Goal: Task Accomplishment & Management: Use online tool/utility

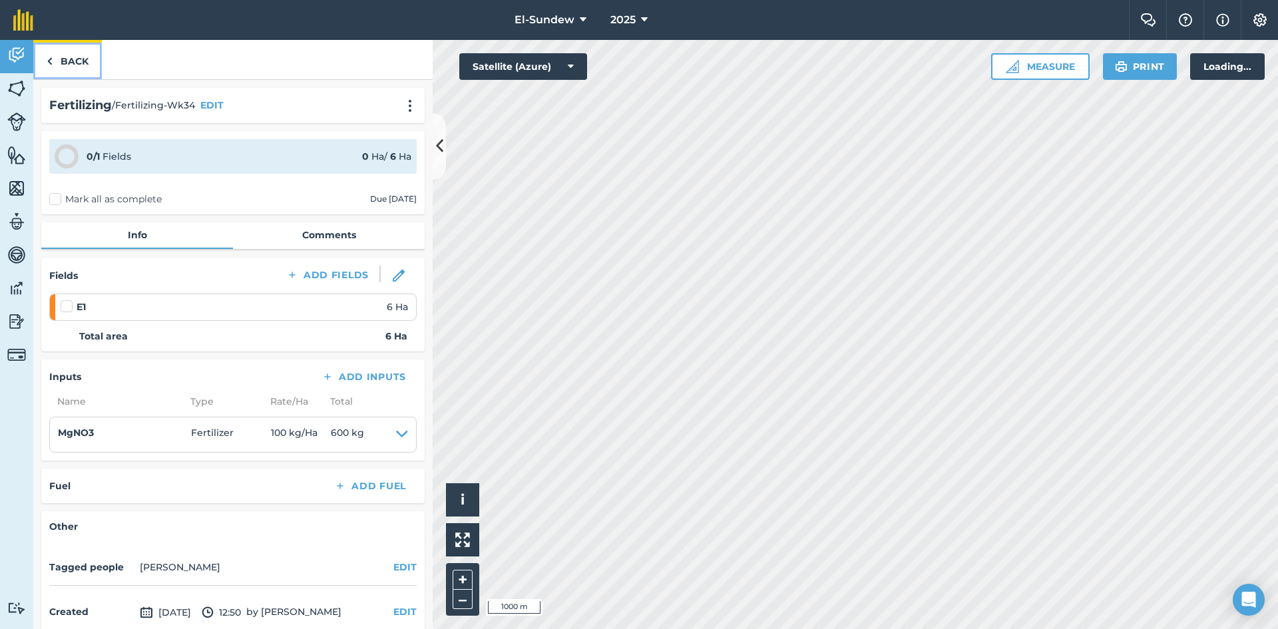
click at [74, 67] on link "Back" at bounding box center [67, 59] width 69 height 39
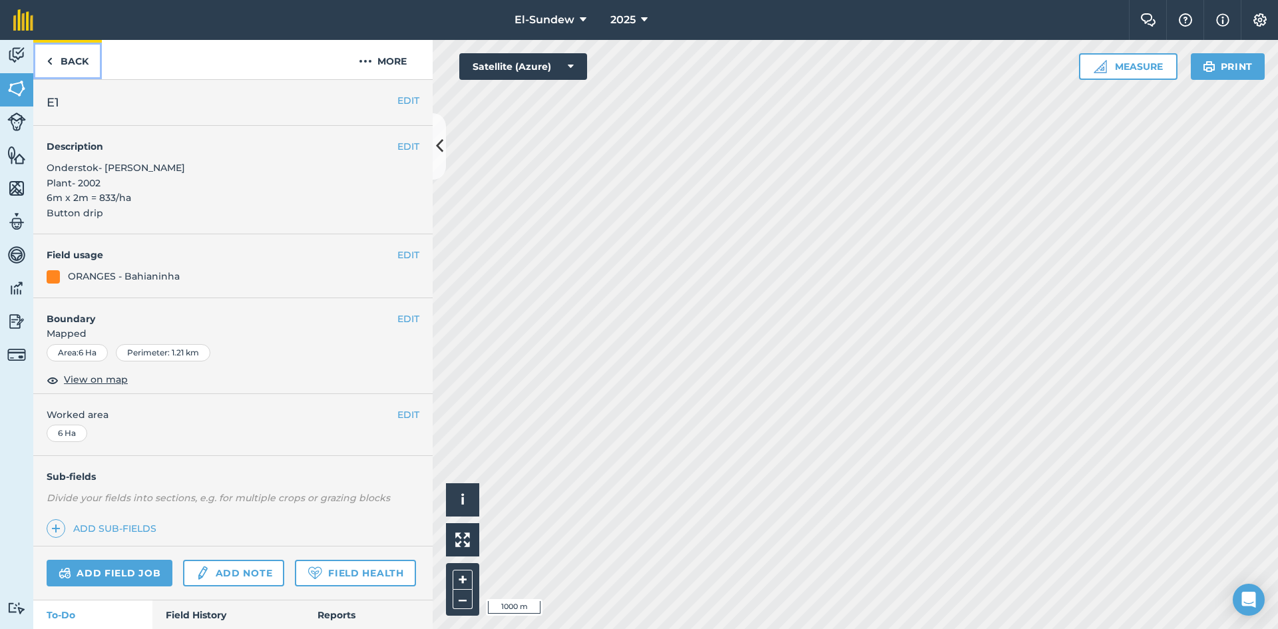
click at [72, 70] on link "Back" at bounding box center [67, 59] width 69 height 39
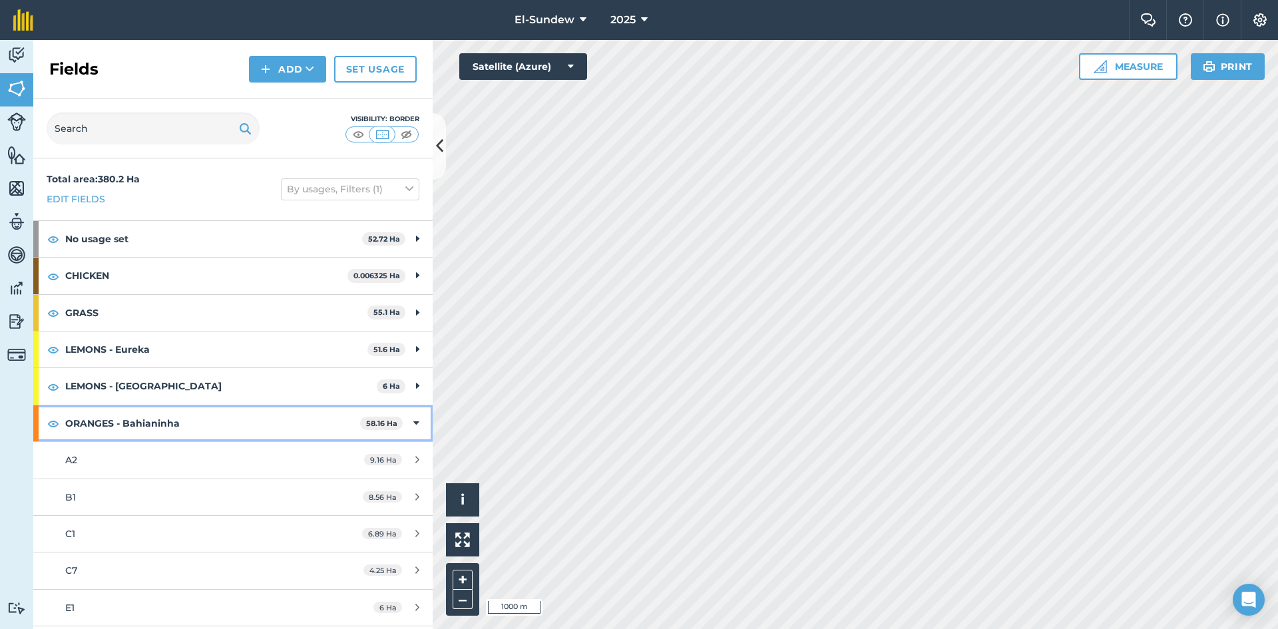
click at [214, 418] on strong "ORANGES - Bahianinha" at bounding box center [212, 423] width 295 height 36
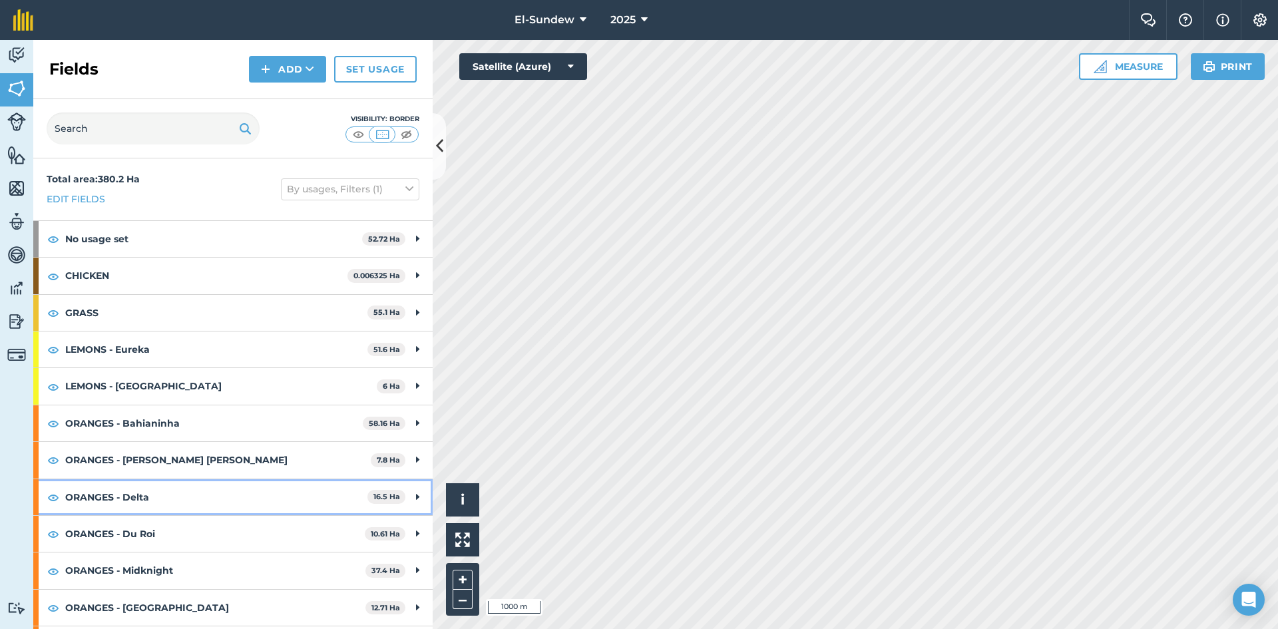
click at [184, 494] on strong "ORANGES - Delta" at bounding box center [216, 497] width 302 height 36
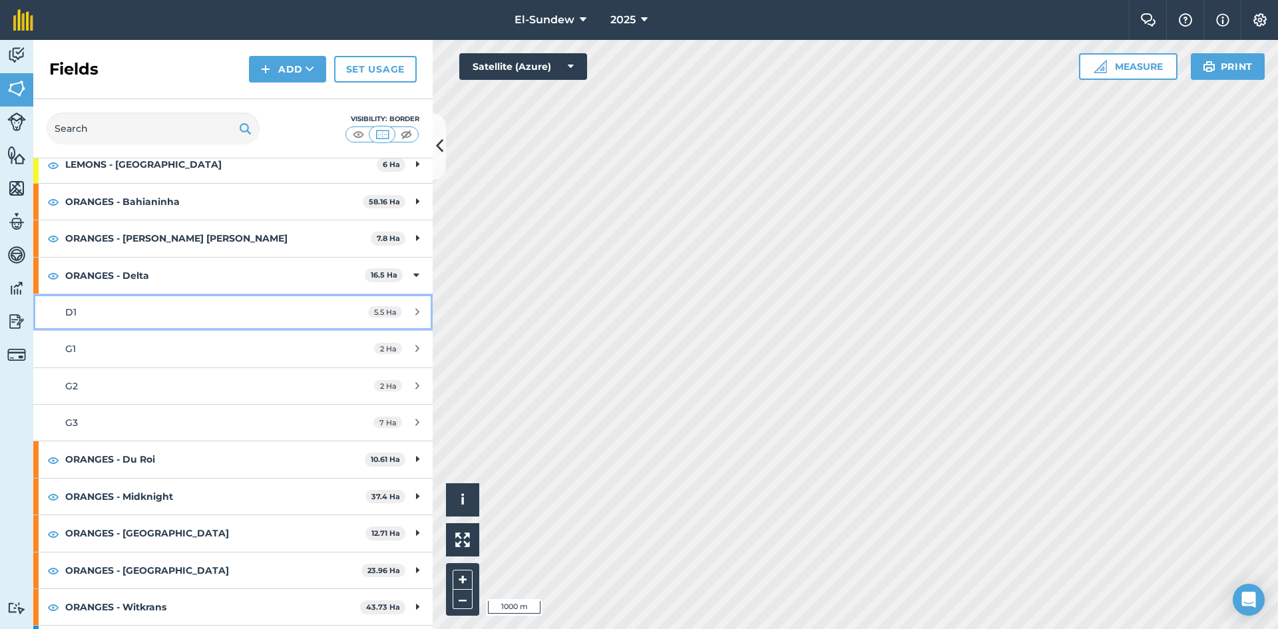
click at [179, 316] on div "D1" at bounding box center [190, 312] width 250 height 15
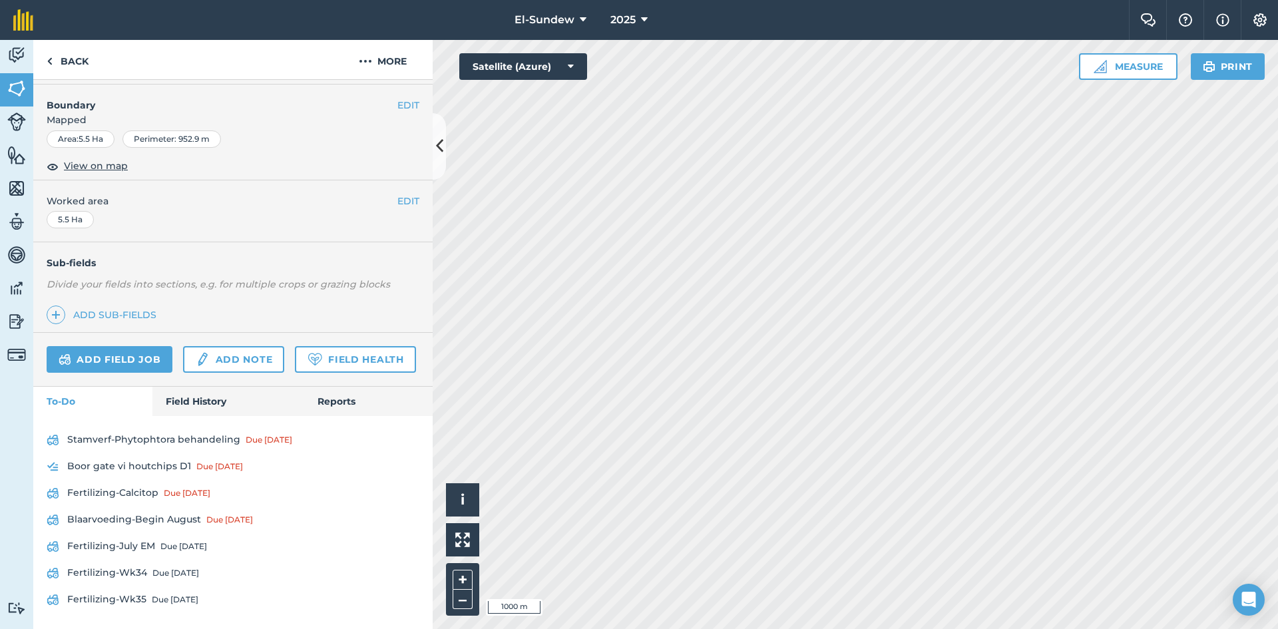
scroll to position [251, 0]
click at [158, 571] on div "Due [DATE]" at bounding box center [175, 573] width 47 height 11
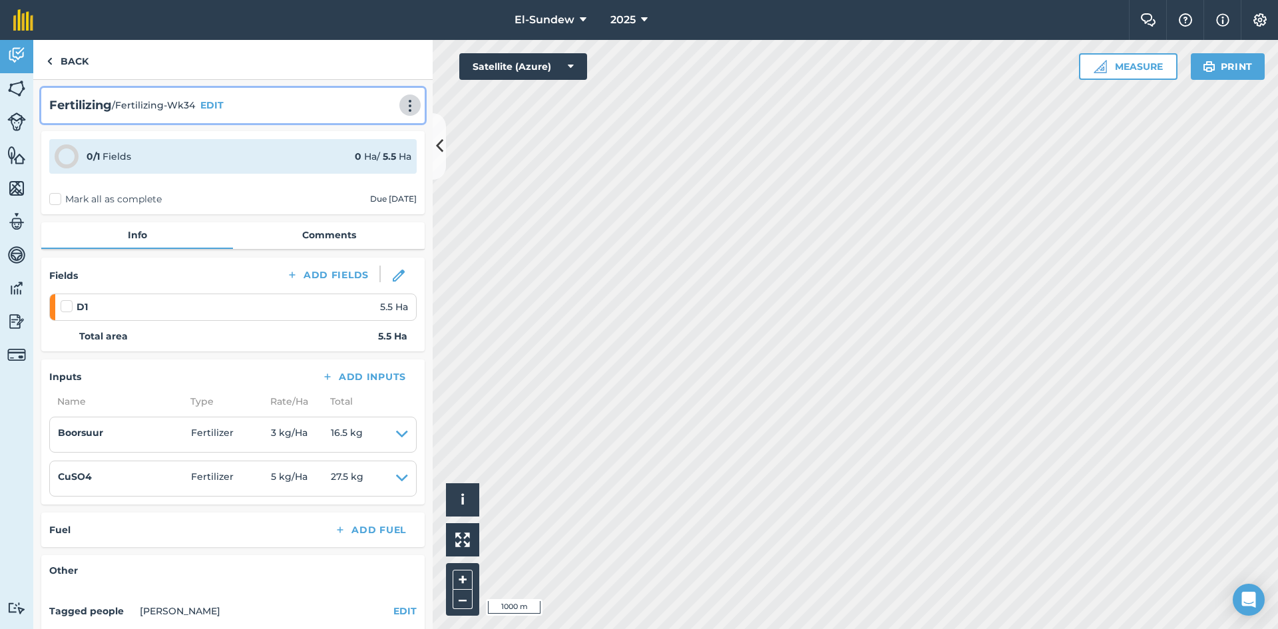
click at [402, 110] on img at bounding box center [410, 105] width 16 height 13
click at [357, 139] on link "Print" at bounding box center [382, 134] width 85 height 27
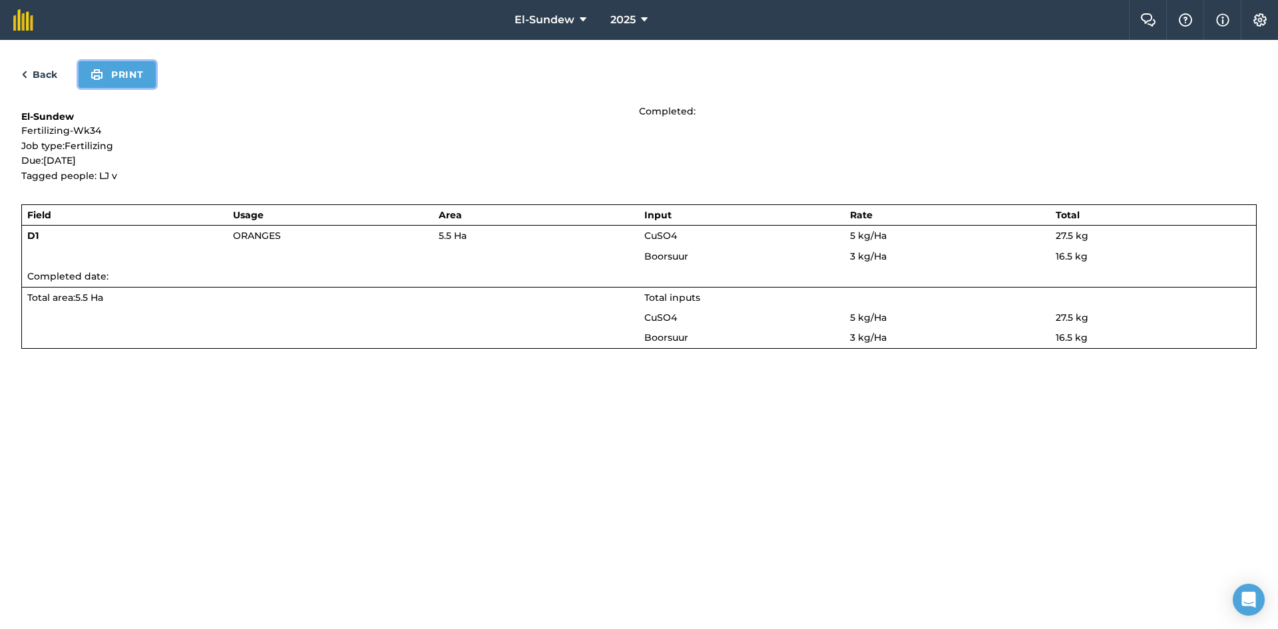
click at [122, 85] on button "Print" at bounding box center [117, 74] width 77 height 27
click at [45, 72] on link "Back" at bounding box center [39, 75] width 36 height 16
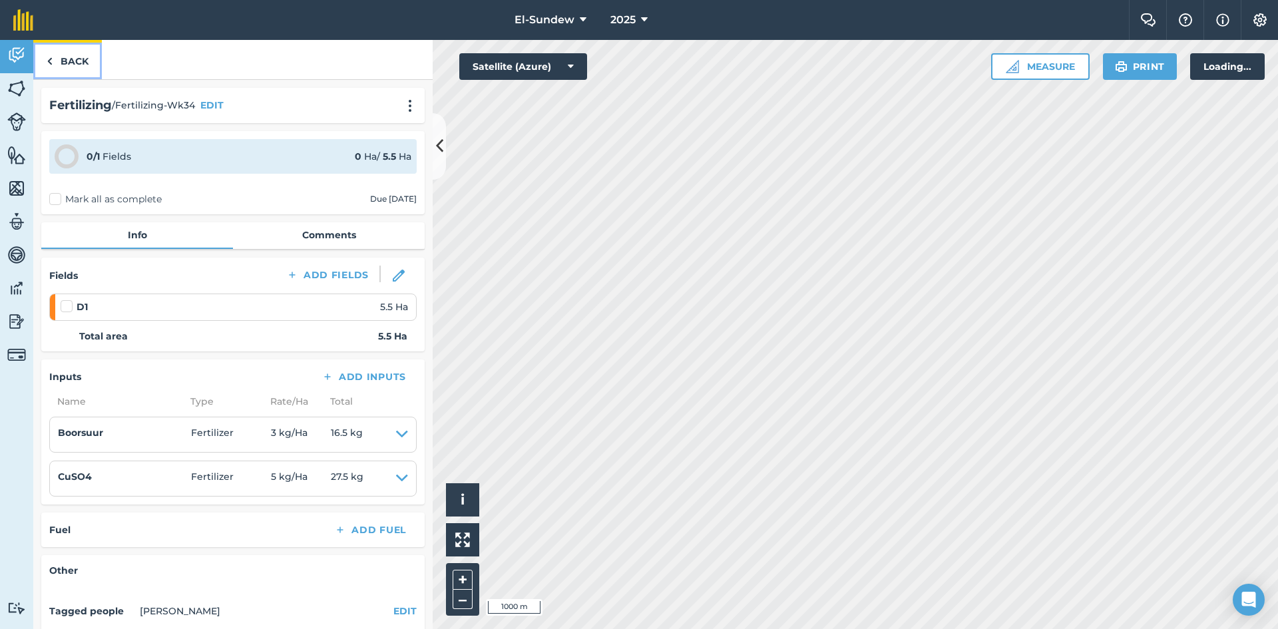
click at [55, 65] on link "Back" at bounding box center [67, 59] width 69 height 39
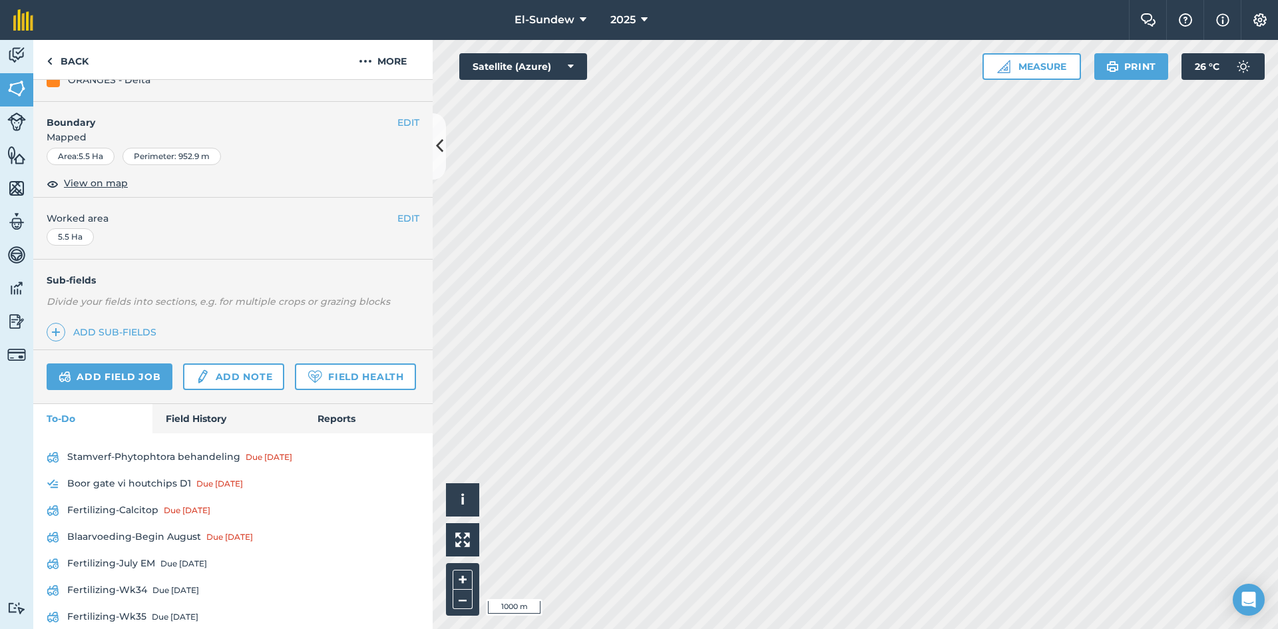
scroll to position [251, 0]
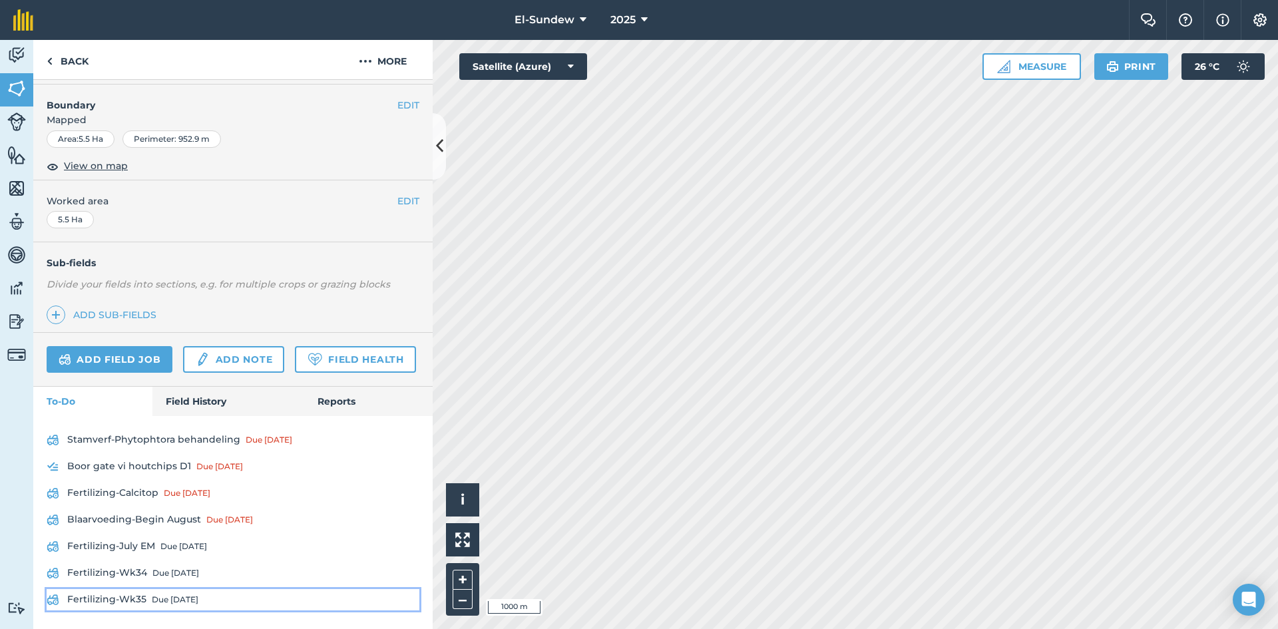
click at [160, 590] on link "Fertilizing-Wk35 Due [DATE]" at bounding box center [233, 599] width 373 height 21
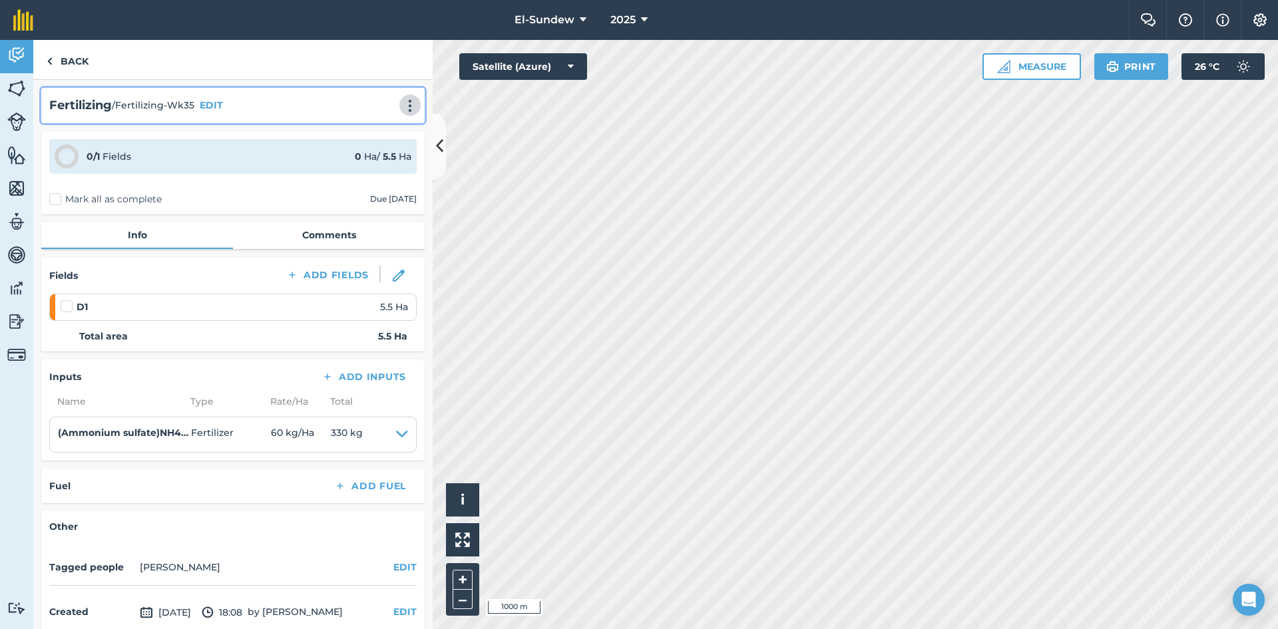
click at [402, 109] on img at bounding box center [410, 105] width 16 height 13
click at [369, 131] on link "Print" at bounding box center [382, 134] width 85 height 27
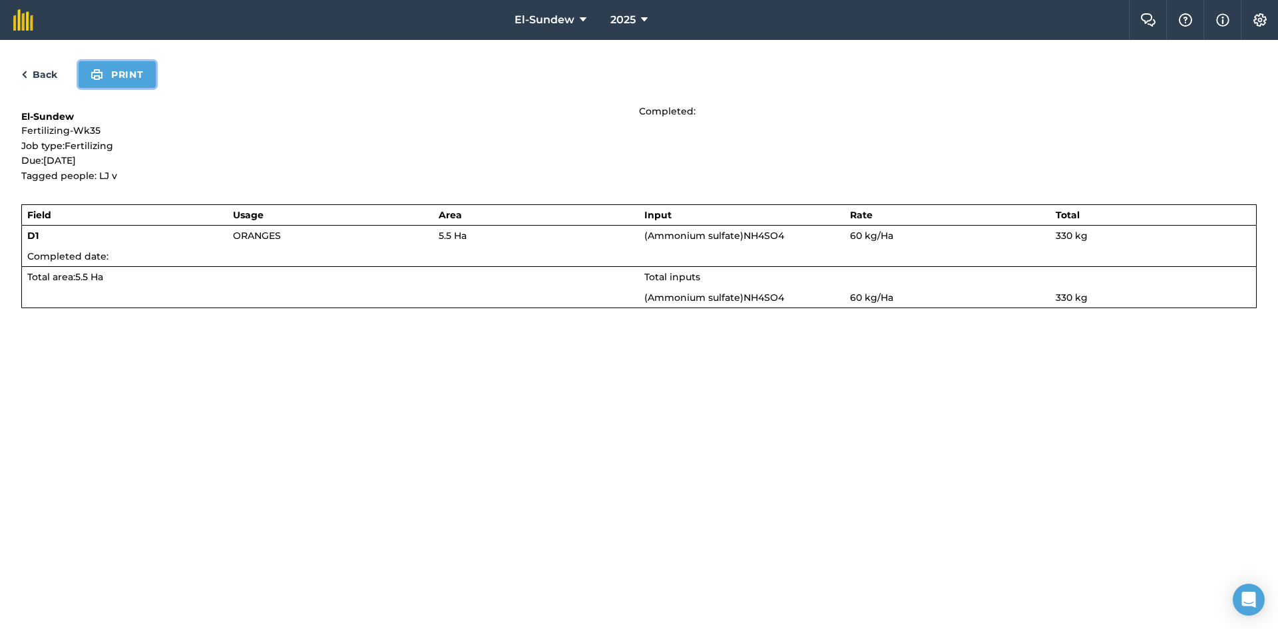
click at [115, 86] on button "Print" at bounding box center [117, 74] width 77 height 27
click at [37, 66] on div "Back Print" at bounding box center [639, 74] width 1236 height 27
click at [44, 78] on link "Back" at bounding box center [39, 75] width 36 height 16
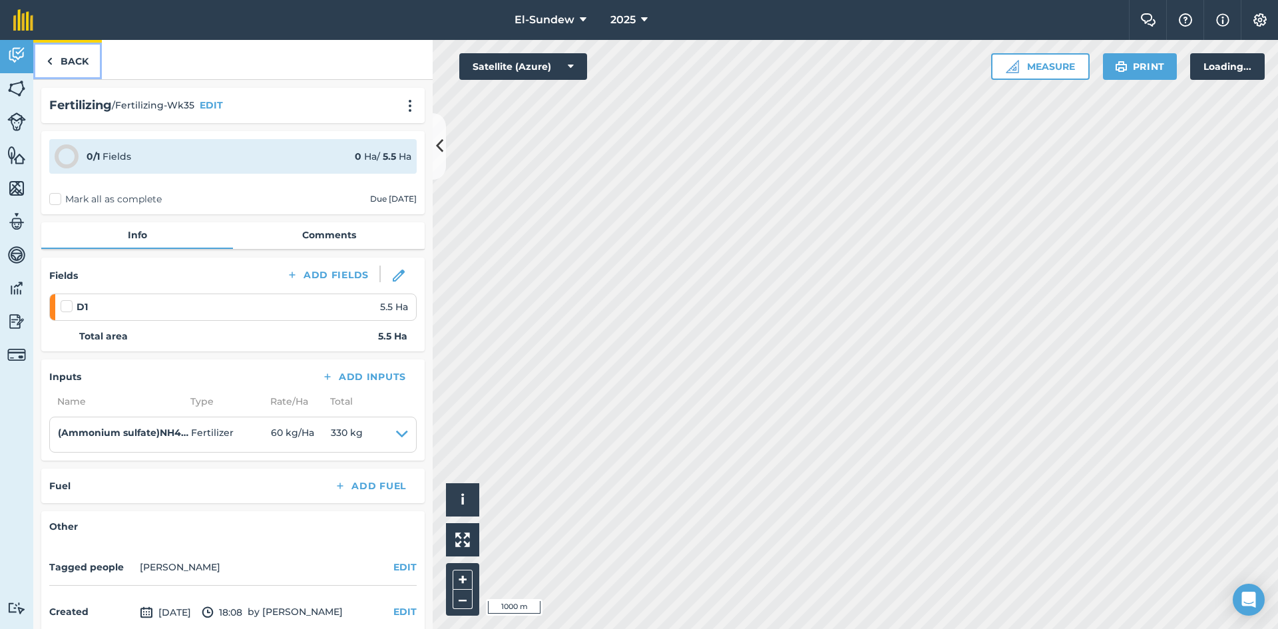
click at [71, 69] on link "Back" at bounding box center [67, 59] width 69 height 39
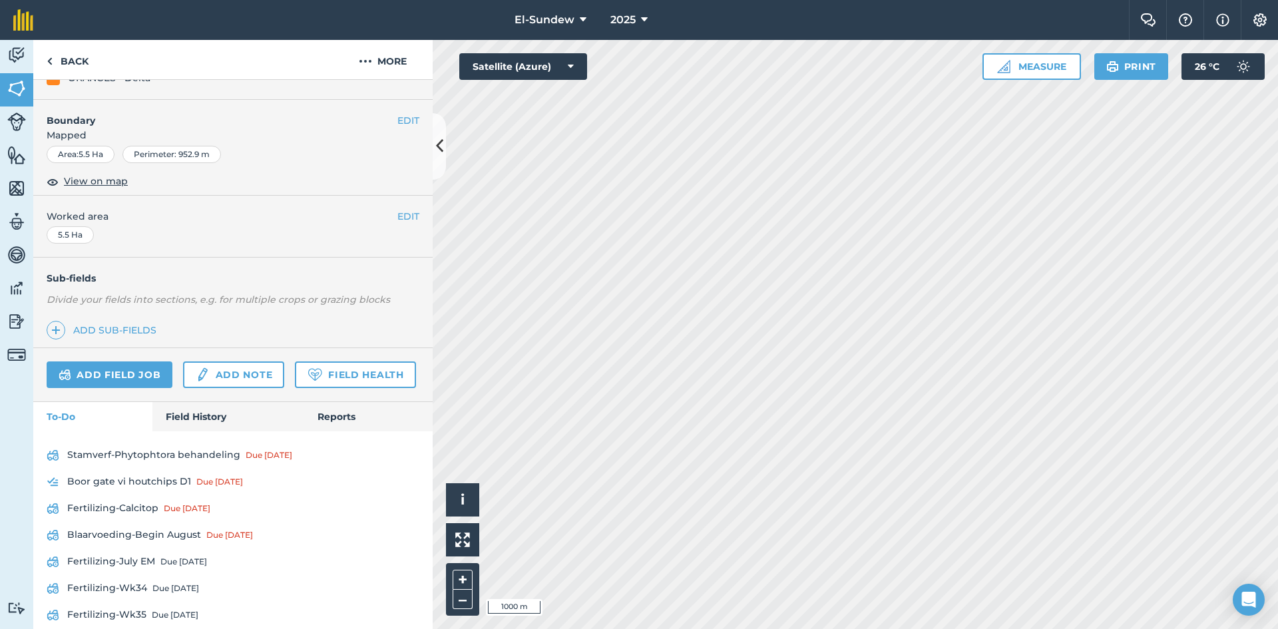
scroll to position [251, 0]
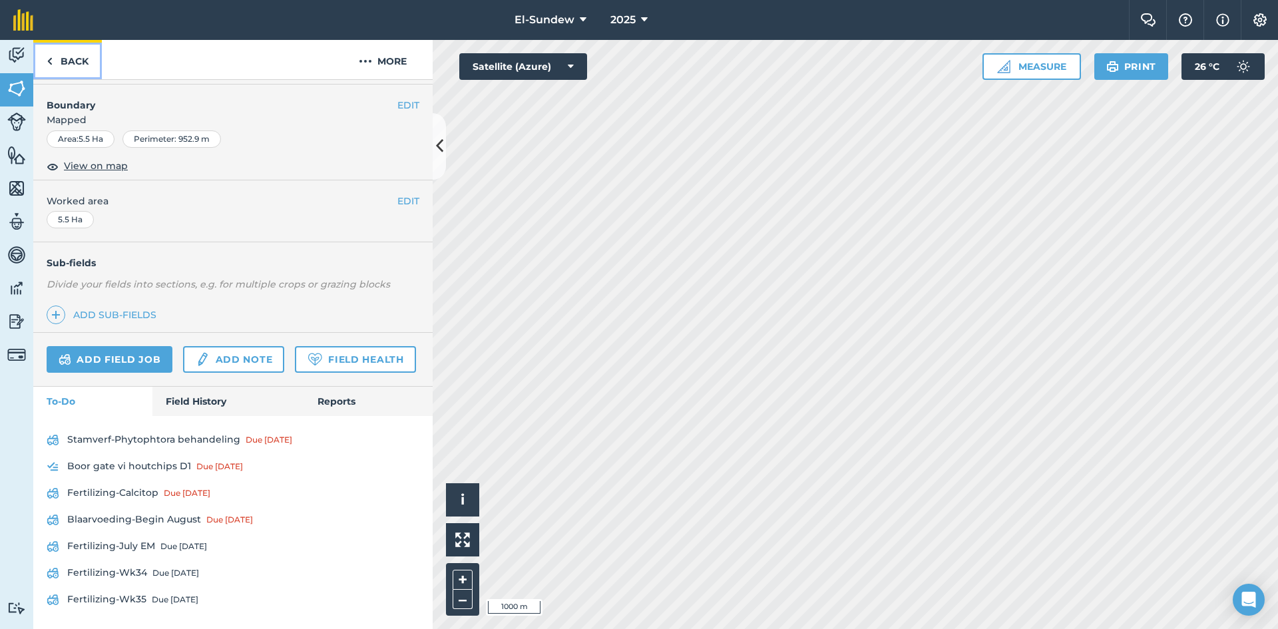
click at [64, 62] on link "Back" at bounding box center [67, 59] width 69 height 39
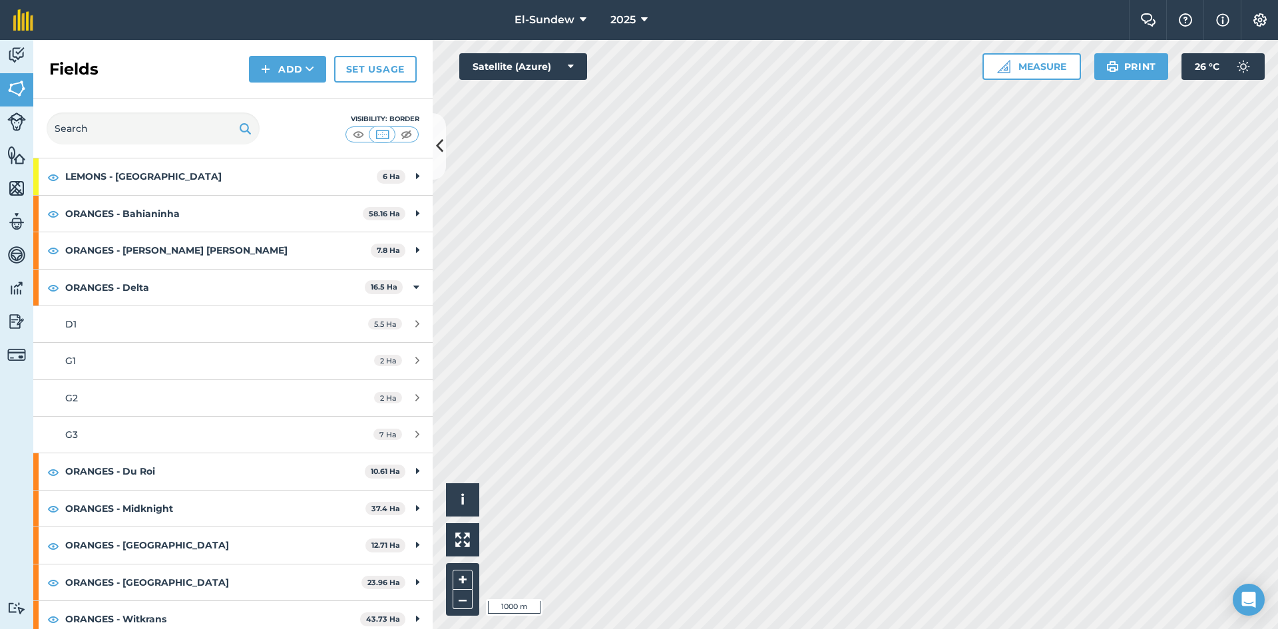
scroll to position [222, 0]
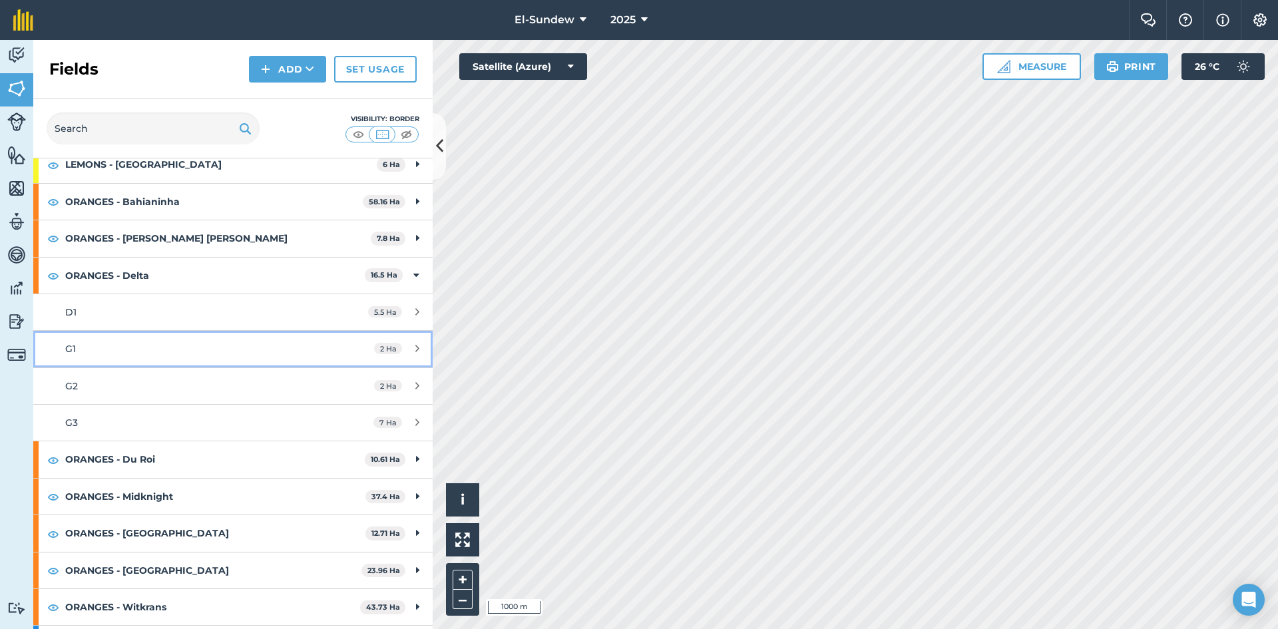
click at [190, 351] on div "G1" at bounding box center [190, 349] width 250 height 15
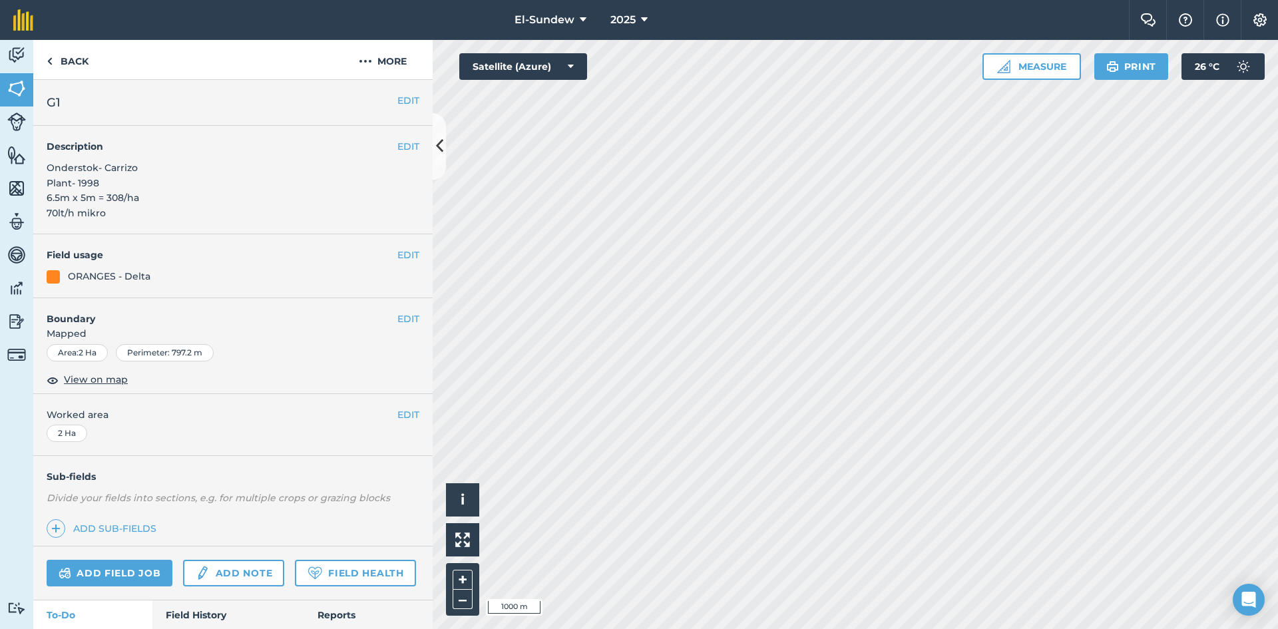
scroll to position [251, 0]
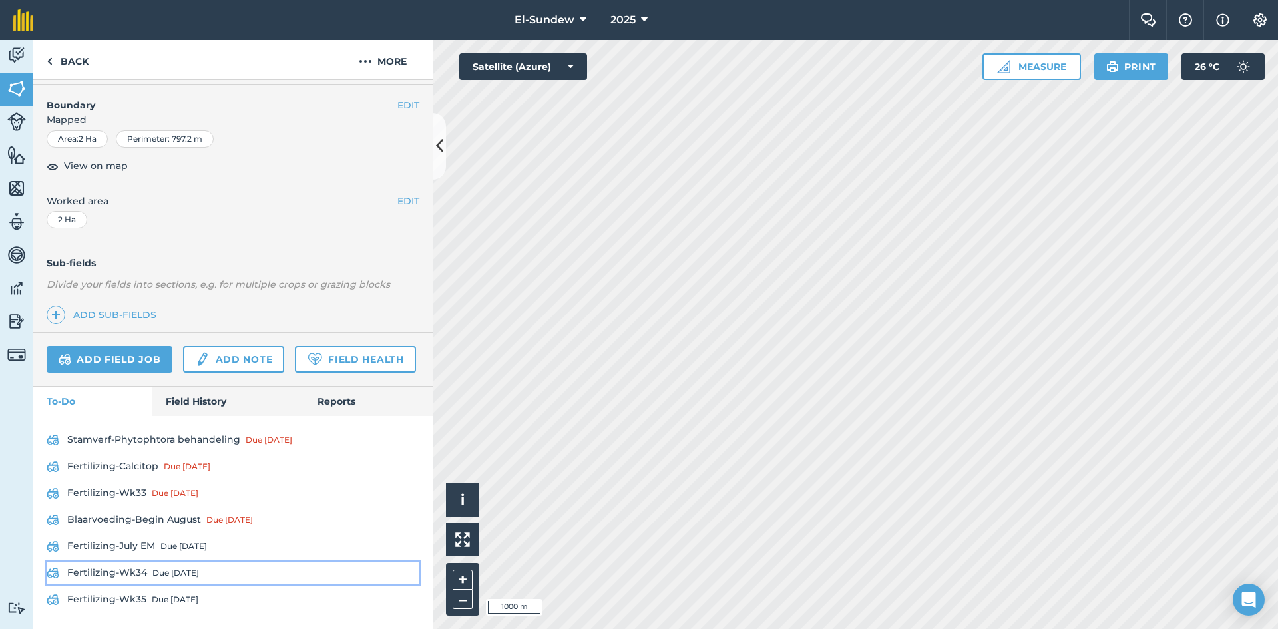
click at [176, 573] on div "Due [DATE]" at bounding box center [175, 573] width 47 height 11
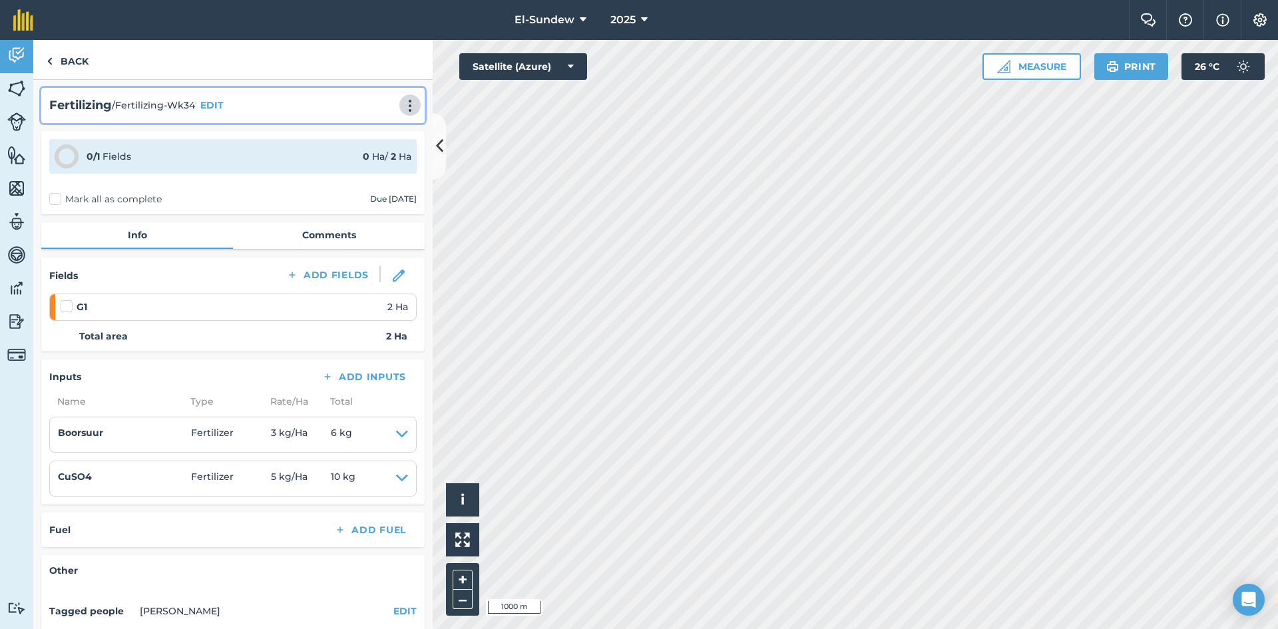
click at [406, 106] on img at bounding box center [410, 105] width 16 height 13
click at [356, 140] on link "Print" at bounding box center [382, 134] width 85 height 27
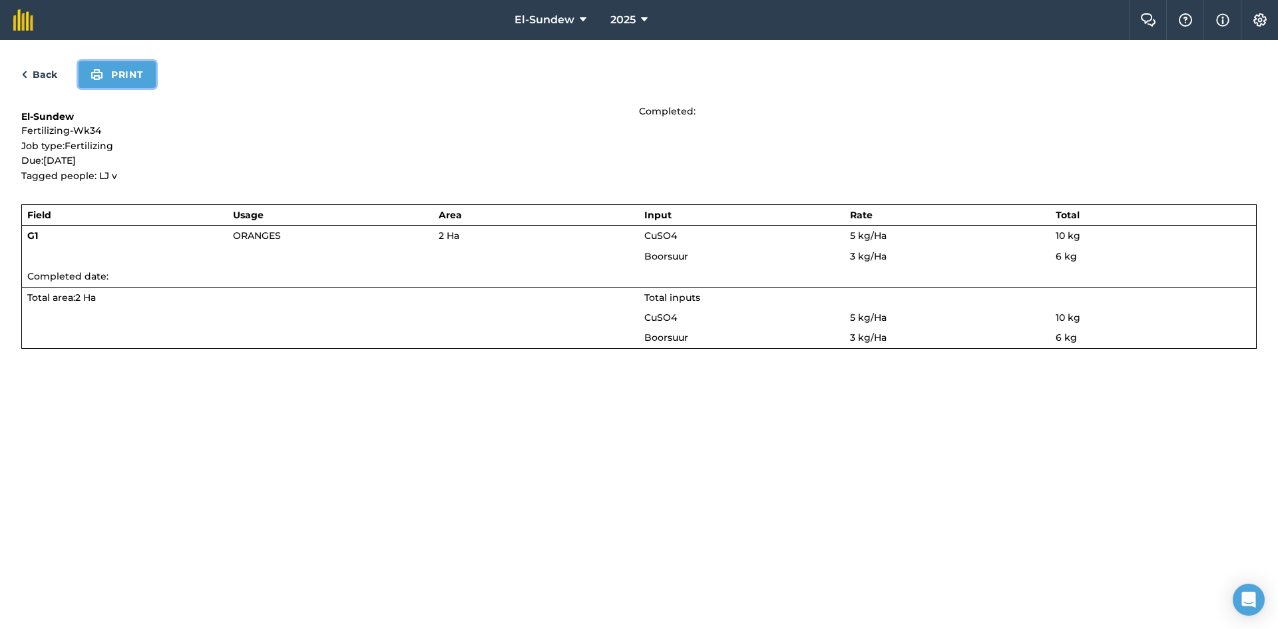
click at [130, 69] on button "Print" at bounding box center [117, 74] width 77 height 27
click at [51, 69] on link "Back" at bounding box center [39, 75] width 36 height 16
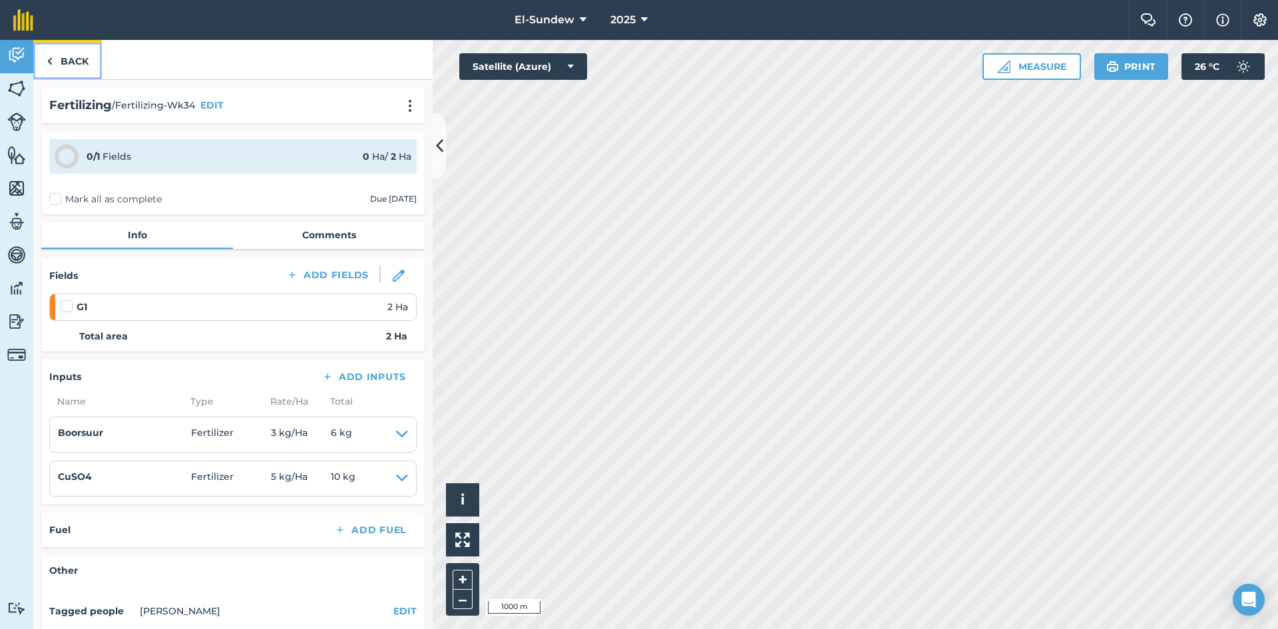
click at [60, 64] on link "Back" at bounding box center [67, 59] width 69 height 39
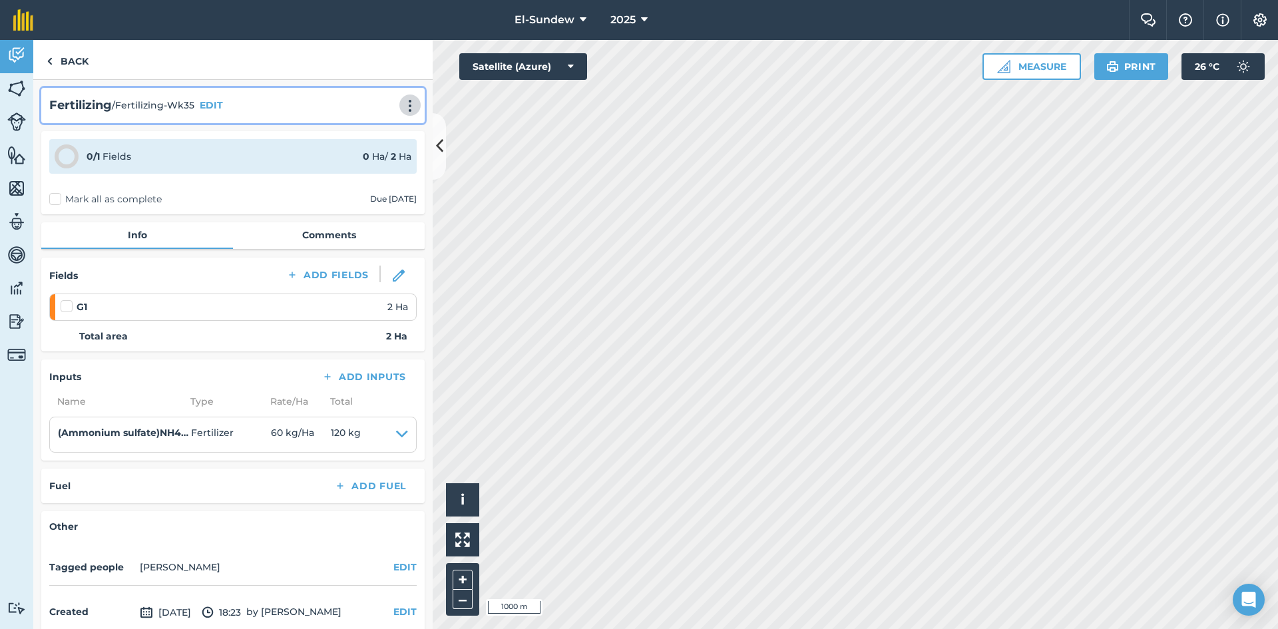
click at [402, 104] on img at bounding box center [410, 105] width 16 height 13
click at [354, 130] on link "Print" at bounding box center [382, 134] width 85 height 27
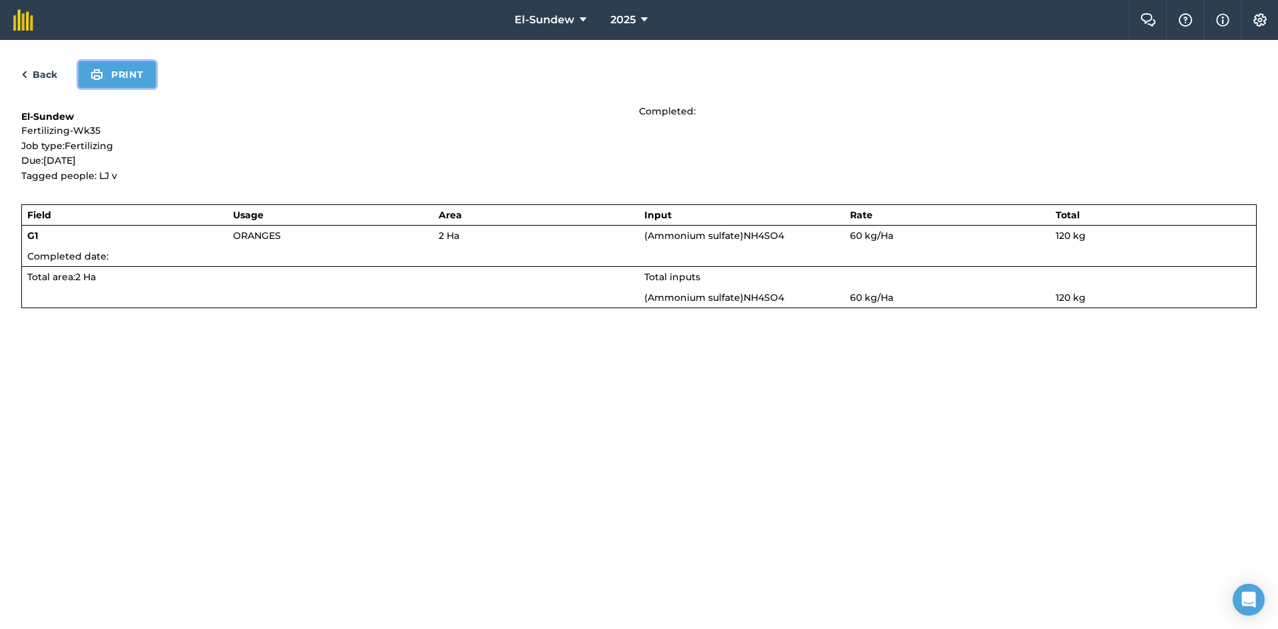
click at [123, 81] on button "Print" at bounding box center [117, 74] width 77 height 27
click at [45, 77] on link "Back" at bounding box center [39, 75] width 36 height 16
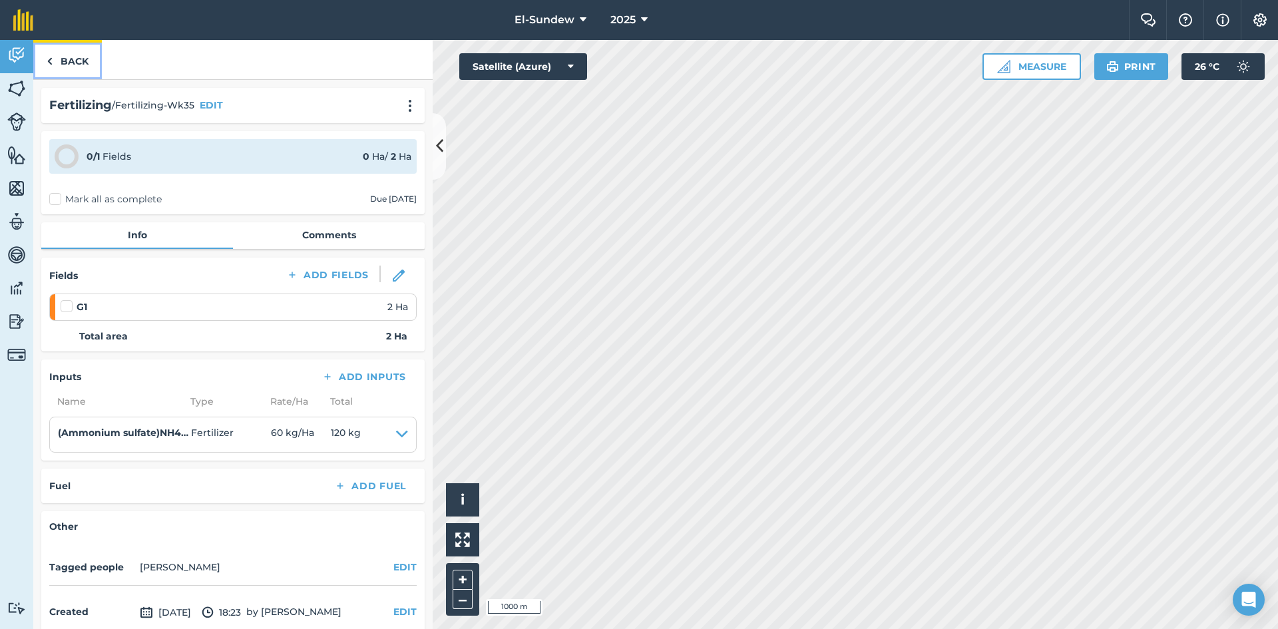
click at [77, 58] on link "Back" at bounding box center [67, 59] width 69 height 39
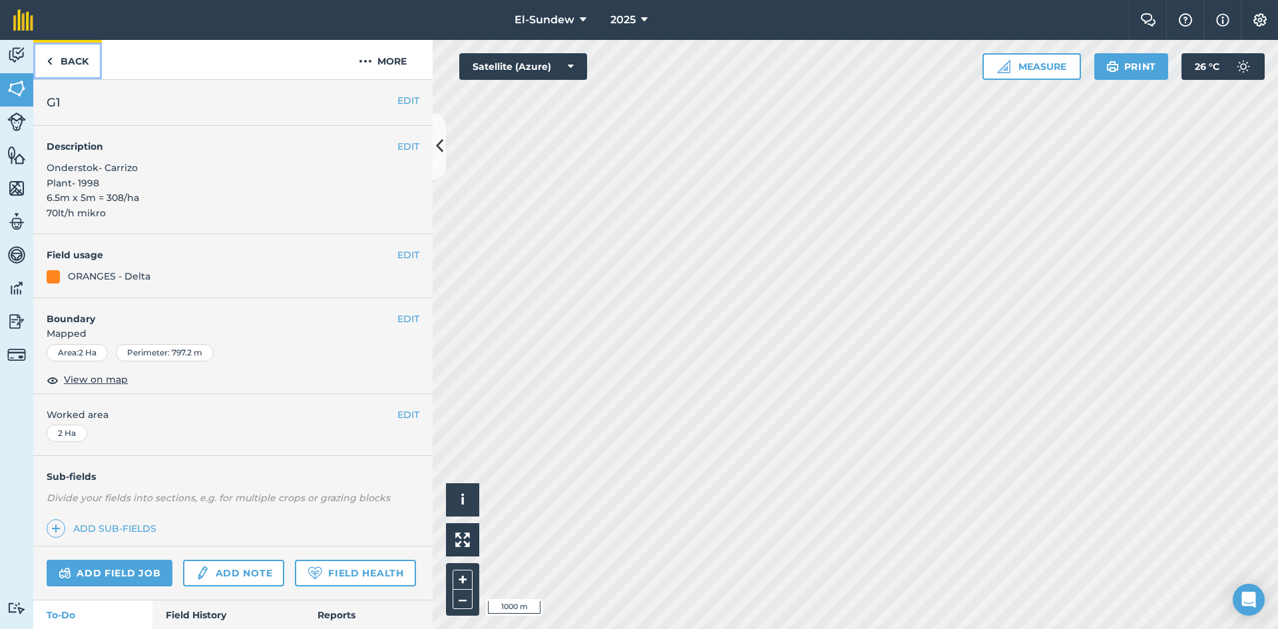
click at [81, 60] on link "Back" at bounding box center [67, 59] width 69 height 39
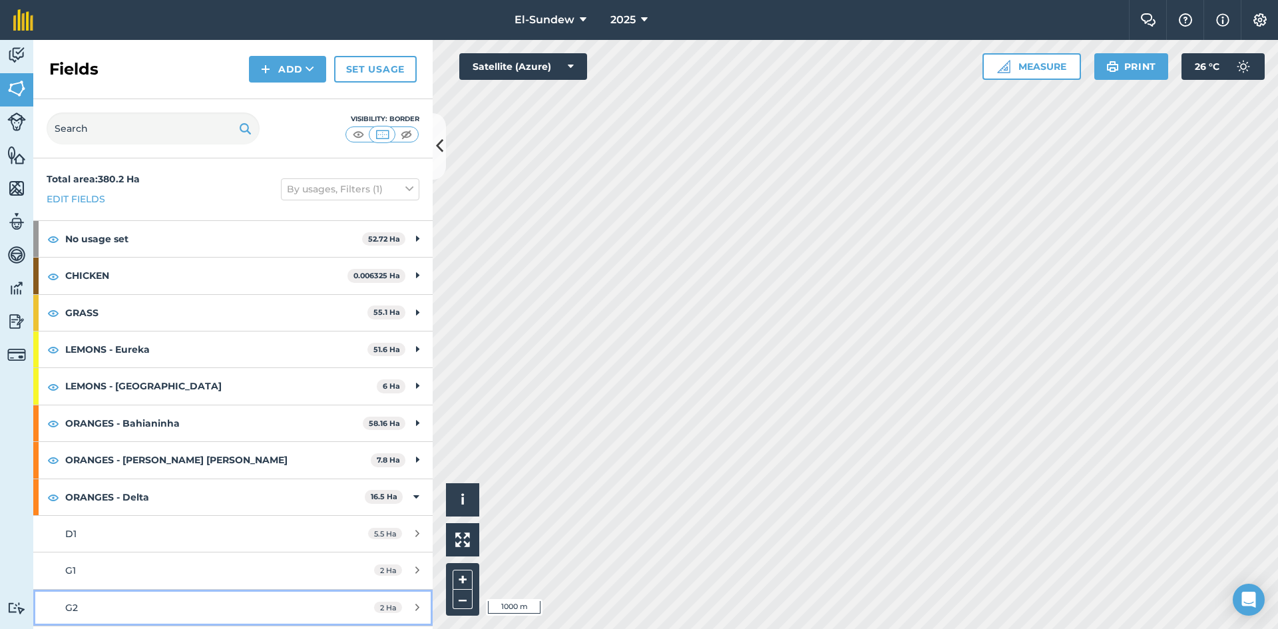
click at [138, 600] on div "G2" at bounding box center [190, 607] width 250 height 15
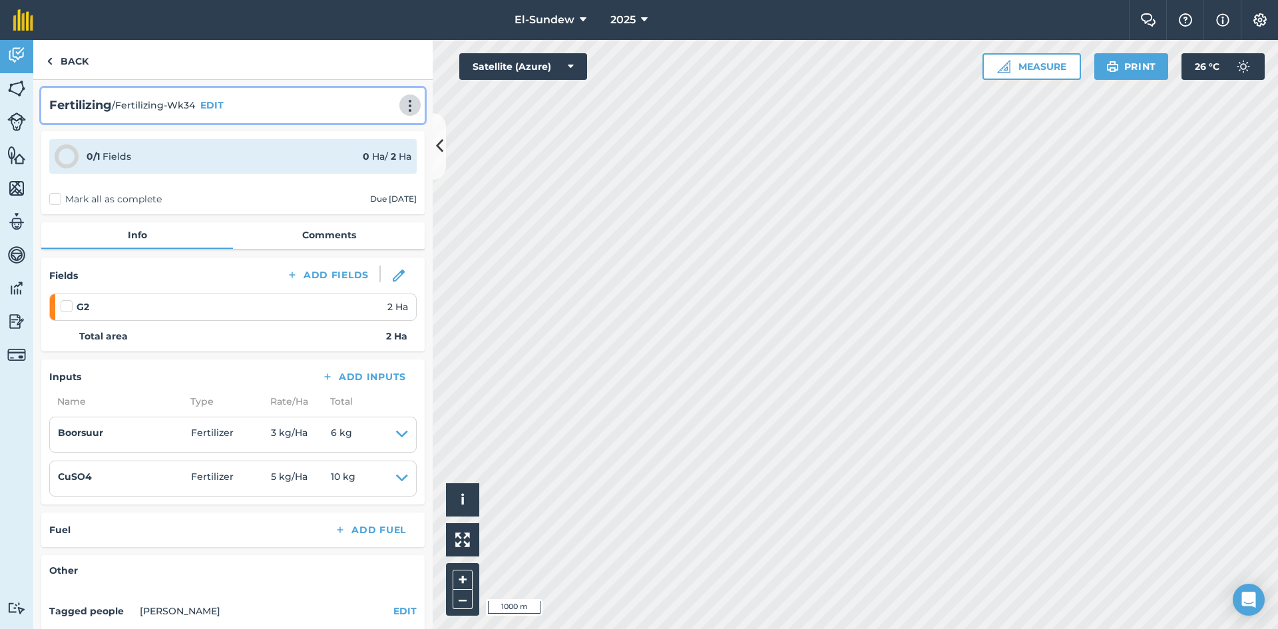
click at [402, 102] on img at bounding box center [410, 105] width 16 height 13
click at [358, 138] on link "Print" at bounding box center [382, 134] width 85 height 27
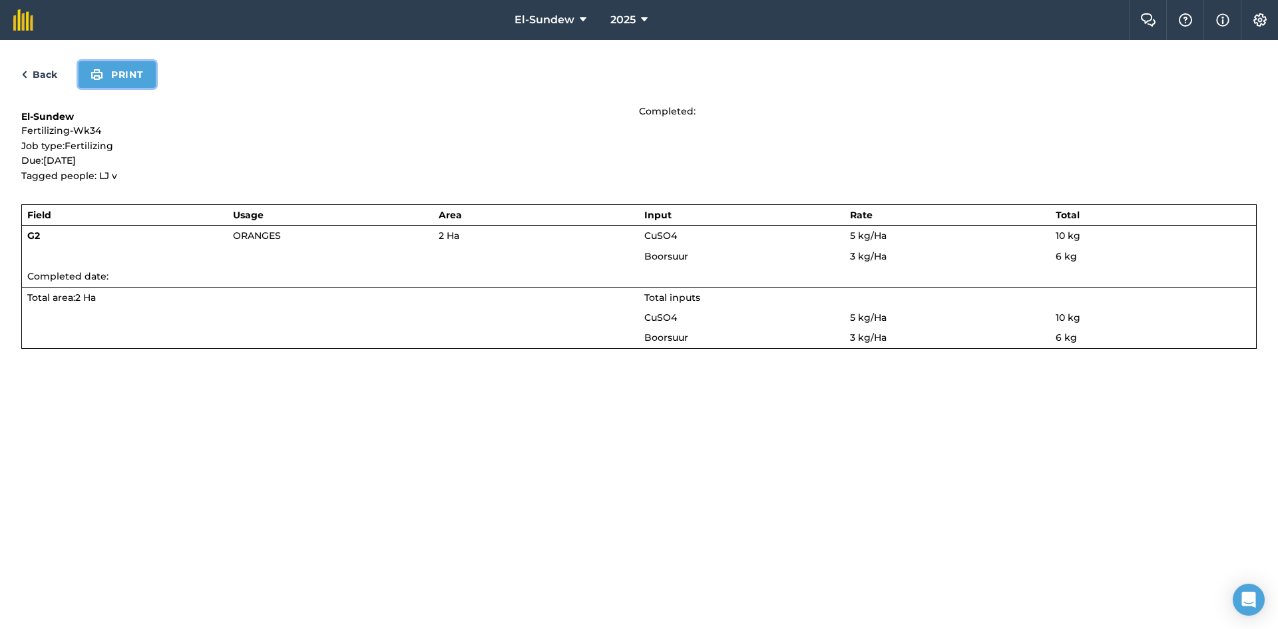
click at [144, 68] on button "Print" at bounding box center [117, 74] width 77 height 27
click at [42, 71] on link "Back" at bounding box center [39, 75] width 36 height 16
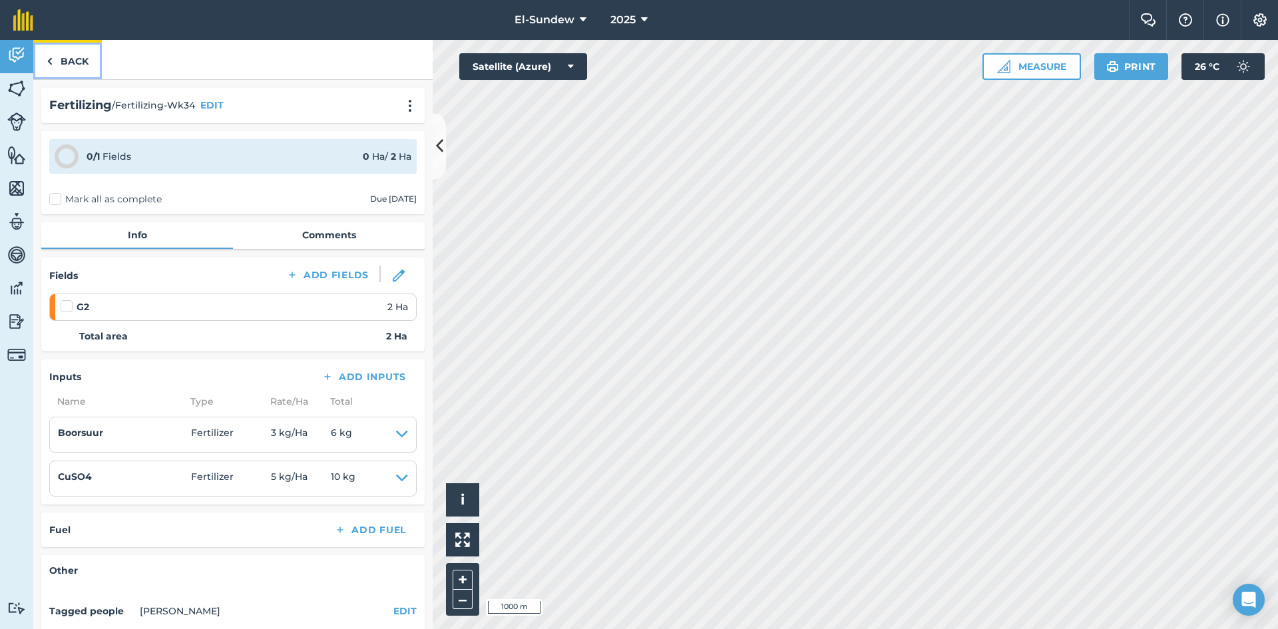
click at [71, 65] on link "Back" at bounding box center [67, 59] width 69 height 39
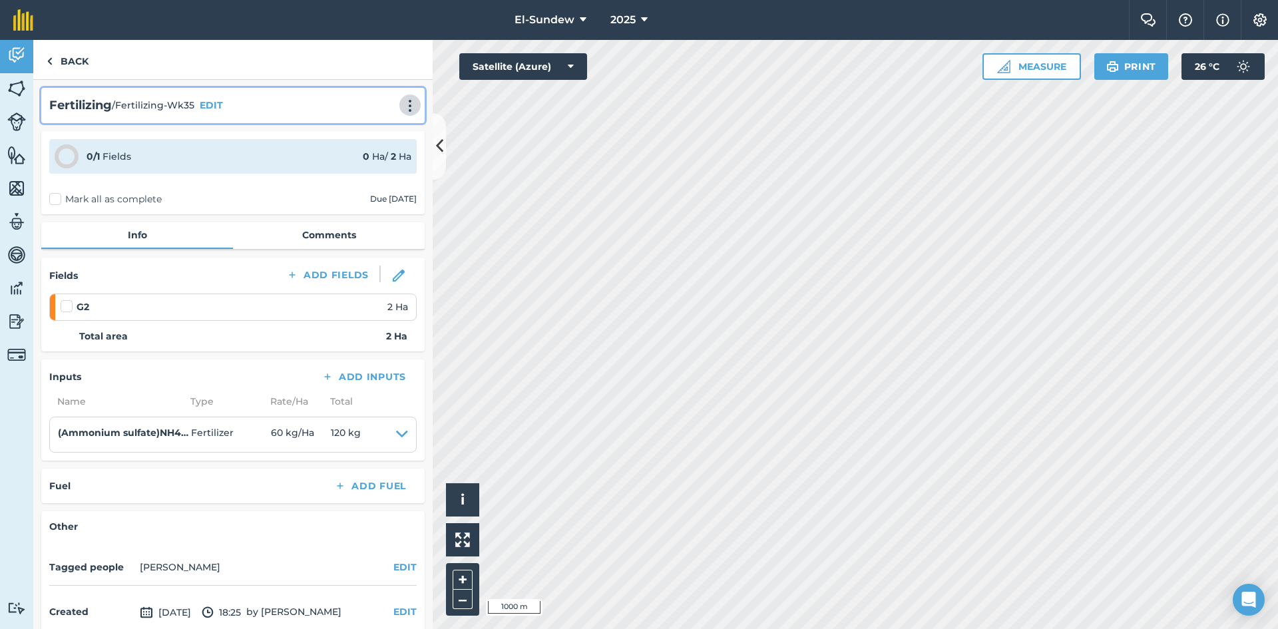
click at [402, 109] on img at bounding box center [410, 105] width 16 height 13
click at [369, 125] on link "Print" at bounding box center [382, 134] width 85 height 27
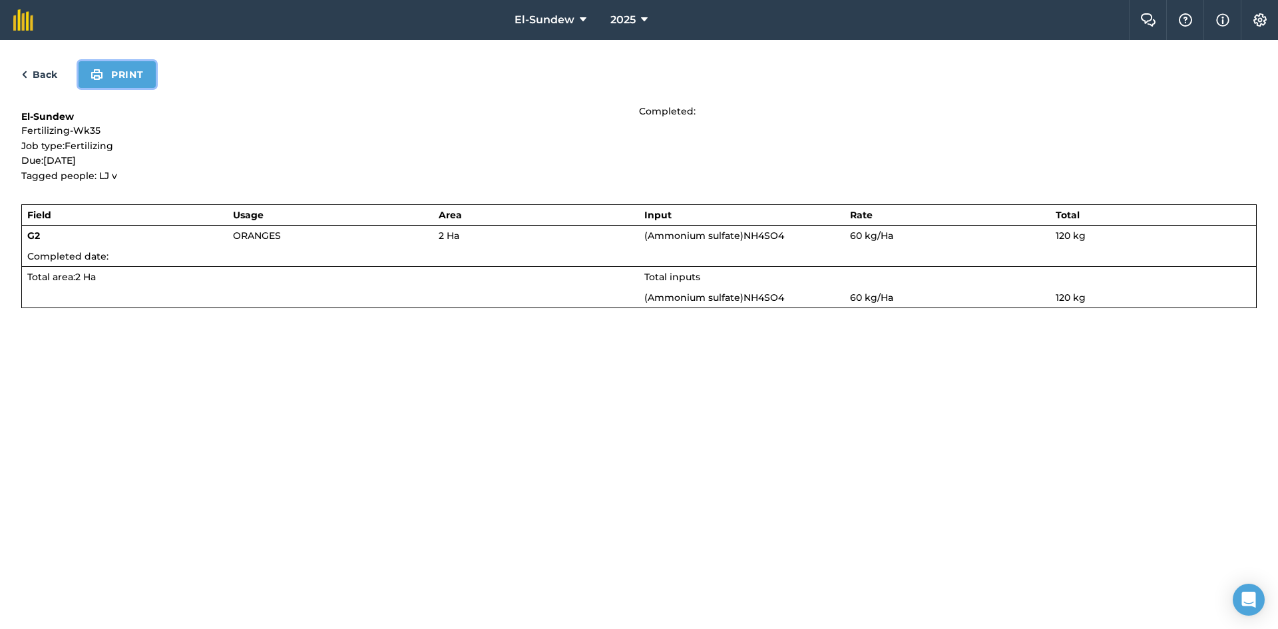
click at [100, 71] on img at bounding box center [97, 75] width 13 height 16
click at [35, 69] on link "Back" at bounding box center [39, 75] width 36 height 16
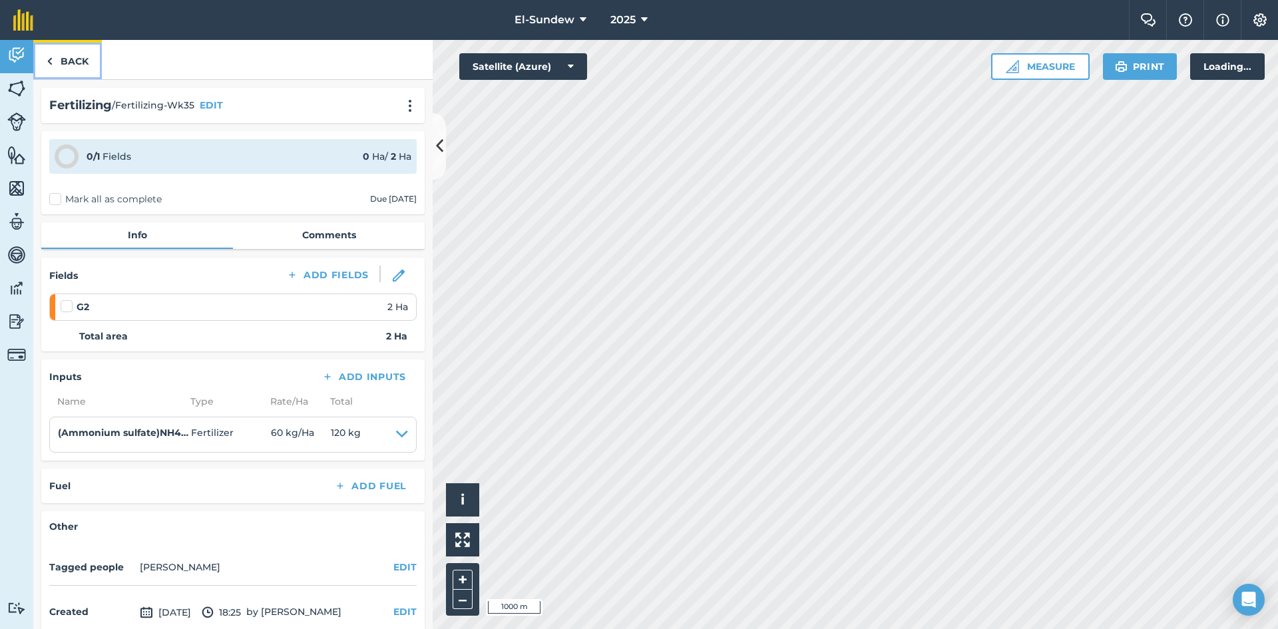
click at [57, 69] on link "Back" at bounding box center [67, 59] width 69 height 39
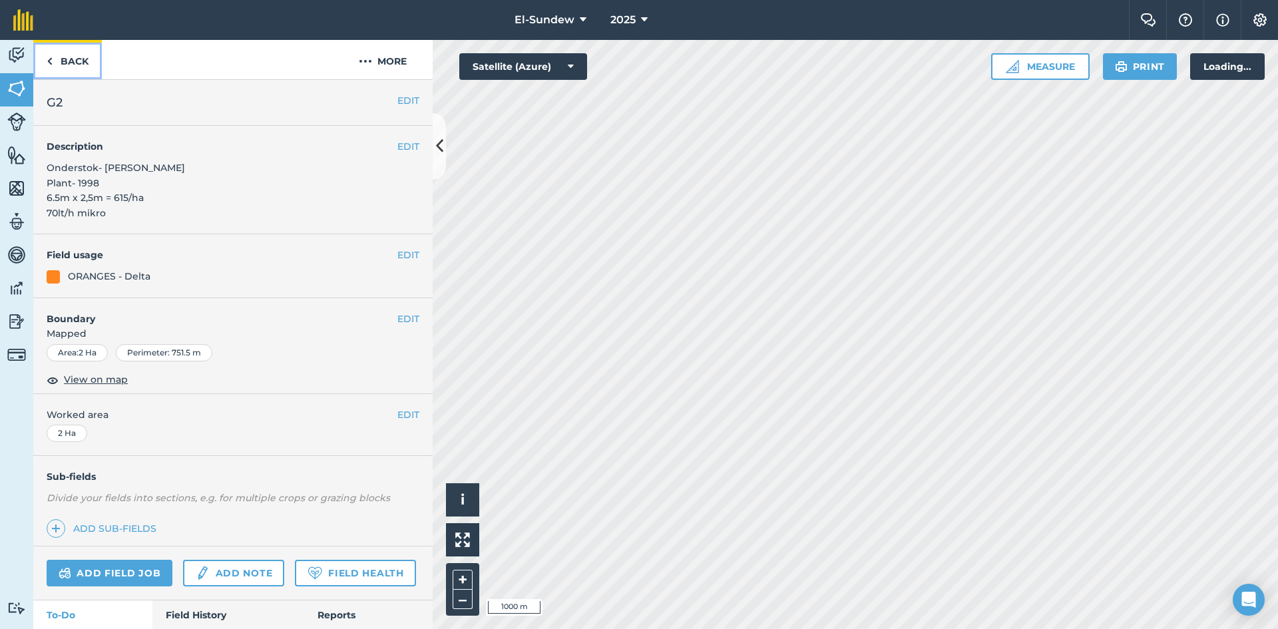
click at [87, 51] on link "Back" at bounding box center [67, 59] width 69 height 39
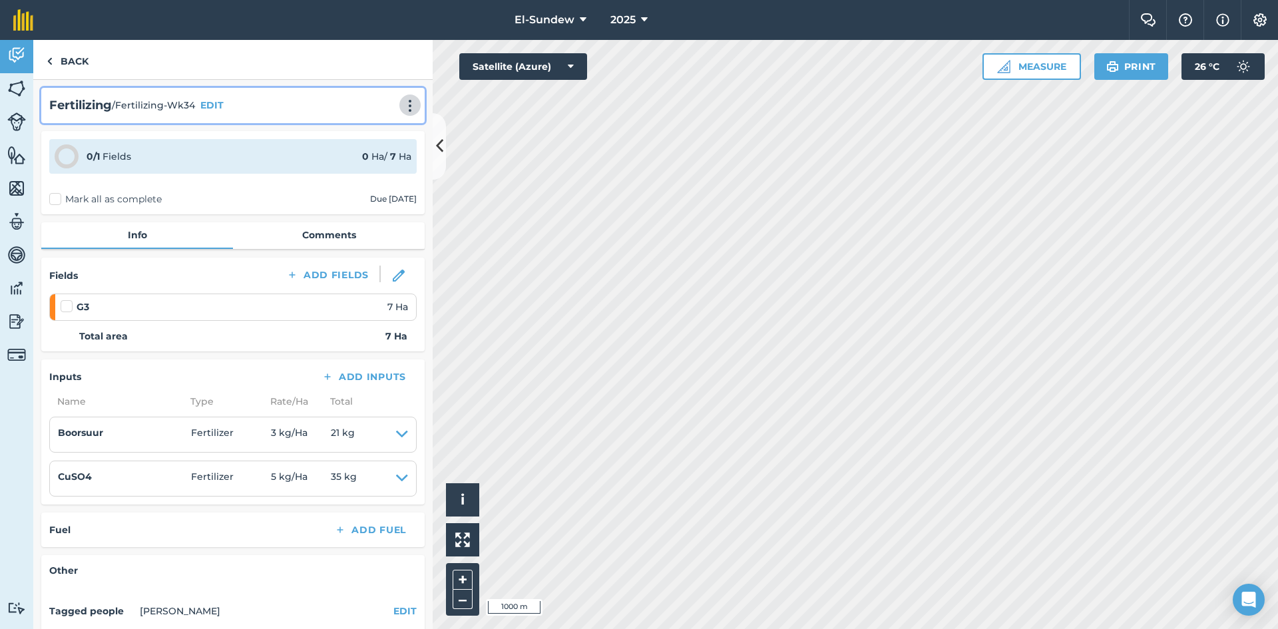
click at [402, 107] on img at bounding box center [410, 105] width 16 height 13
click at [361, 140] on link "Print" at bounding box center [382, 134] width 85 height 27
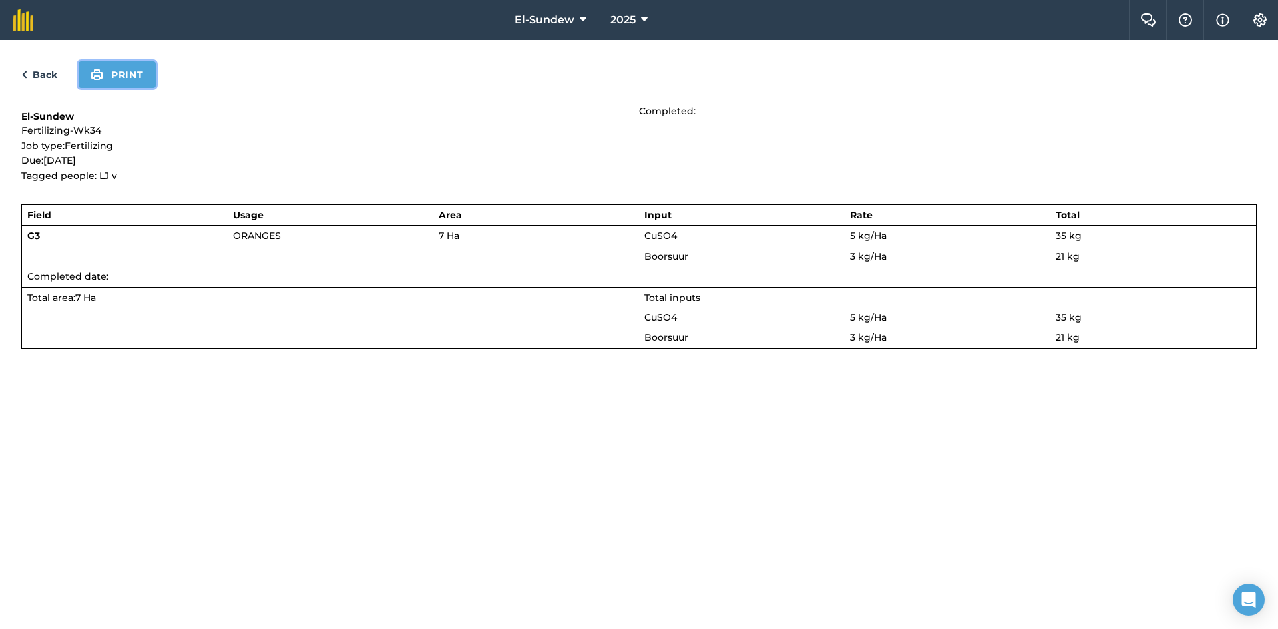
click at [142, 77] on button "Print" at bounding box center [117, 74] width 77 height 27
click at [51, 68] on link "Back" at bounding box center [39, 75] width 36 height 16
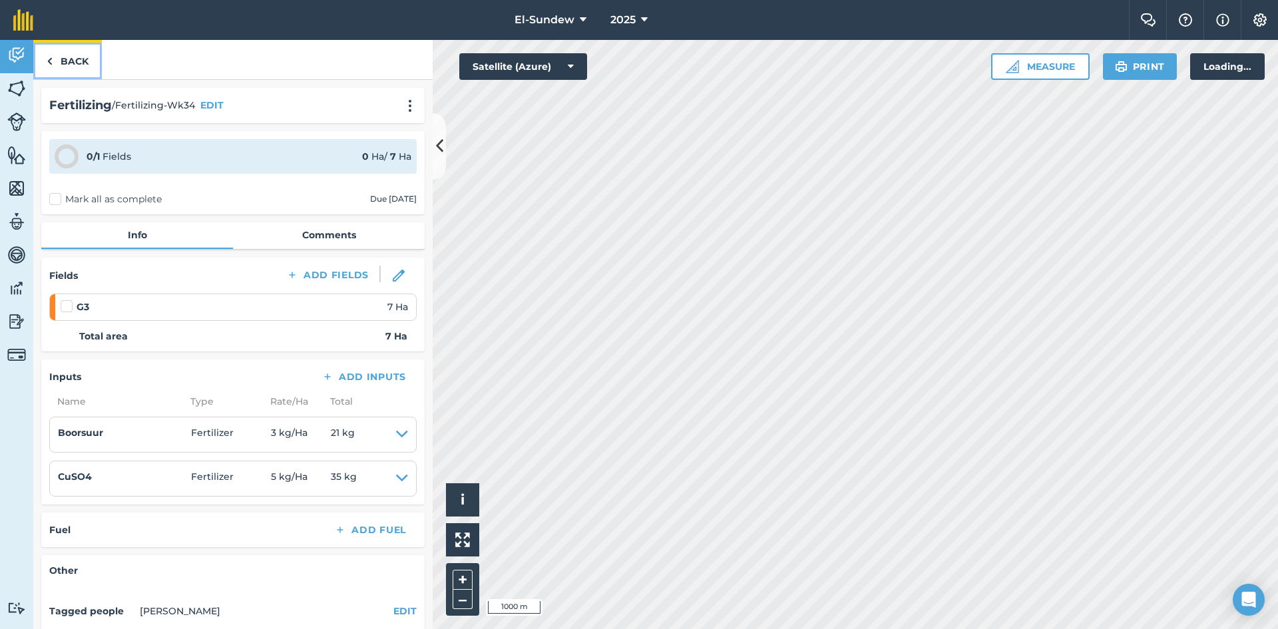
click at [61, 68] on link "Back" at bounding box center [67, 59] width 69 height 39
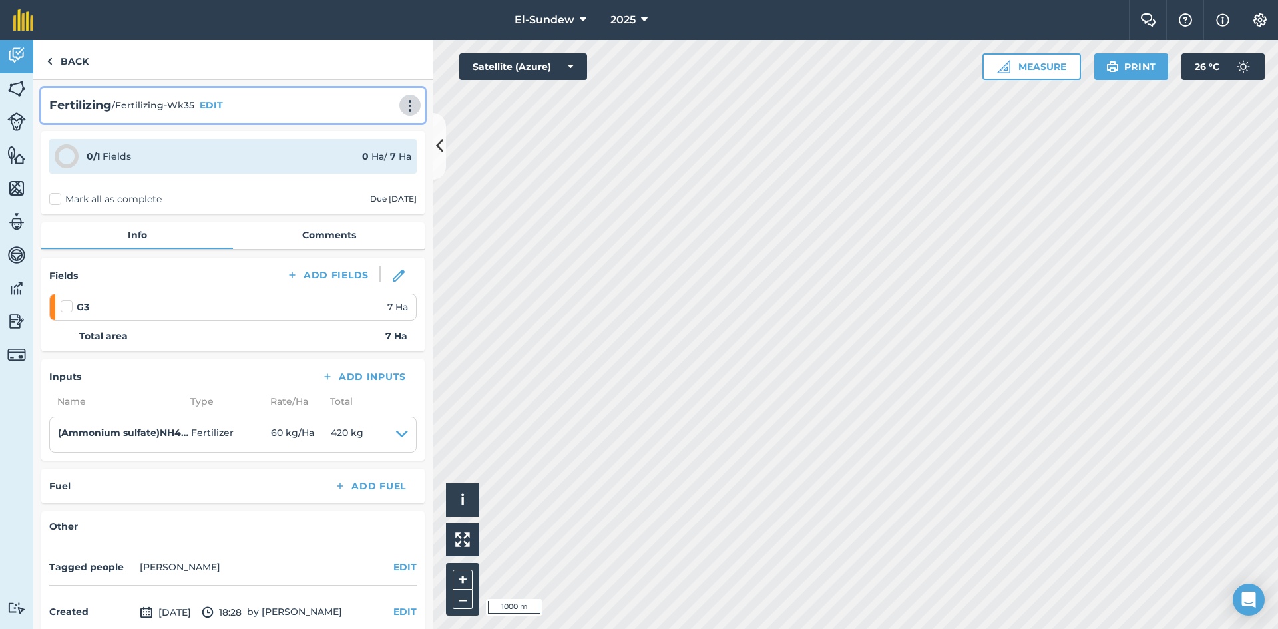
click at [402, 102] on img at bounding box center [410, 105] width 16 height 13
click at [385, 138] on link "Print" at bounding box center [382, 134] width 85 height 27
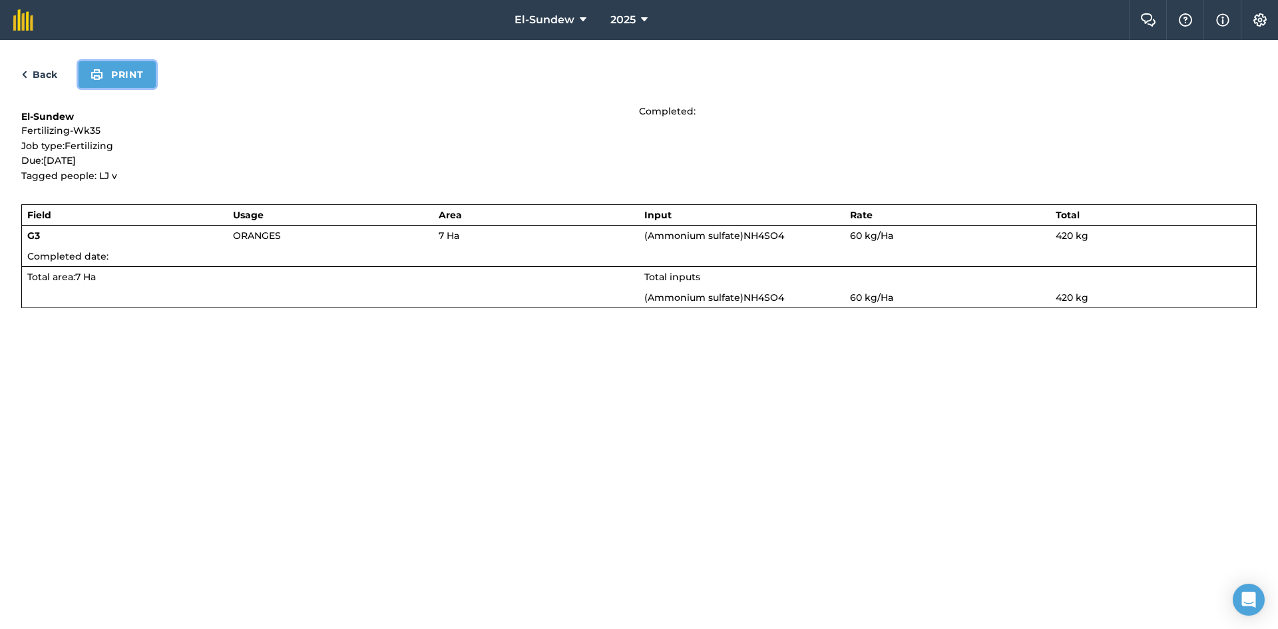
click at [139, 76] on button "Print" at bounding box center [117, 74] width 77 height 27
click at [49, 73] on link "Back" at bounding box center [39, 75] width 36 height 16
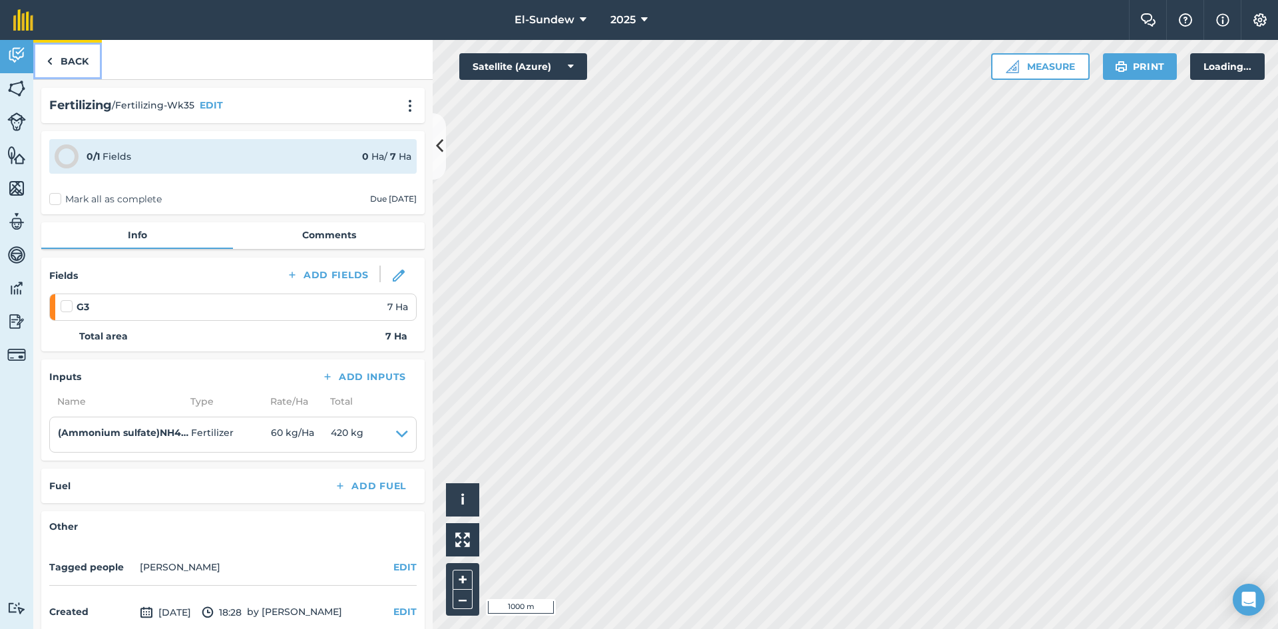
click at [63, 63] on link "Back" at bounding box center [67, 59] width 69 height 39
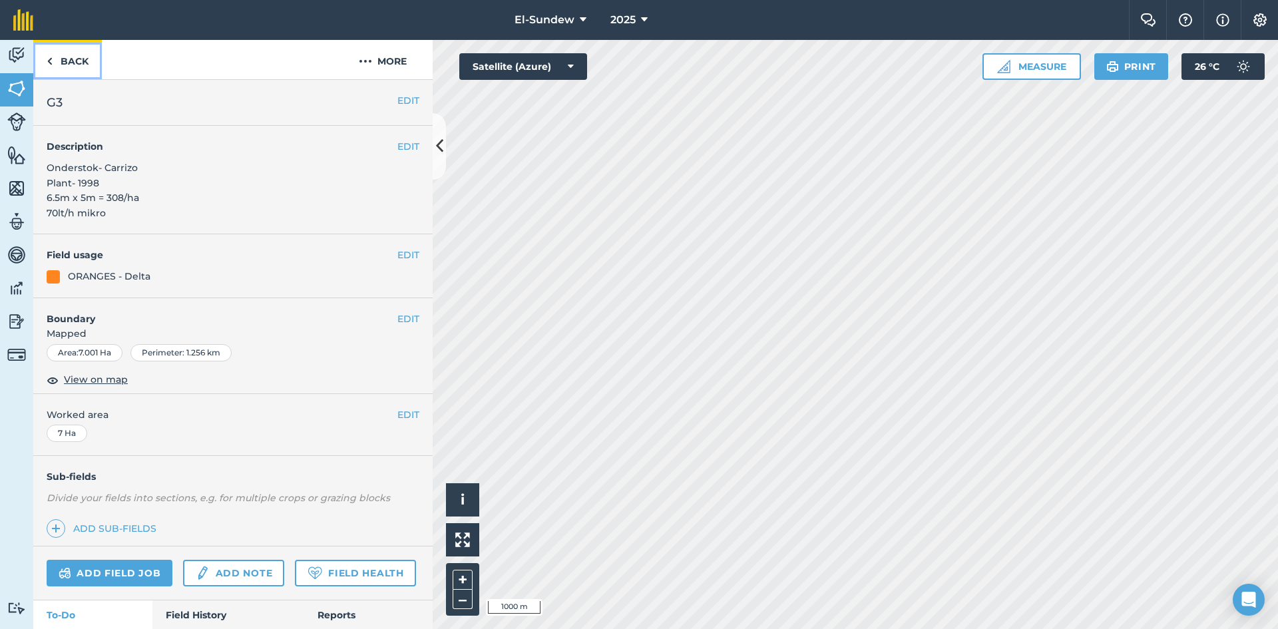
click at [79, 68] on link "Back" at bounding box center [67, 59] width 69 height 39
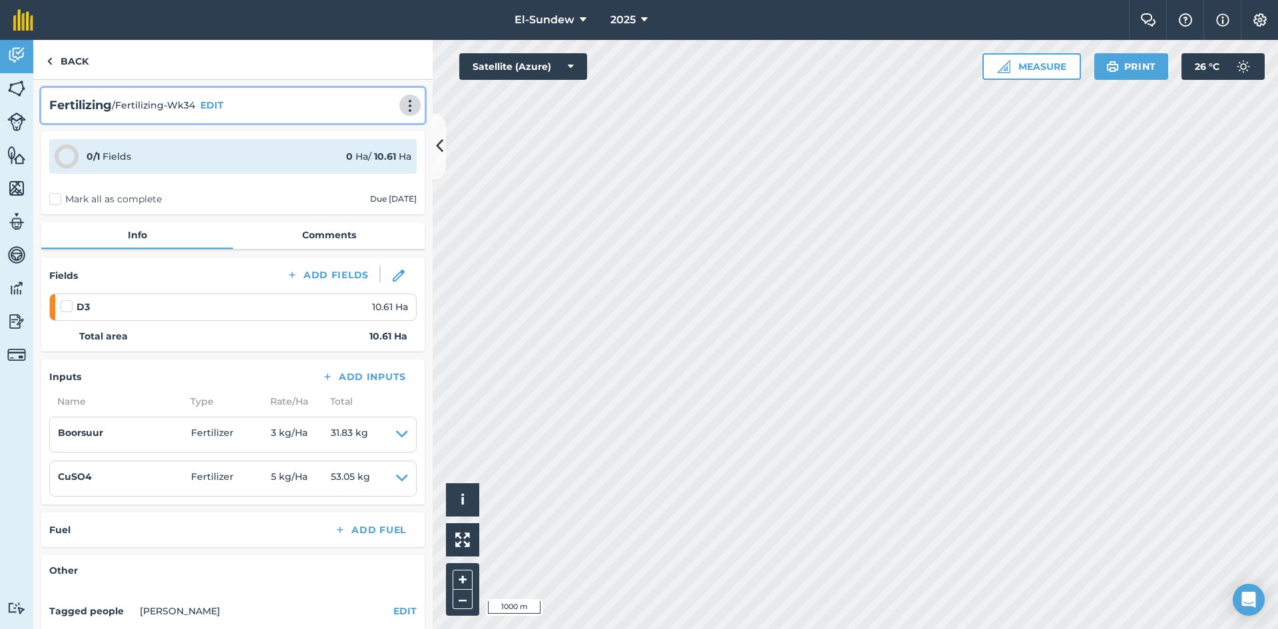
click at [402, 99] on img at bounding box center [410, 105] width 16 height 13
click at [371, 130] on link "Print" at bounding box center [382, 134] width 85 height 27
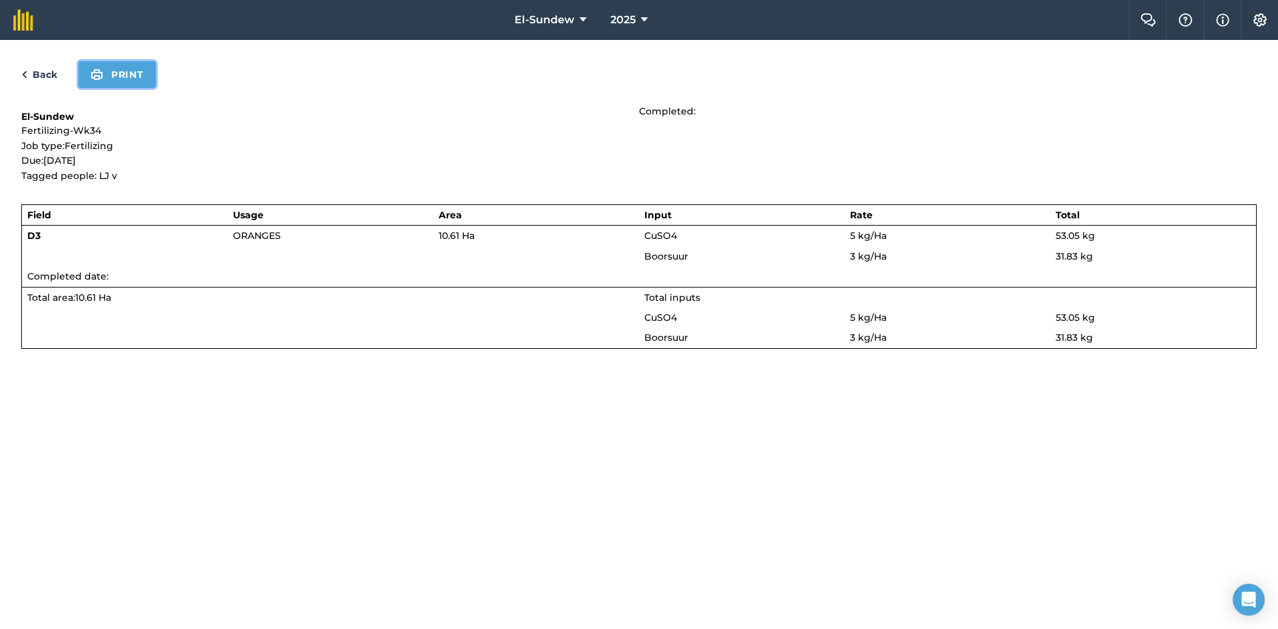
click at [138, 82] on button "Print" at bounding box center [117, 74] width 77 height 27
click at [44, 70] on link "Back" at bounding box center [39, 75] width 36 height 16
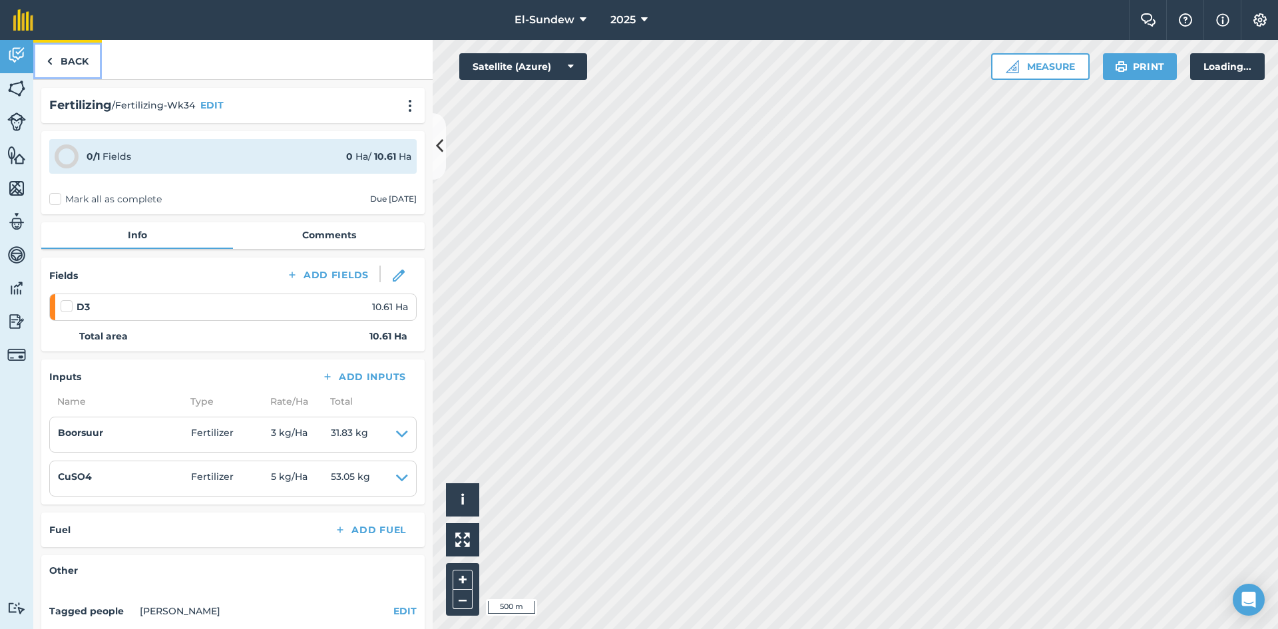
click at [58, 61] on link "Back" at bounding box center [67, 59] width 69 height 39
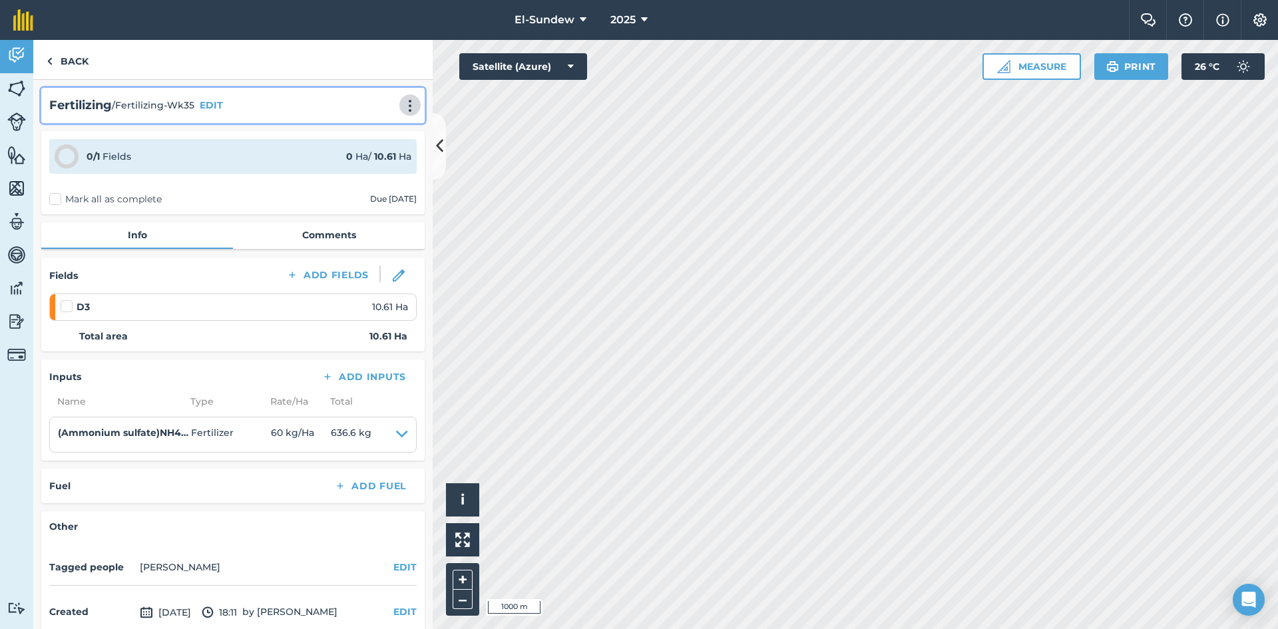
click at [402, 103] on img at bounding box center [410, 105] width 16 height 13
click at [362, 130] on link "Print" at bounding box center [382, 134] width 85 height 27
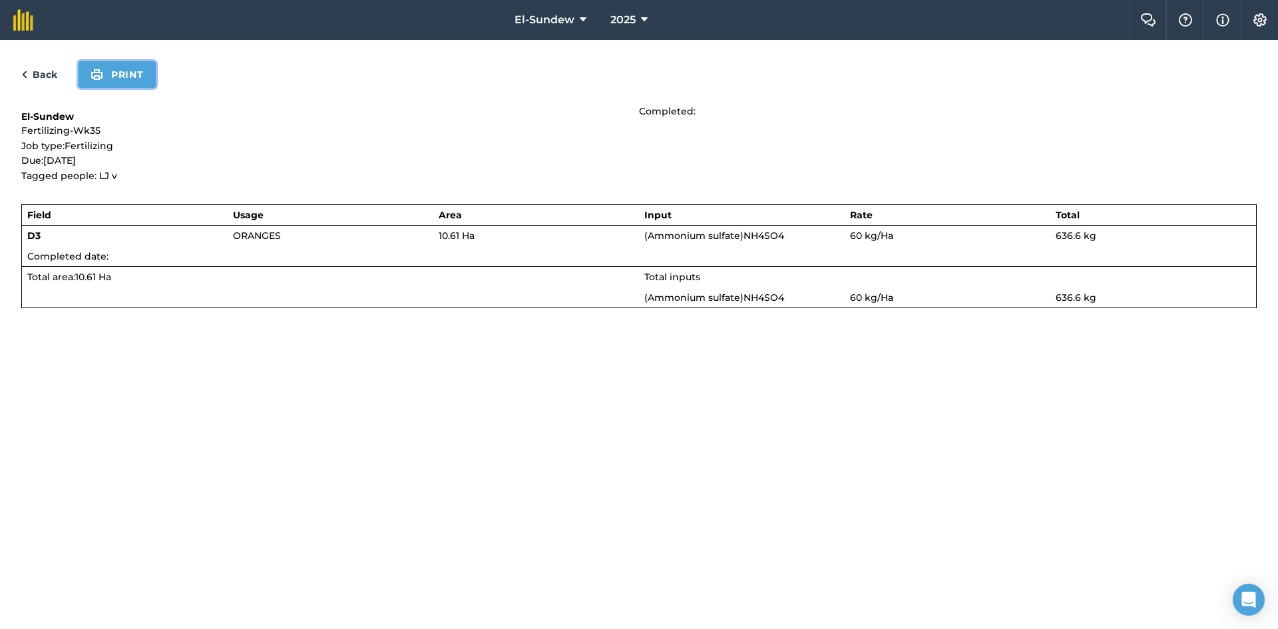
click at [112, 77] on button "Print" at bounding box center [117, 74] width 77 height 27
click at [47, 73] on link "Back" at bounding box center [39, 75] width 36 height 16
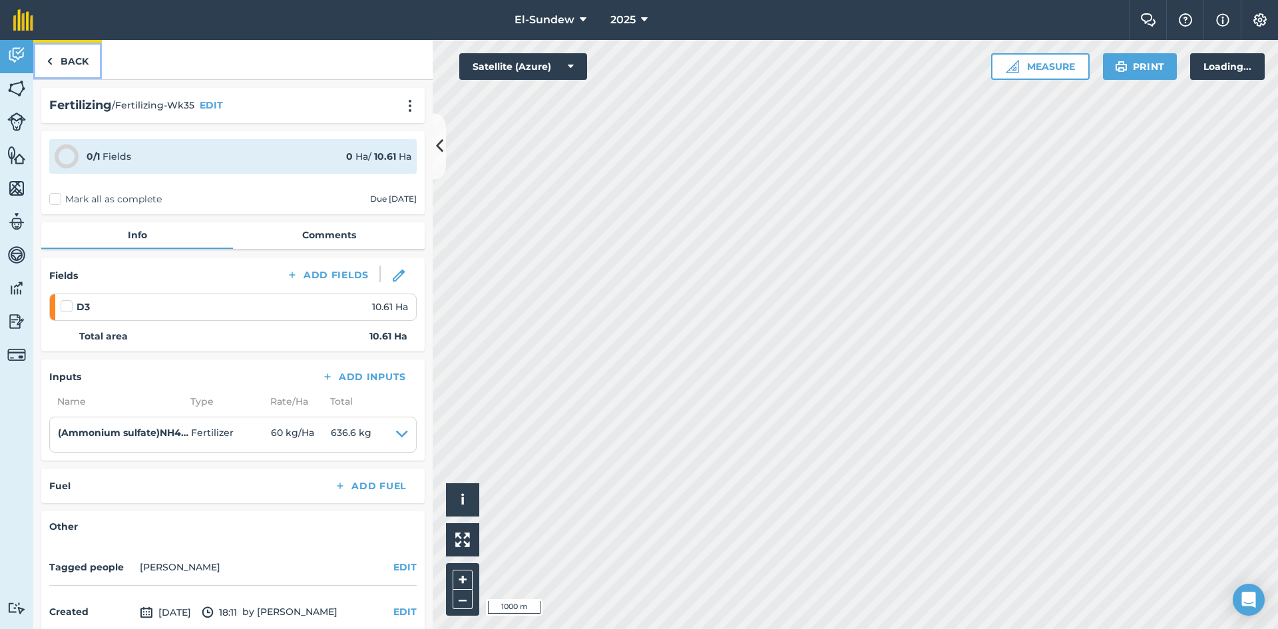
click at [57, 67] on link "Back" at bounding box center [67, 59] width 69 height 39
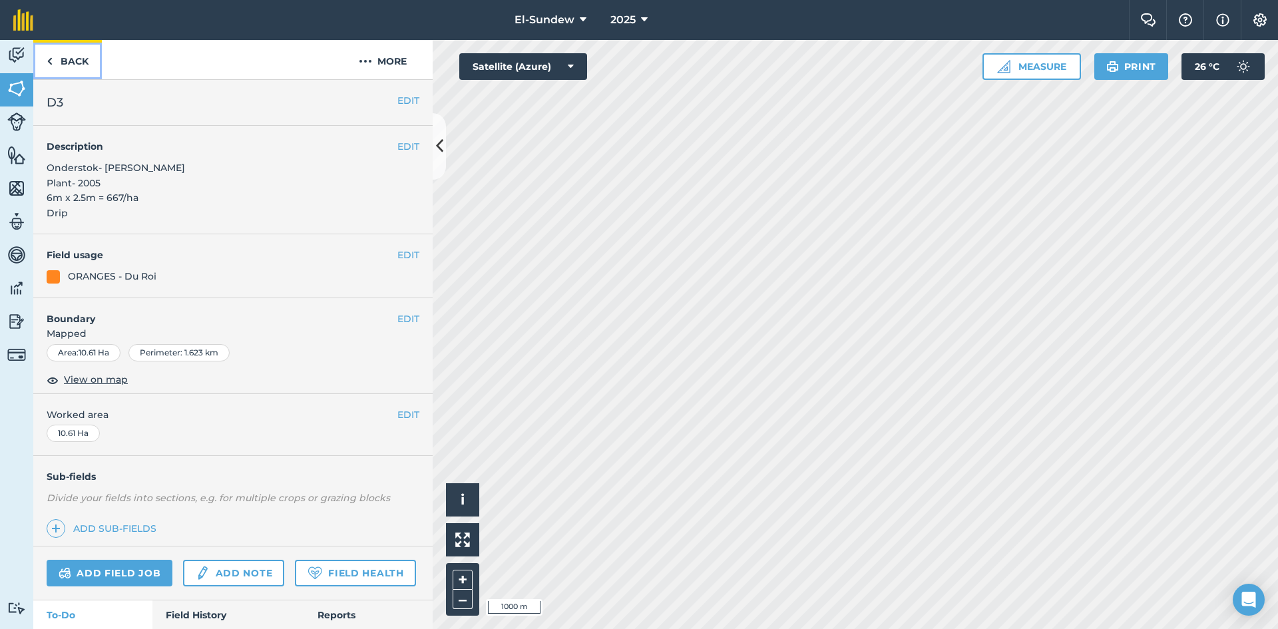
click at [75, 56] on link "Back" at bounding box center [67, 59] width 69 height 39
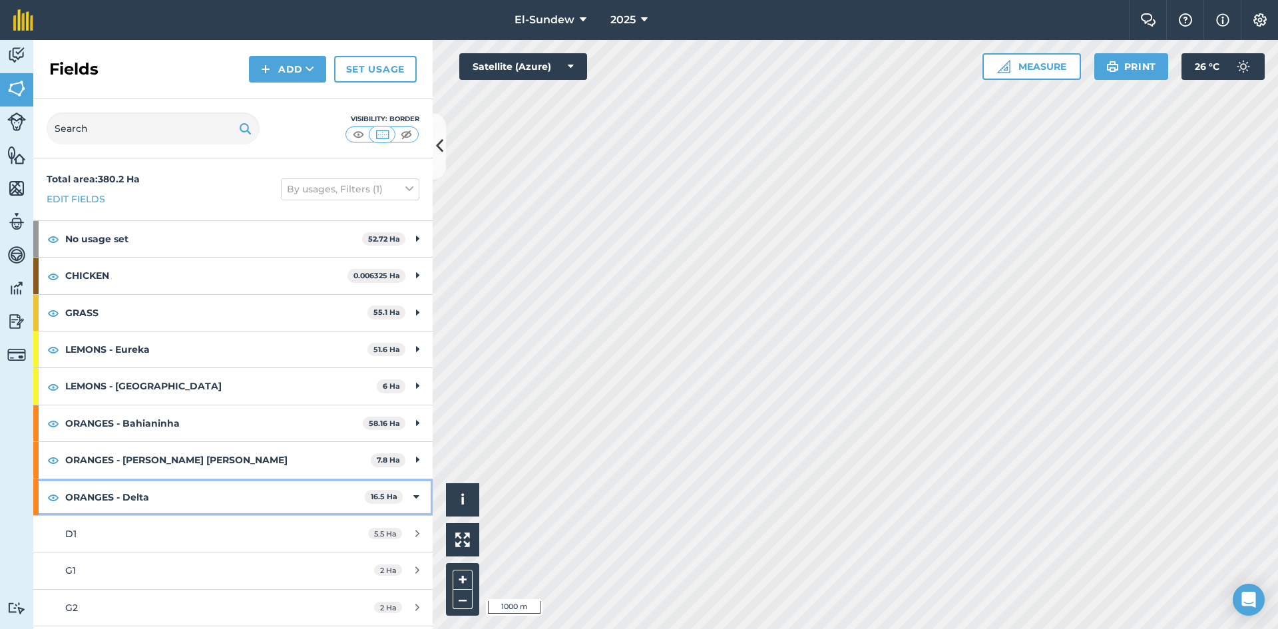
click at [146, 479] on strong "ORANGES - Delta" at bounding box center [215, 497] width 300 height 36
click at [120, 516] on strong "ORANGES - Du Roi" at bounding box center [213, 534] width 297 height 36
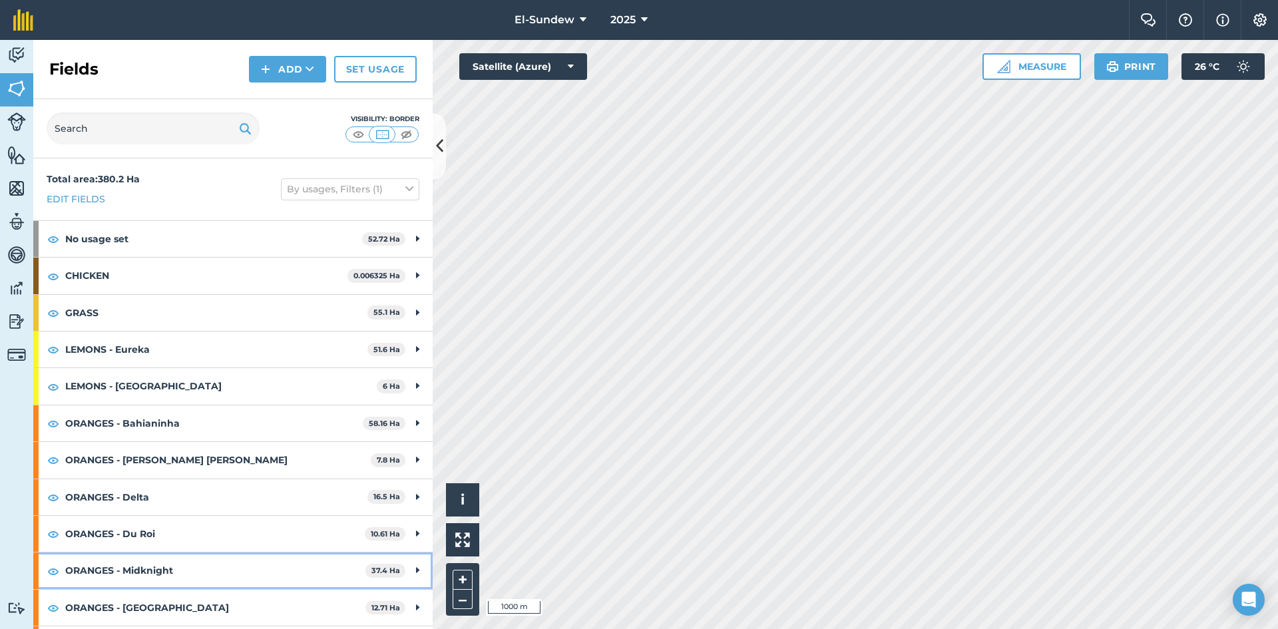
click at [147, 553] on strong "ORANGES - Midknight" at bounding box center [215, 571] width 300 height 36
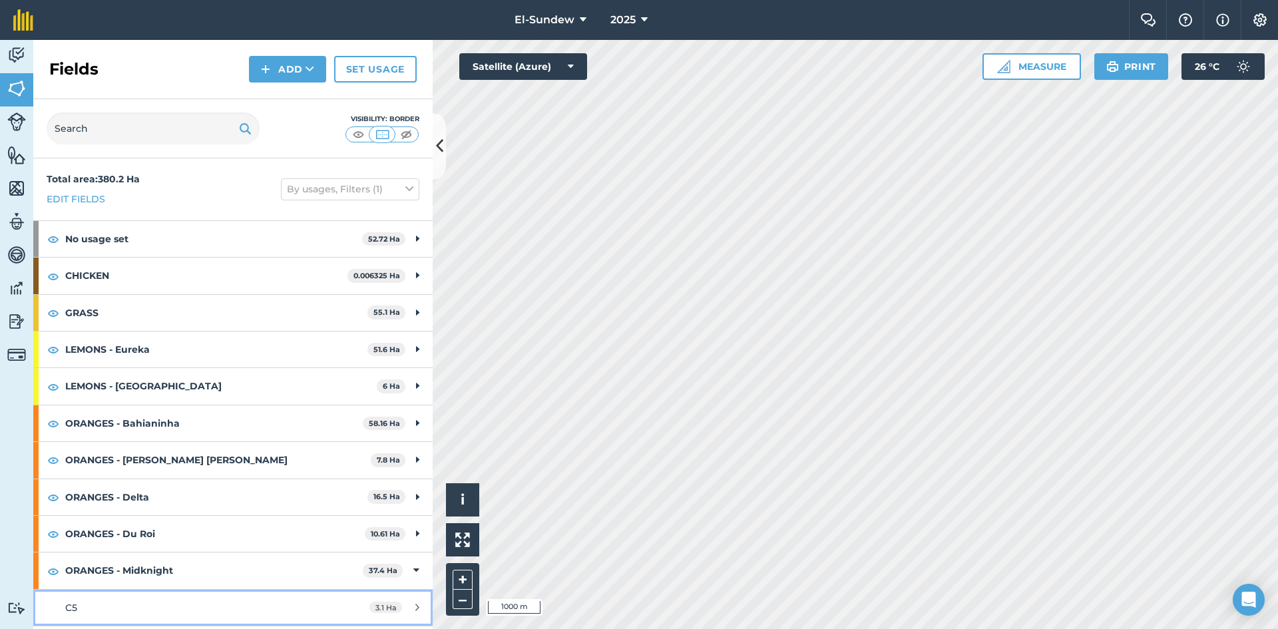
click at [141, 590] on link "C5 3.1 Ha" at bounding box center [232, 608] width 399 height 36
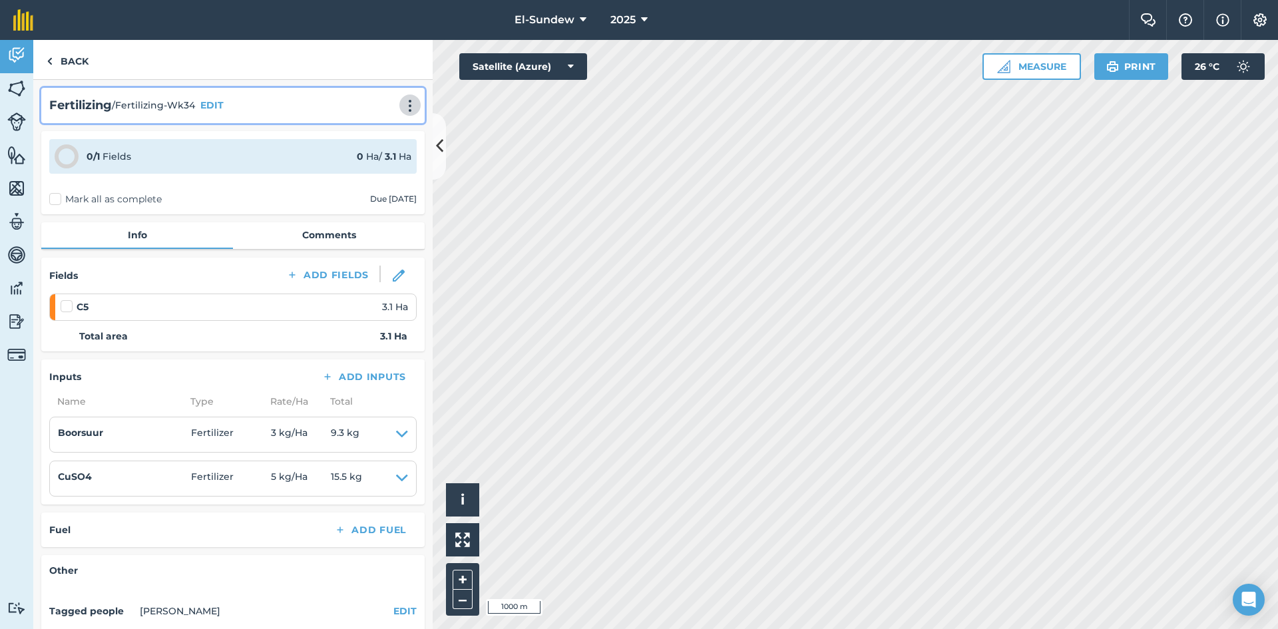
click at [403, 98] on button at bounding box center [409, 105] width 13 height 16
click at [361, 131] on link "Print" at bounding box center [382, 134] width 85 height 27
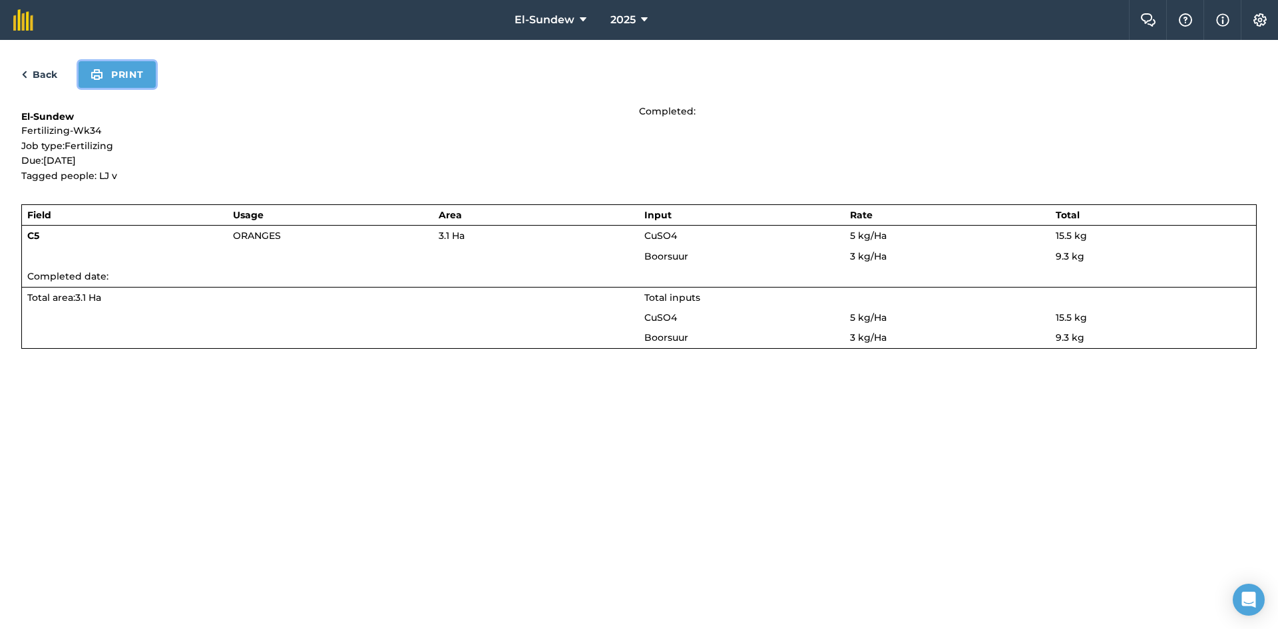
click at [119, 76] on button "Print" at bounding box center [117, 74] width 77 height 27
click at [40, 70] on link "Back" at bounding box center [39, 75] width 36 height 16
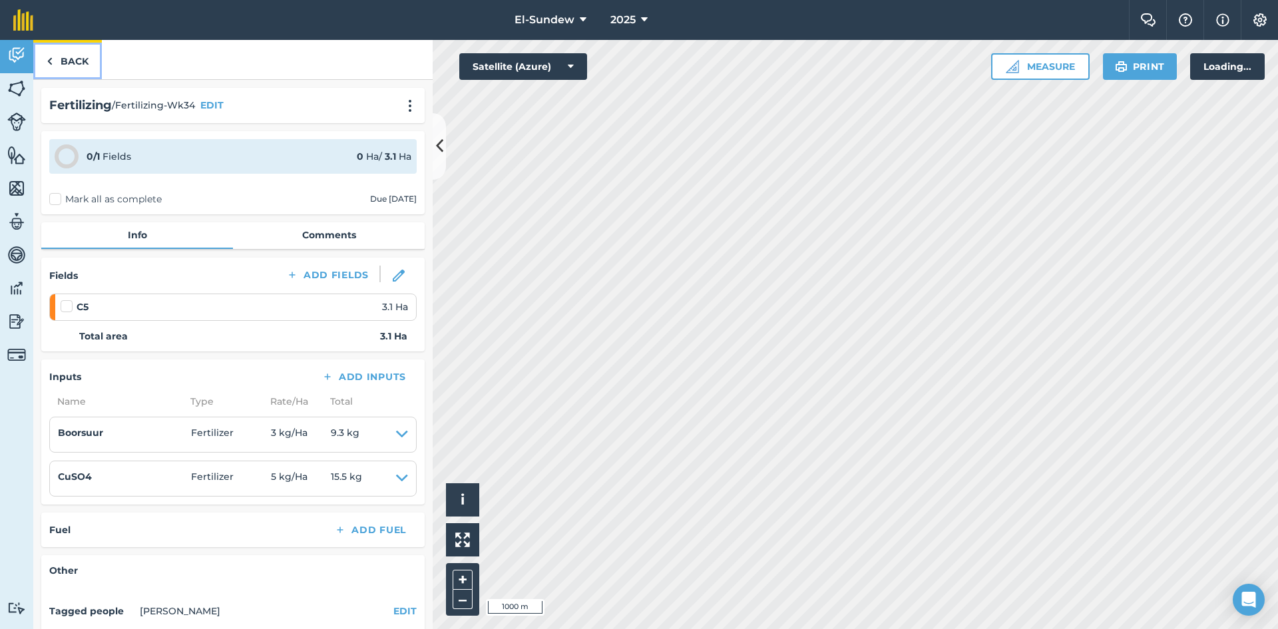
click at [68, 66] on link "Back" at bounding box center [67, 59] width 69 height 39
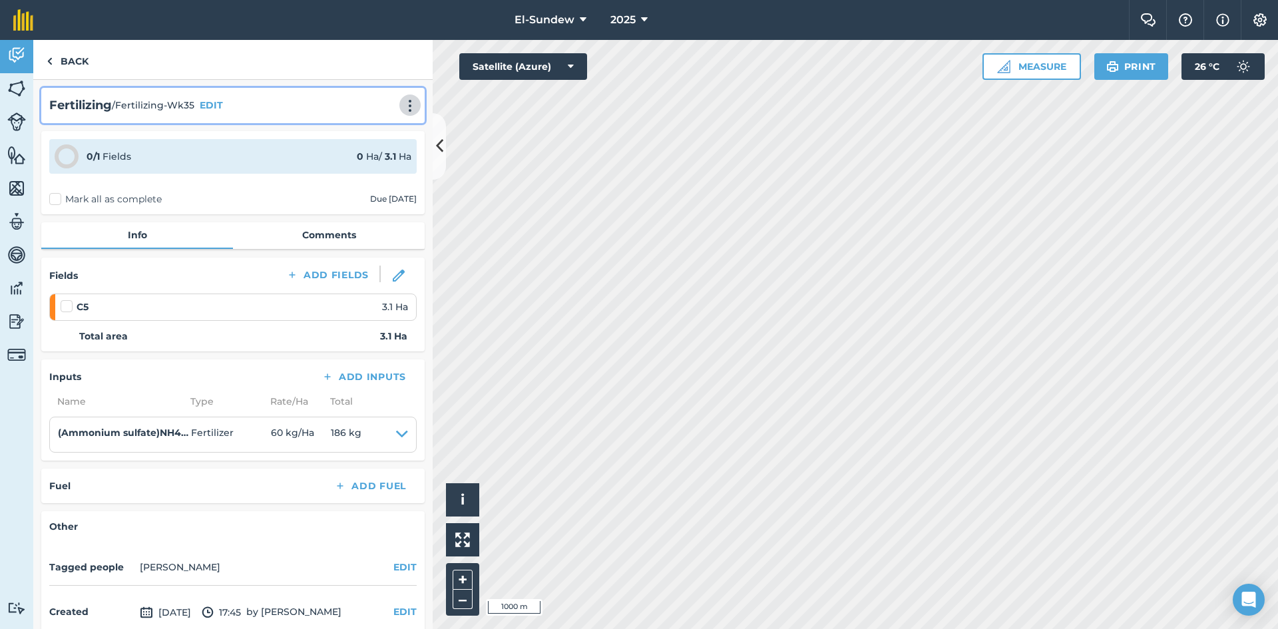
click at [402, 103] on img at bounding box center [410, 105] width 16 height 13
click at [379, 133] on link "Print" at bounding box center [382, 134] width 85 height 27
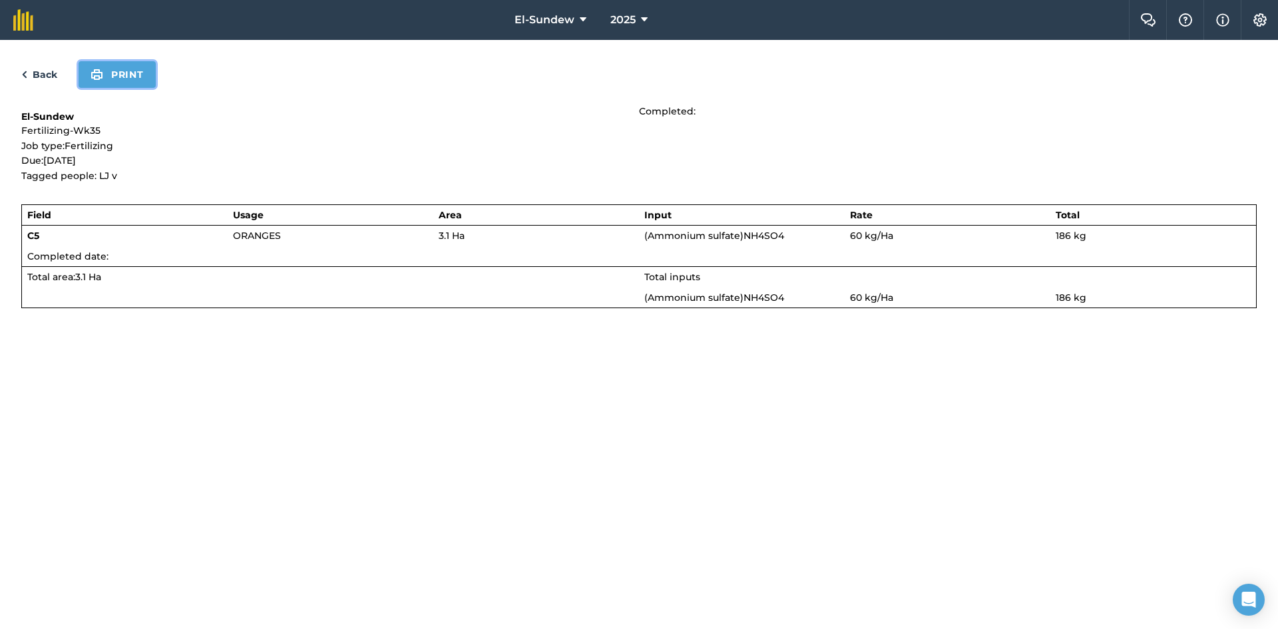
click at [134, 71] on button "Print" at bounding box center [117, 74] width 77 height 27
click at [43, 75] on link "Back" at bounding box center [39, 75] width 36 height 16
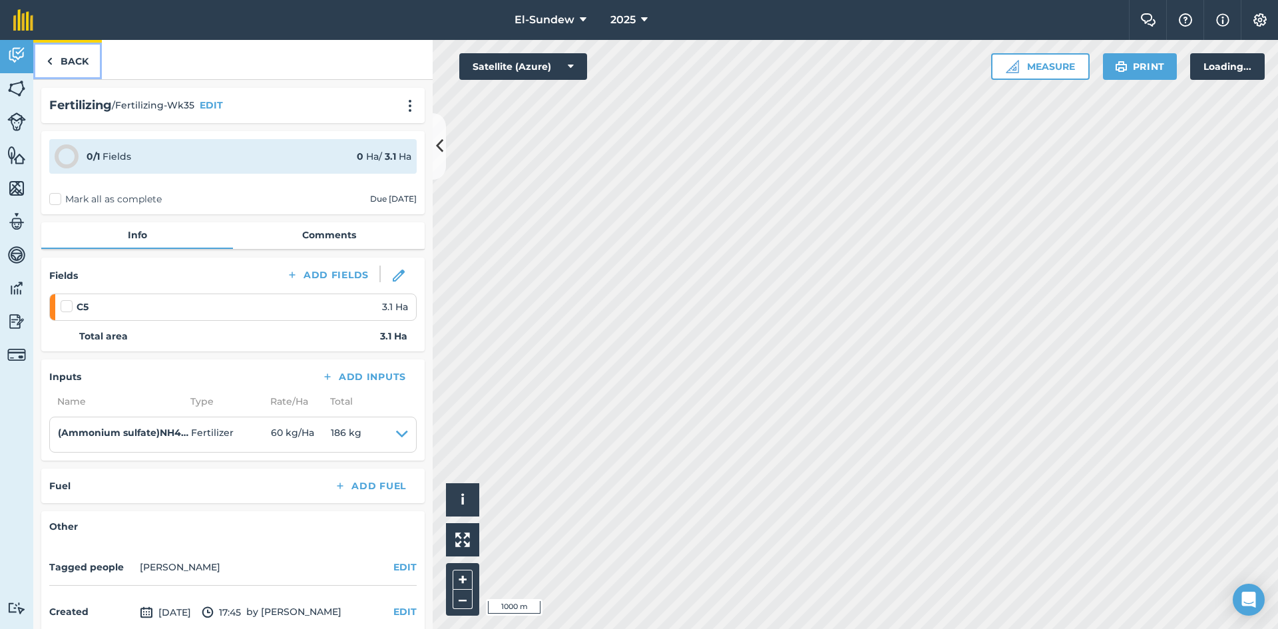
click at [64, 65] on link "Back" at bounding box center [67, 59] width 69 height 39
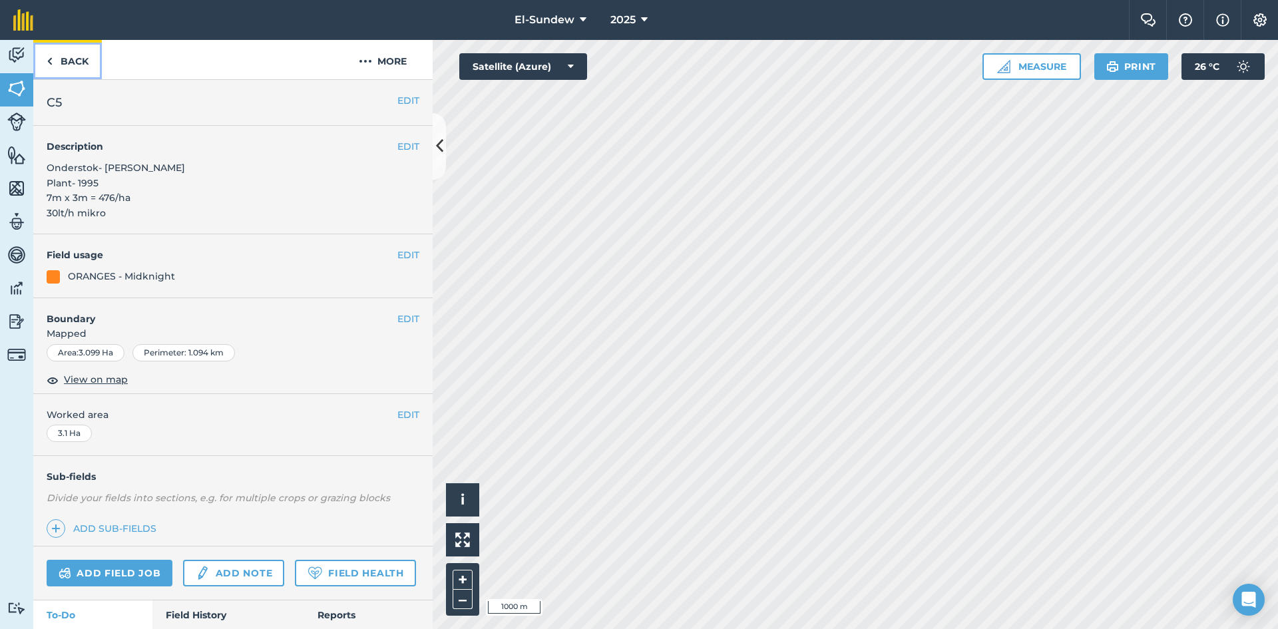
click at [69, 51] on link "Back" at bounding box center [67, 59] width 69 height 39
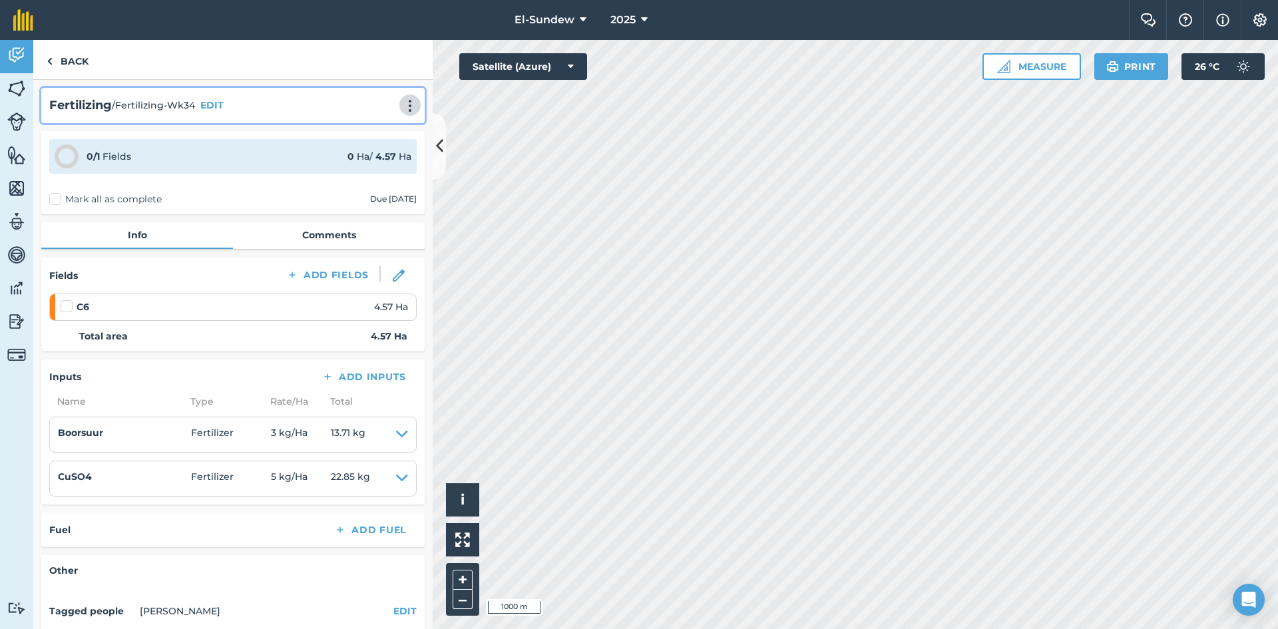
click at [402, 105] on img at bounding box center [410, 105] width 16 height 13
click at [367, 134] on link "Print" at bounding box center [382, 134] width 85 height 27
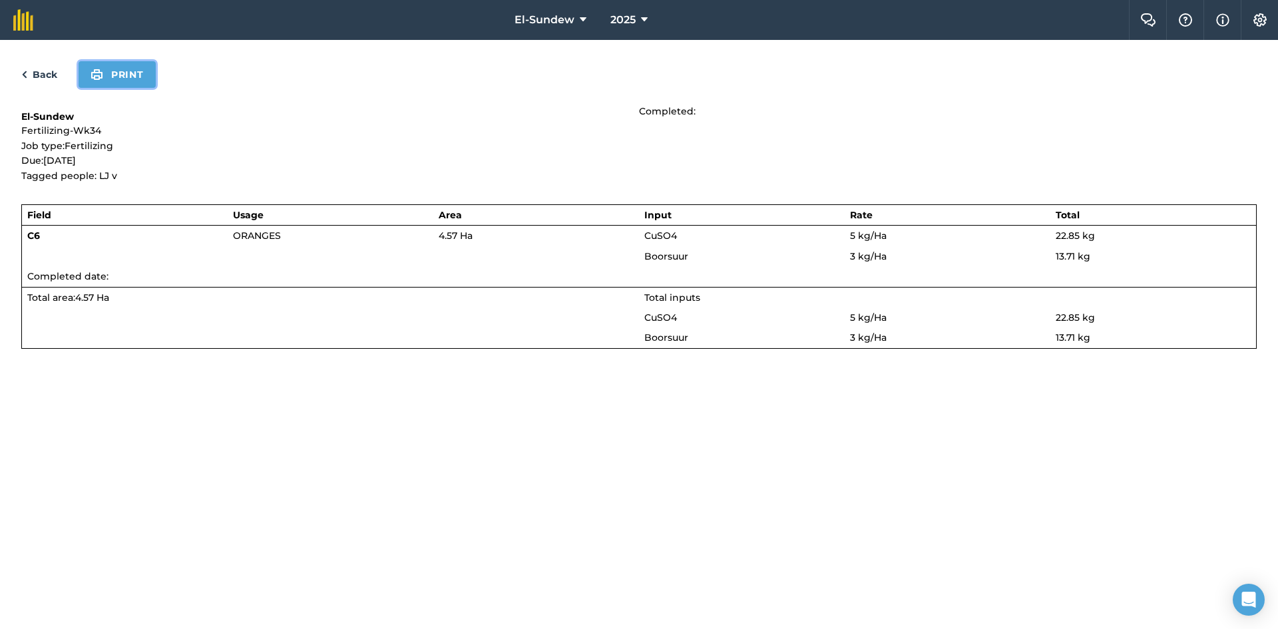
click at [115, 79] on button "Print" at bounding box center [117, 74] width 77 height 27
click at [39, 75] on link "Back" at bounding box center [39, 75] width 36 height 16
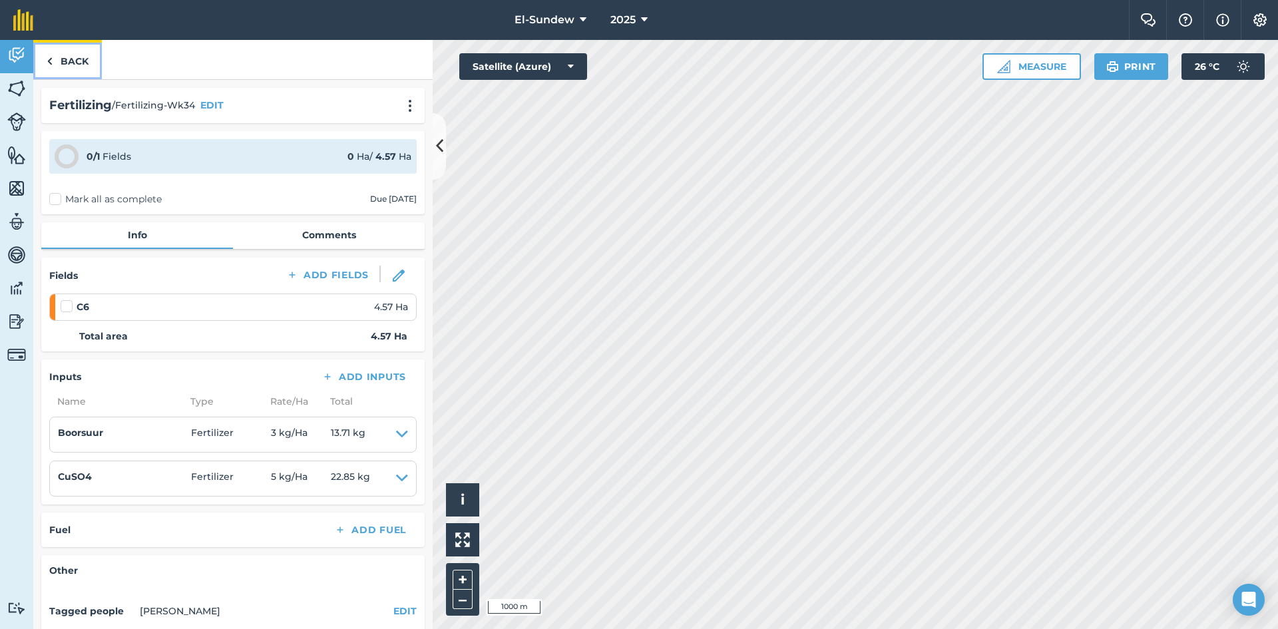
click at [59, 63] on link "Back" at bounding box center [67, 59] width 69 height 39
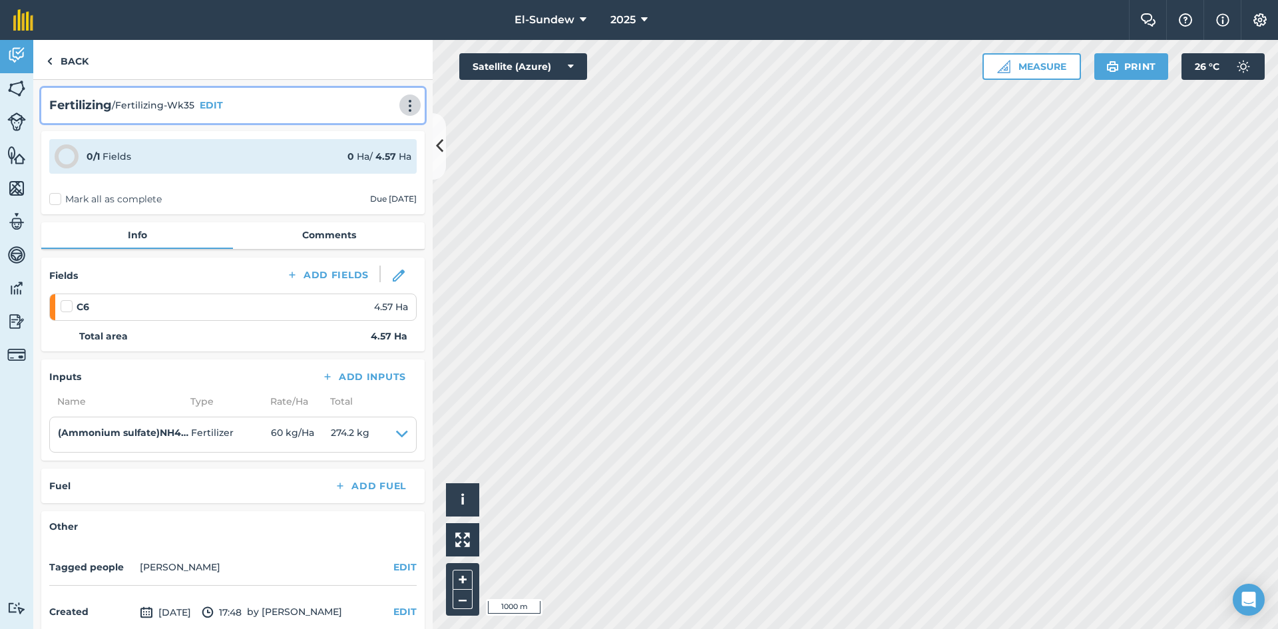
click at [402, 108] on img at bounding box center [410, 105] width 16 height 13
click at [357, 133] on link "Print" at bounding box center [382, 134] width 85 height 27
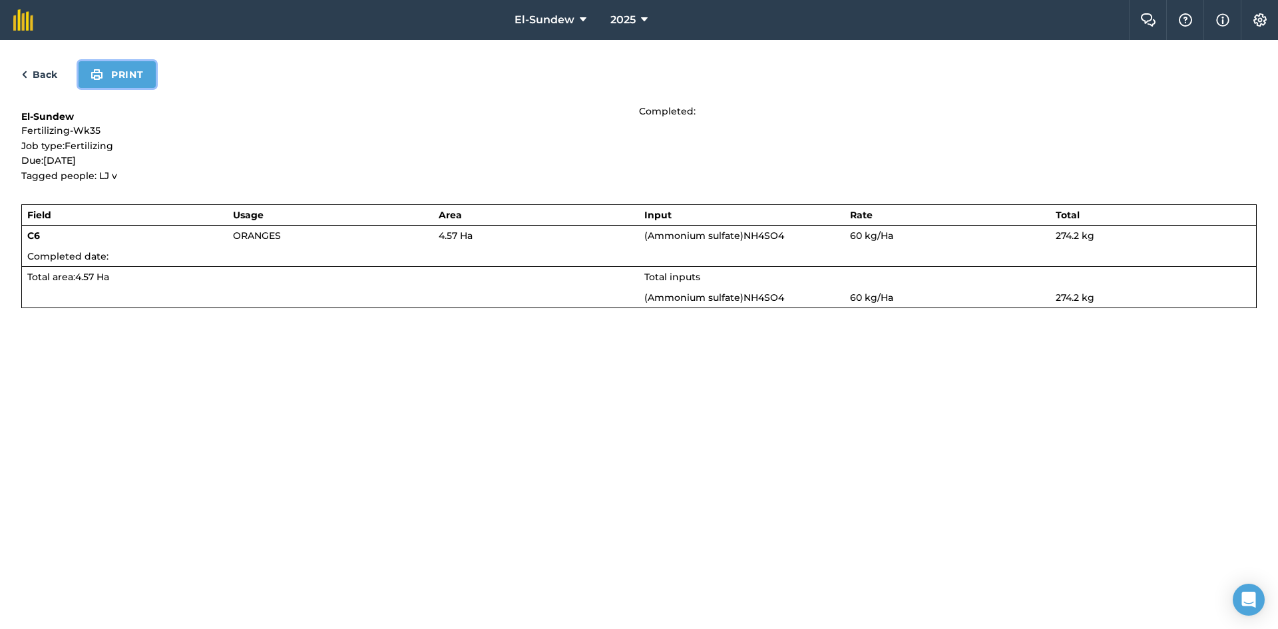
click at [110, 65] on button "Print" at bounding box center [117, 74] width 77 height 27
click at [46, 77] on link "Back" at bounding box center [39, 75] width 36 height 16
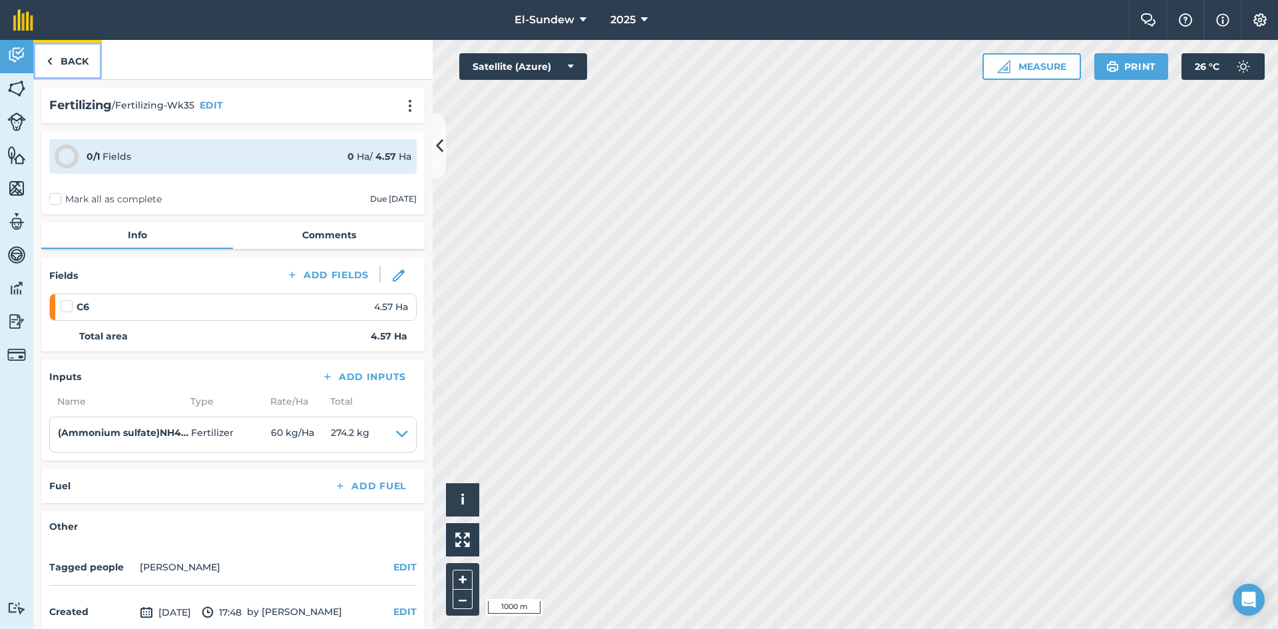
click at [75, 69] on link "Back" at bounding box center [67, 59] width 69 height 39
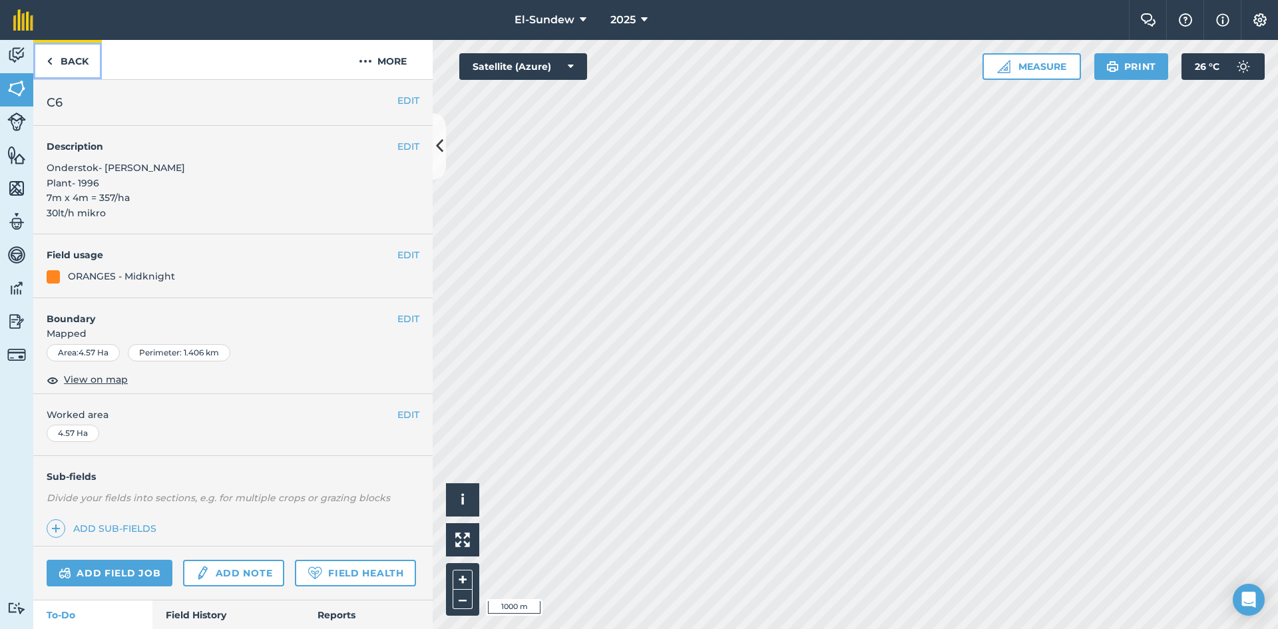
click at [49, 67] on img at bounding box center [50, 61] width 6 height 16
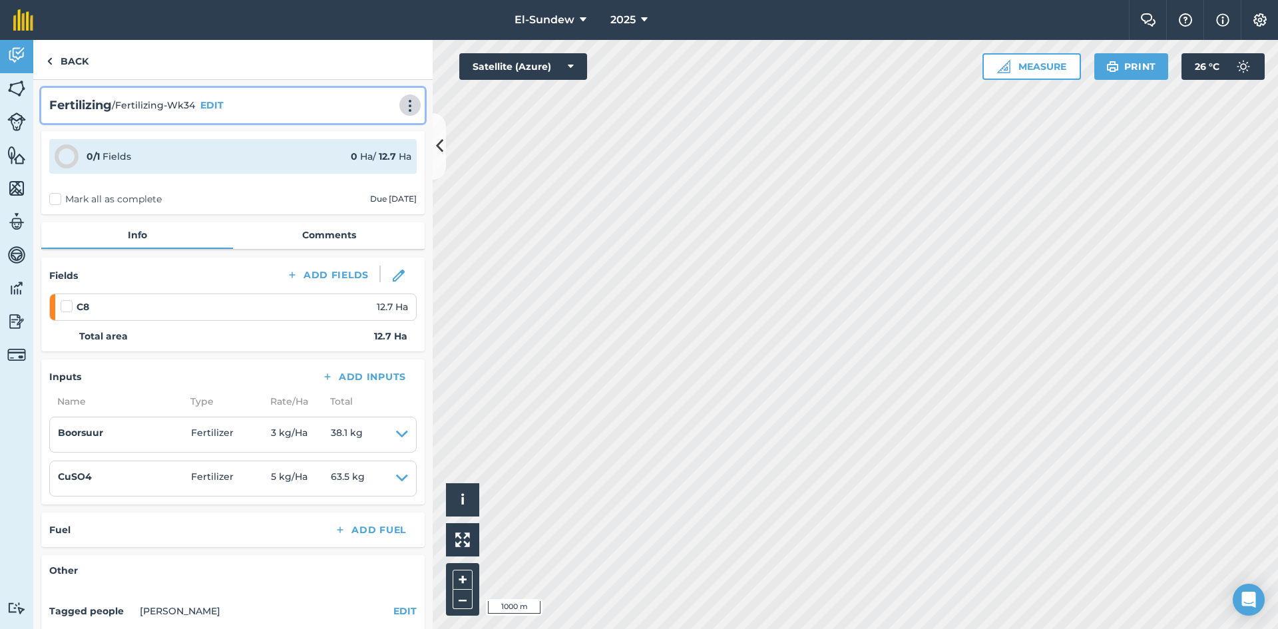
click at [403, 102] on img at bounding box center [410, 105] width 16 height 13
click at [372, 133] on link "Print" at bounding box center [382, 134] width 85 height 27
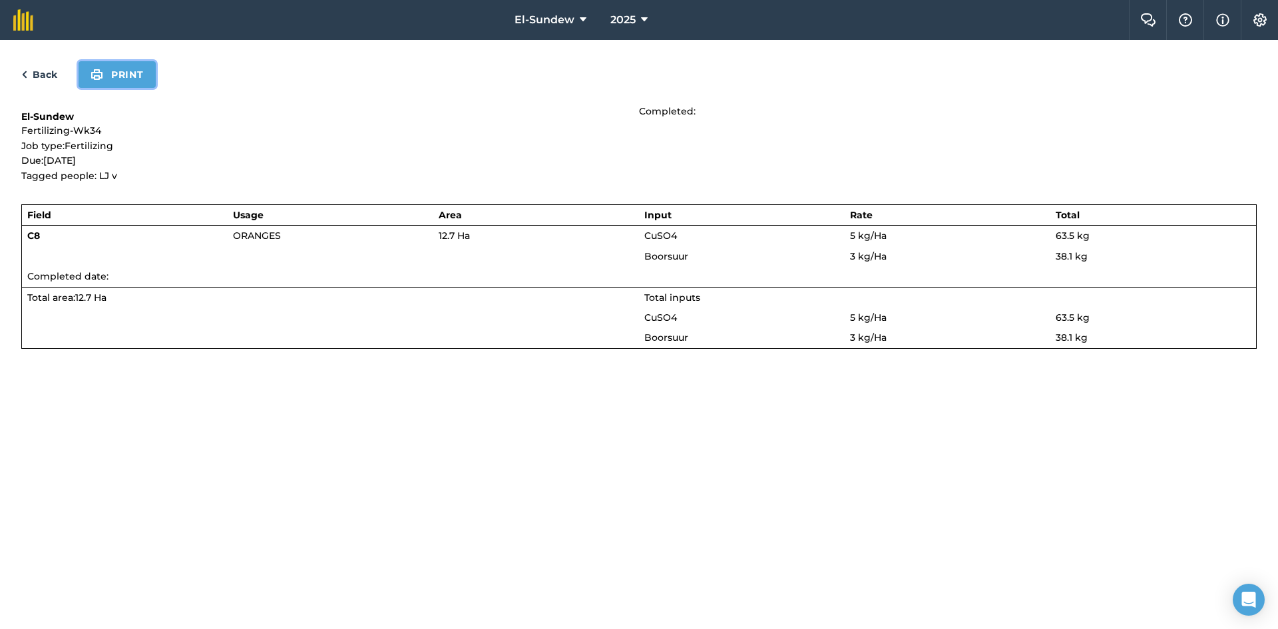
click at [124, 84] on button "Print" at bounding box center [117, 74] width 77 height 27
click at [49, 78] on link "Back" at bounding box center [39, 75] width 36 height 16
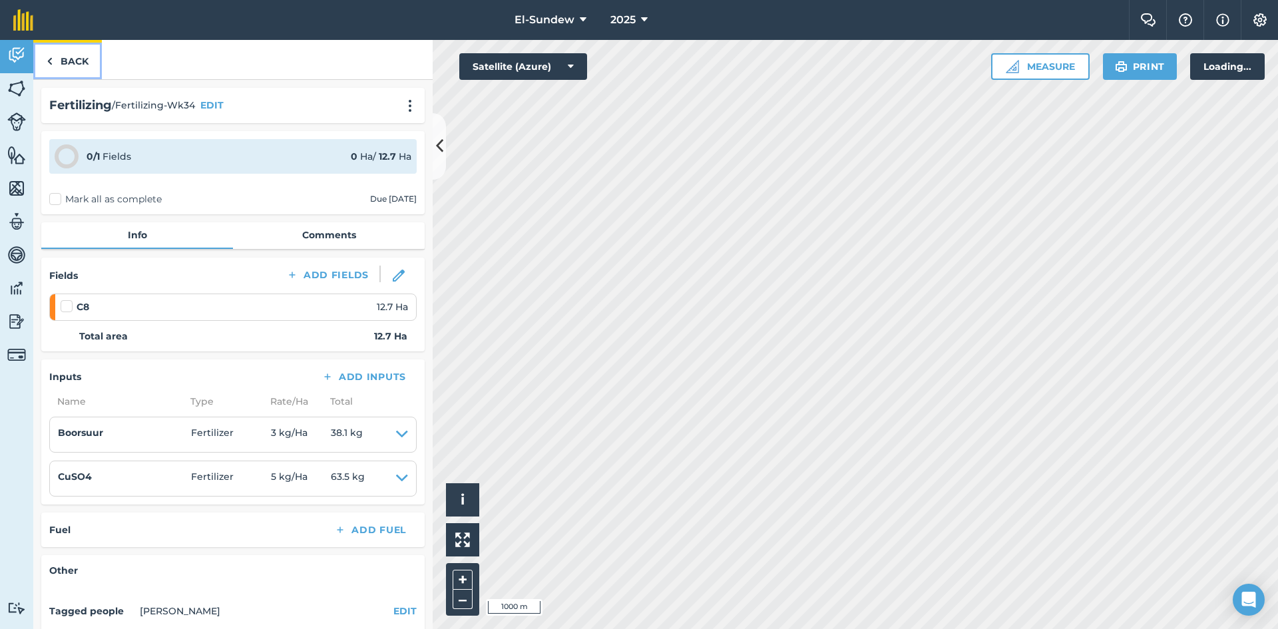
click at [57, 61] on link "Back" at bounding box center [67, 59] width 69 height 39
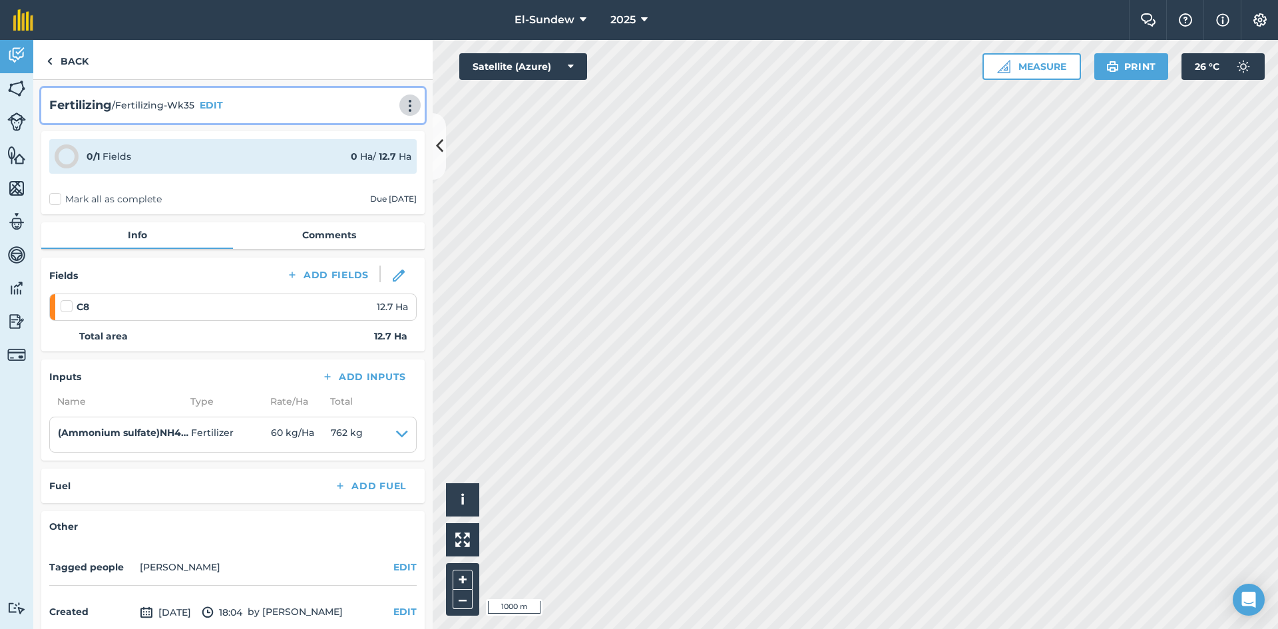
click at [405, 109] on img at bounding box center [410, 105] width 16 height 13
click at [361, 134] on link "Print" at bounding box center [382, 134] width 85 height 27
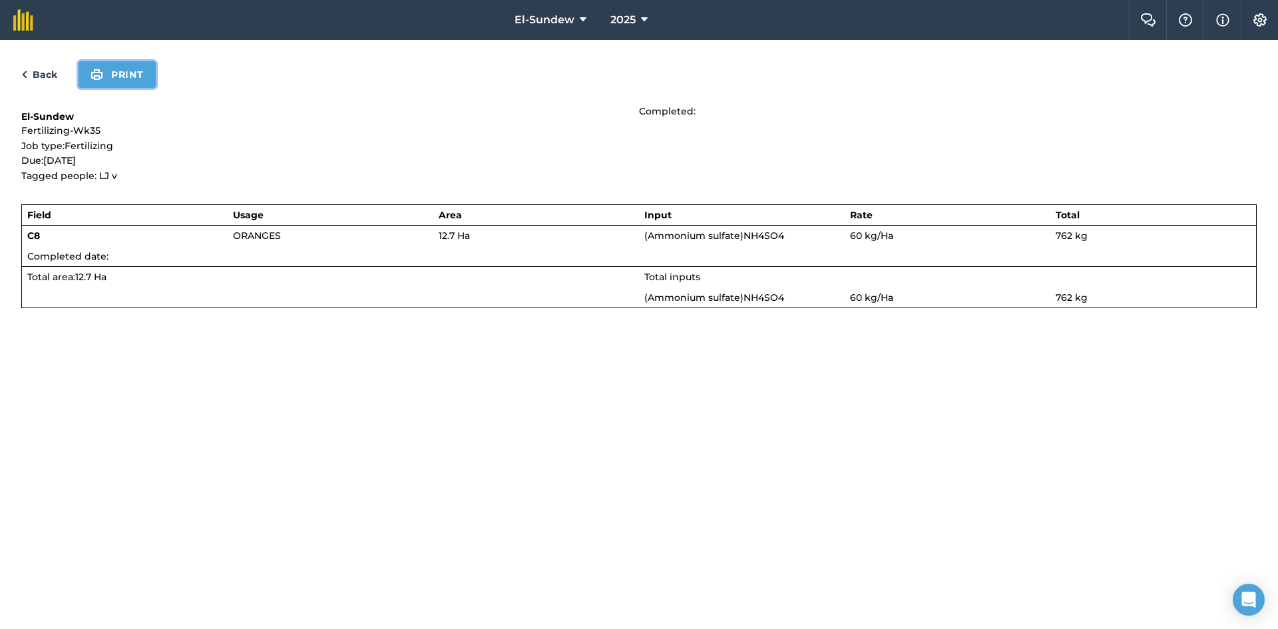
click at [118, 67] on button "Print" at bounding box center [117, 74] width 77 height 27
click at [42, 67] on link "Back" at bounding box center [39, 75] width 36 height 16
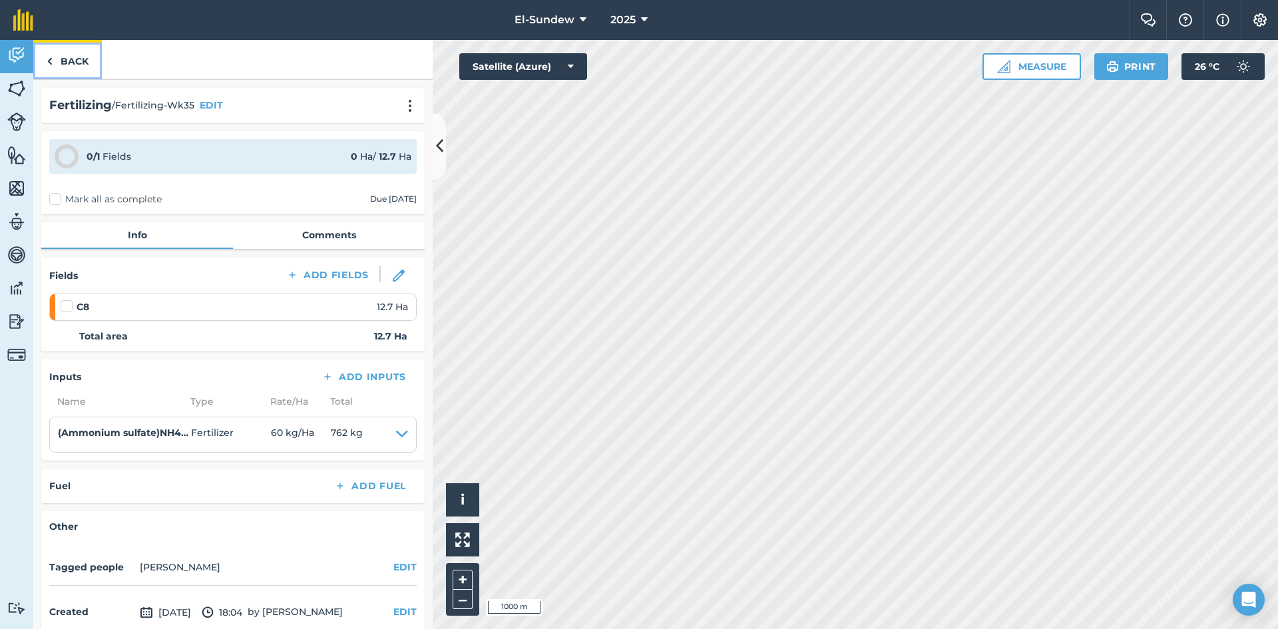
click at [67, 67] on link "Back" at bounding box center [67, 59] width 69 height 39
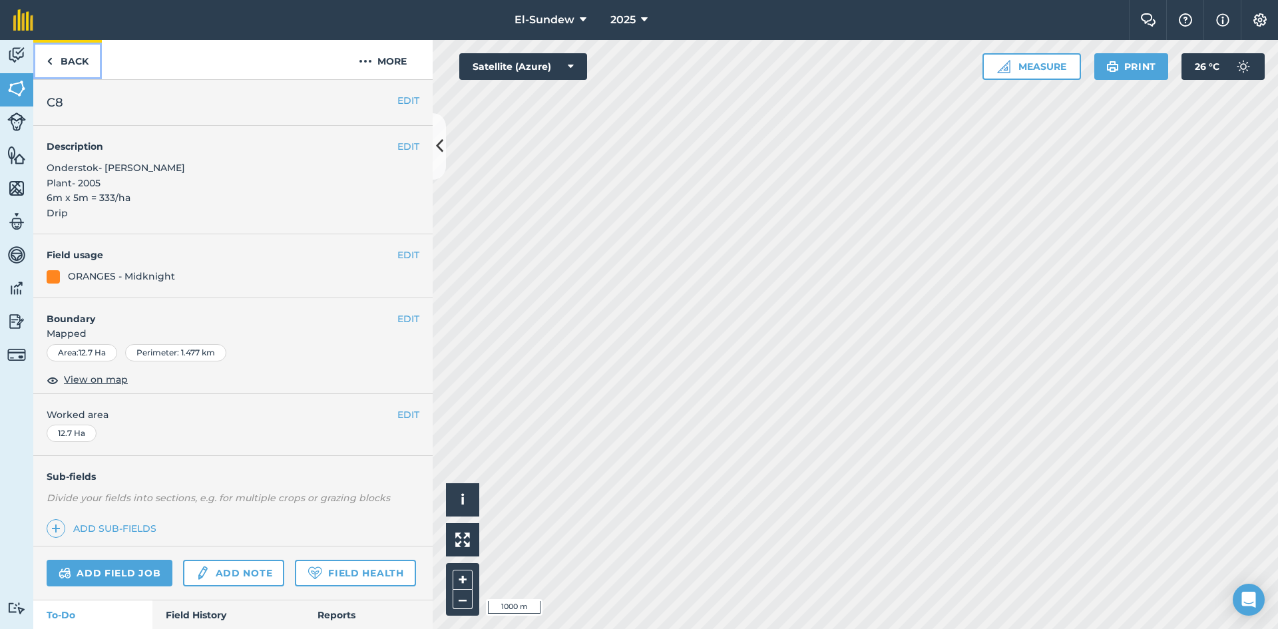
click at [83, 72] on link "Back" at bounding box center [67, 59] width 69 height 39
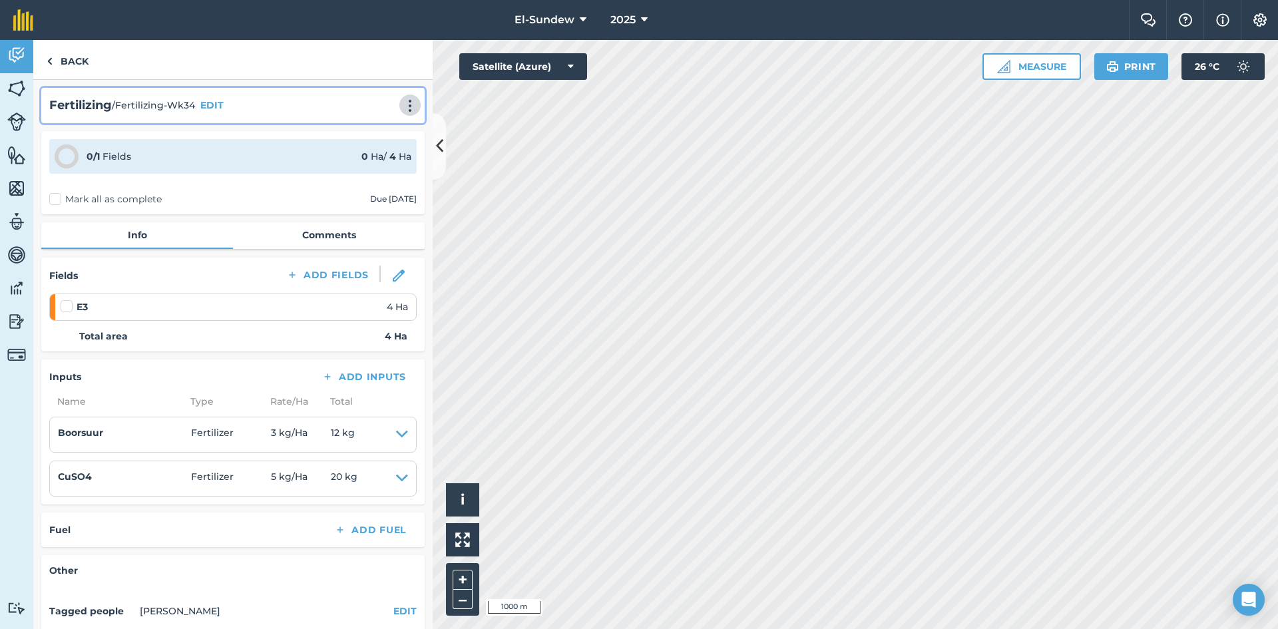
click at [402, 107] on img at bounding box center [410, 105] width 16 height 13
click at [366, 142] on link "Print" at bounding box center [382, 134] width 85 height 27
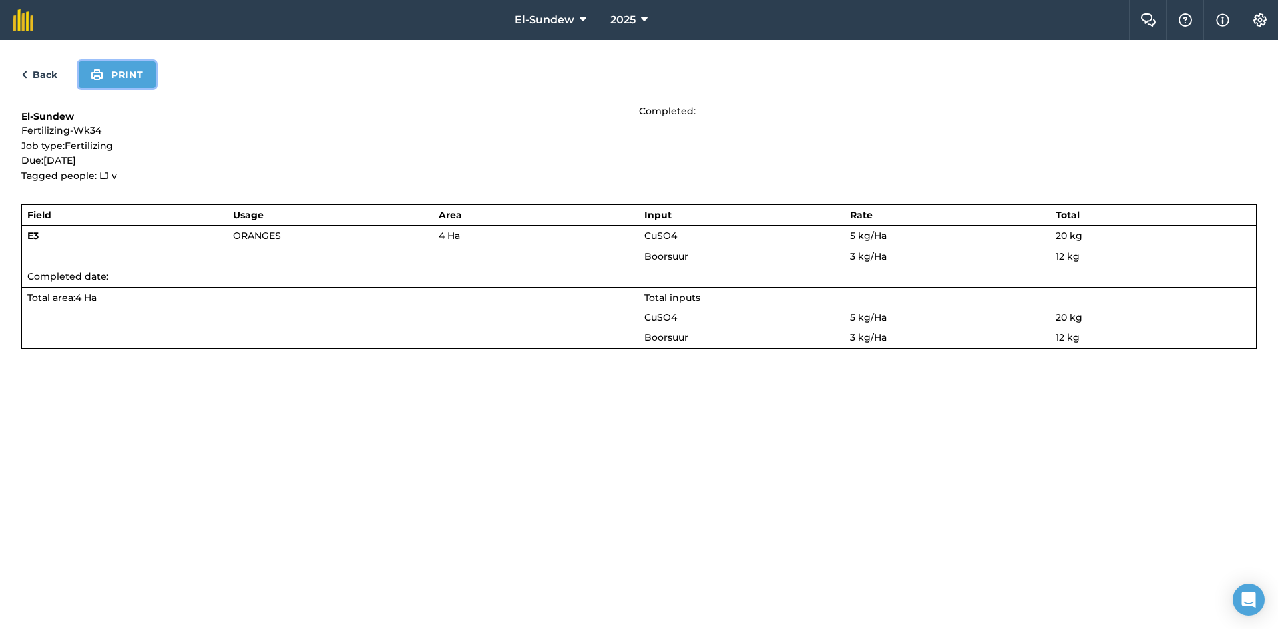
click at [133, 84] on button "Print" at bounding box center [117, 74] width 77 height 27
click at [49, 79] on link "Back" at bounding box center [39, 75] width 36 height 16
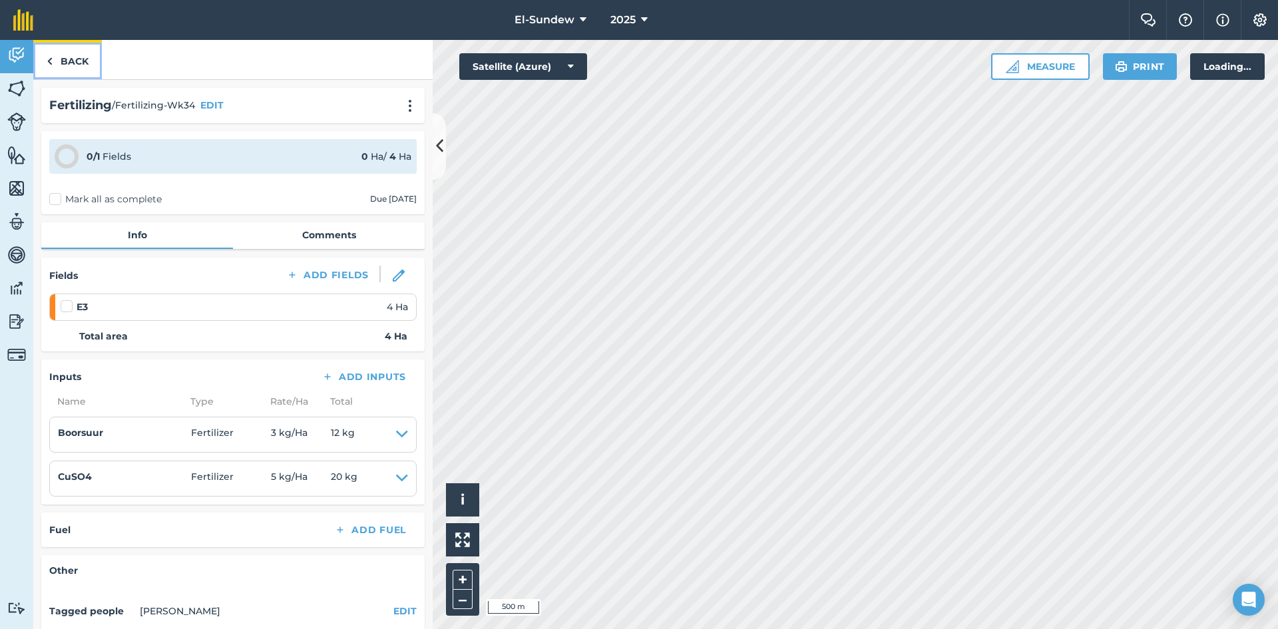
click at [54, 68] on link "Back" at bounding box center [67, 59] width 69 height 39
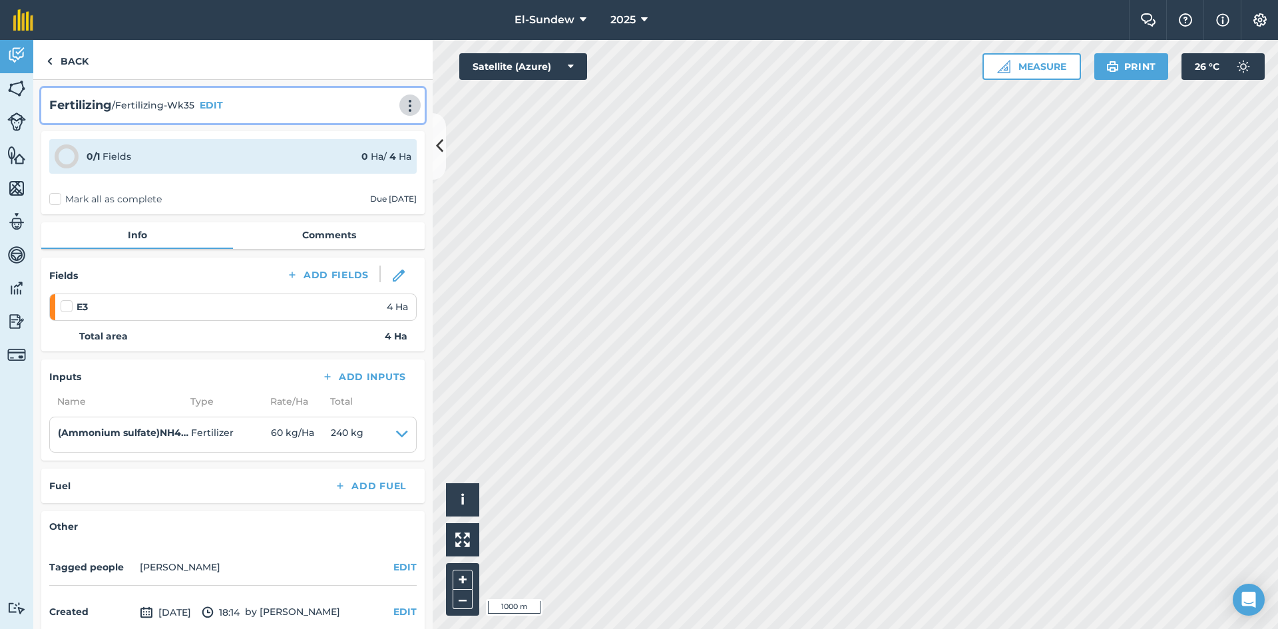
click at [405, 105] on img at bounding box center [410, 105] width 16 height 13
click at [366, 132] on link "Print" at bounding box center [382, 134] width 85 height 27
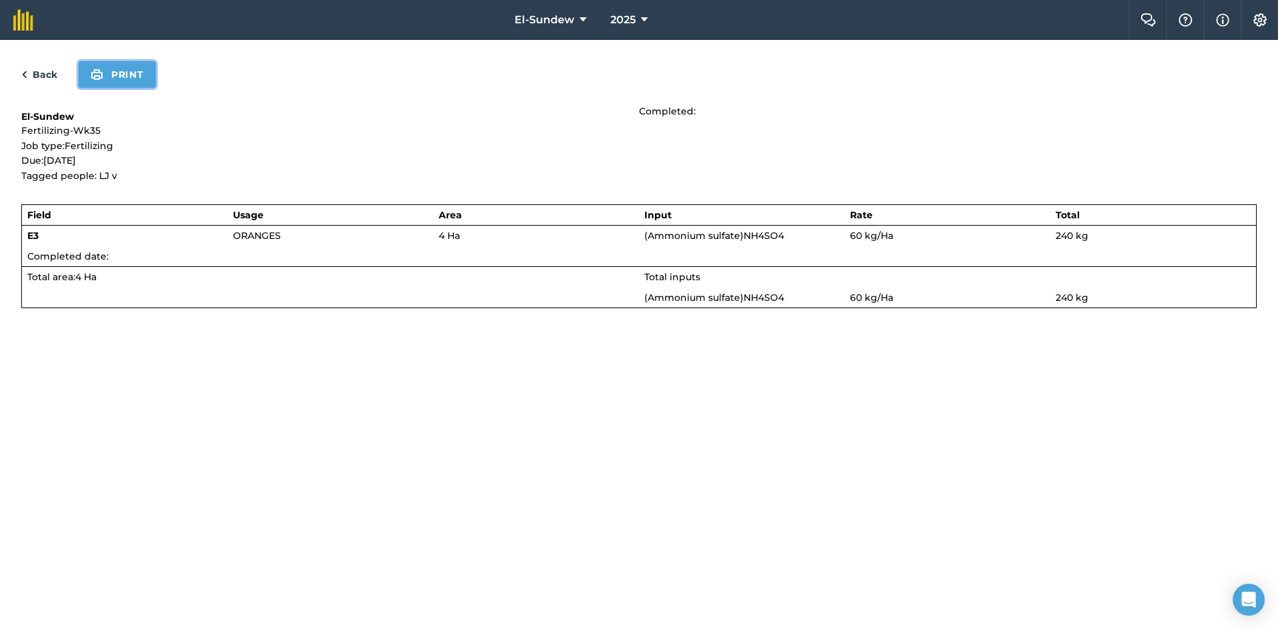
click at [132, 79] on button "Print" at bounding box center [117, 74] width 77 height 27
click at [46, 77] on link "Back" at bounding box center [39, 75] width 36 height 16
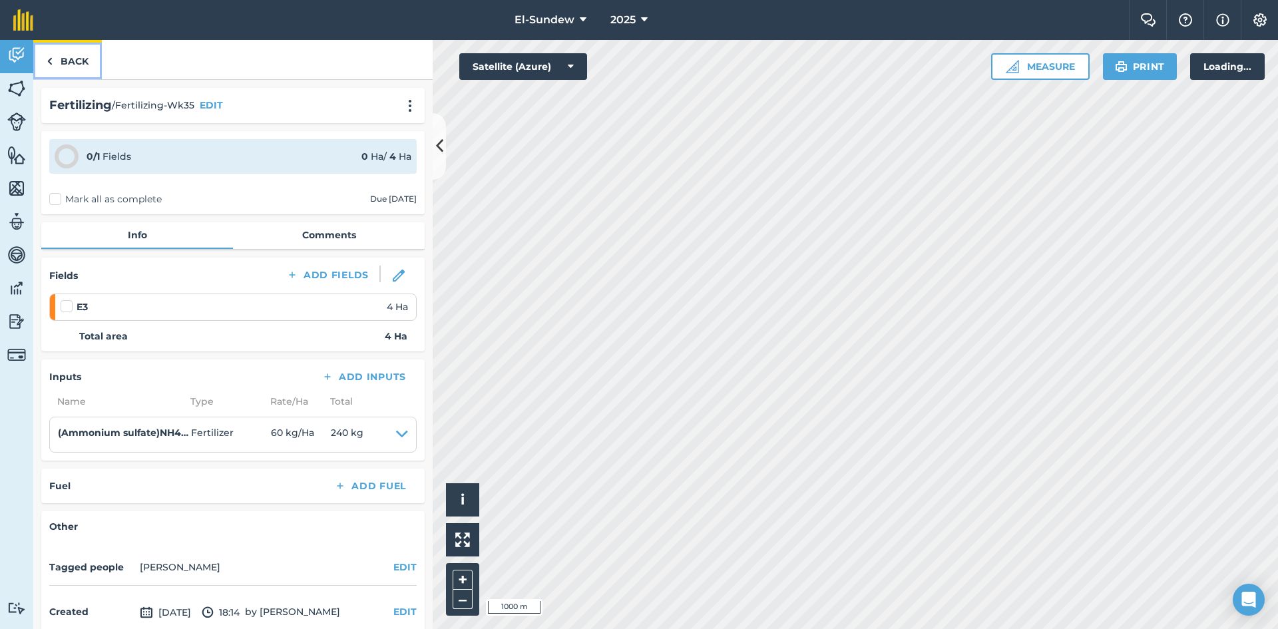
click at [66, 61] on link "Back" at bounding box center [67, 59] width 69 height 39
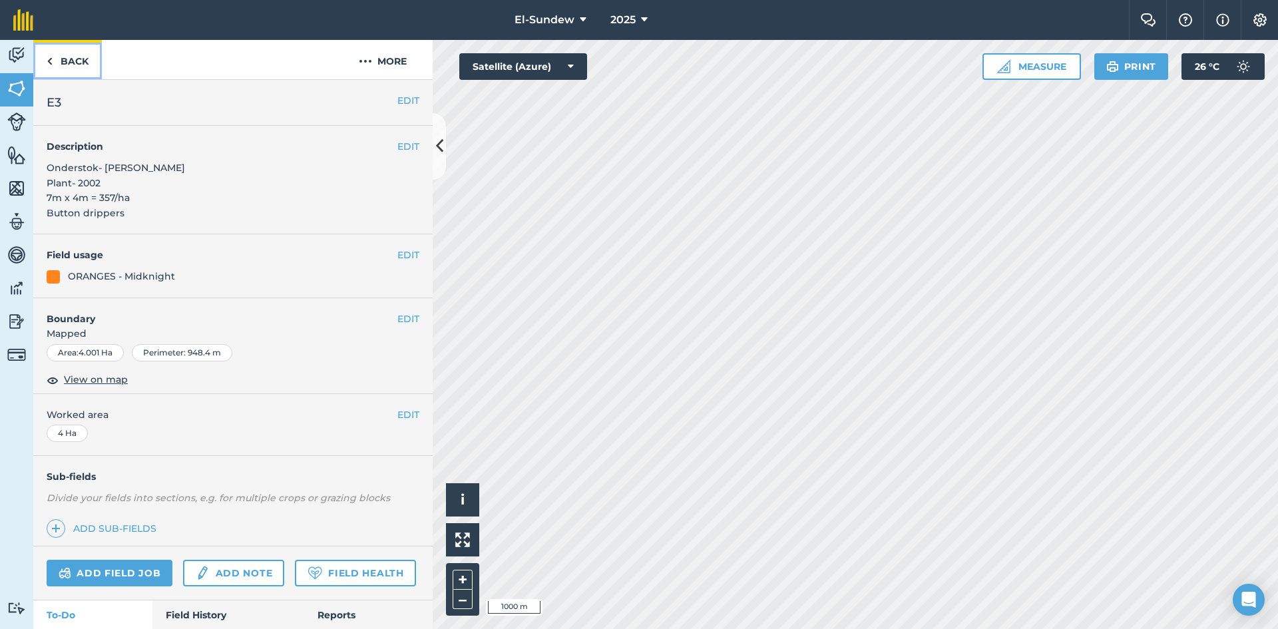
click at [76, 49] on link "Back" at bounding box center [67, 59] width 69 height 39
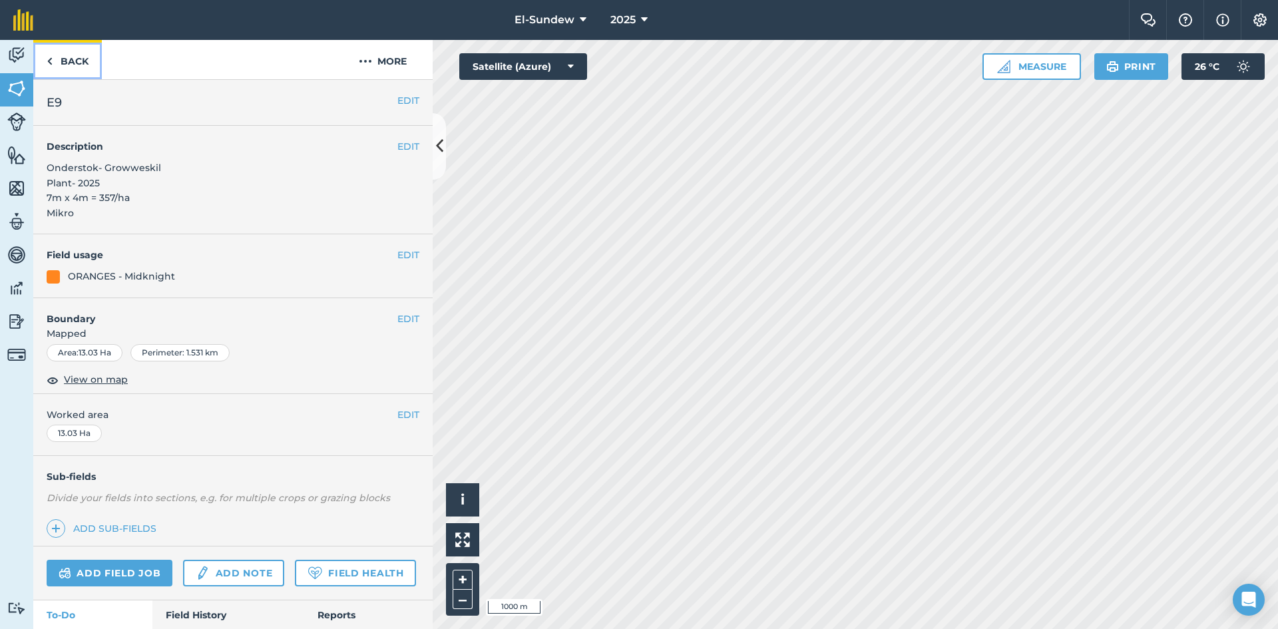
click at [83, 54] on link "Back" at bounding box center [67, 59] width 69 height 39
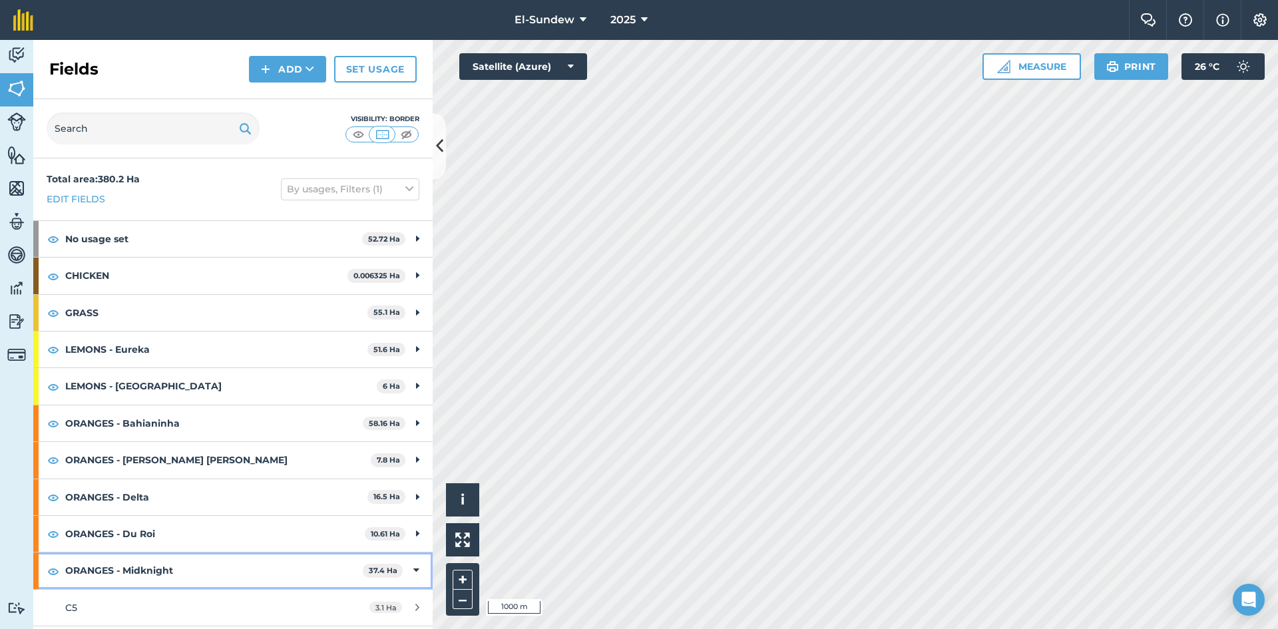
click at [208, 553] on strong "ORANGES - Midknight" at bounding box center [214, 571] width 298 height 36
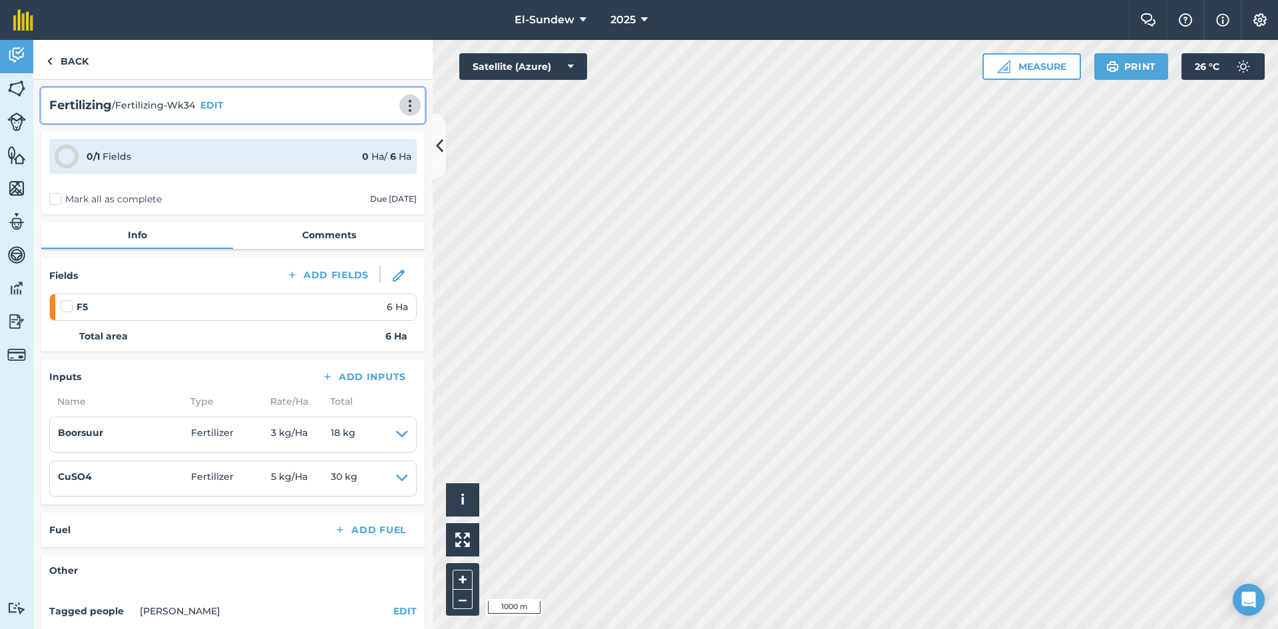
click at [402, 105] on img at bounding box center [410, 105] width 16 height 13
click at [365, 124] on link "Print" at bounding box center [382, 134] width 85 height 27
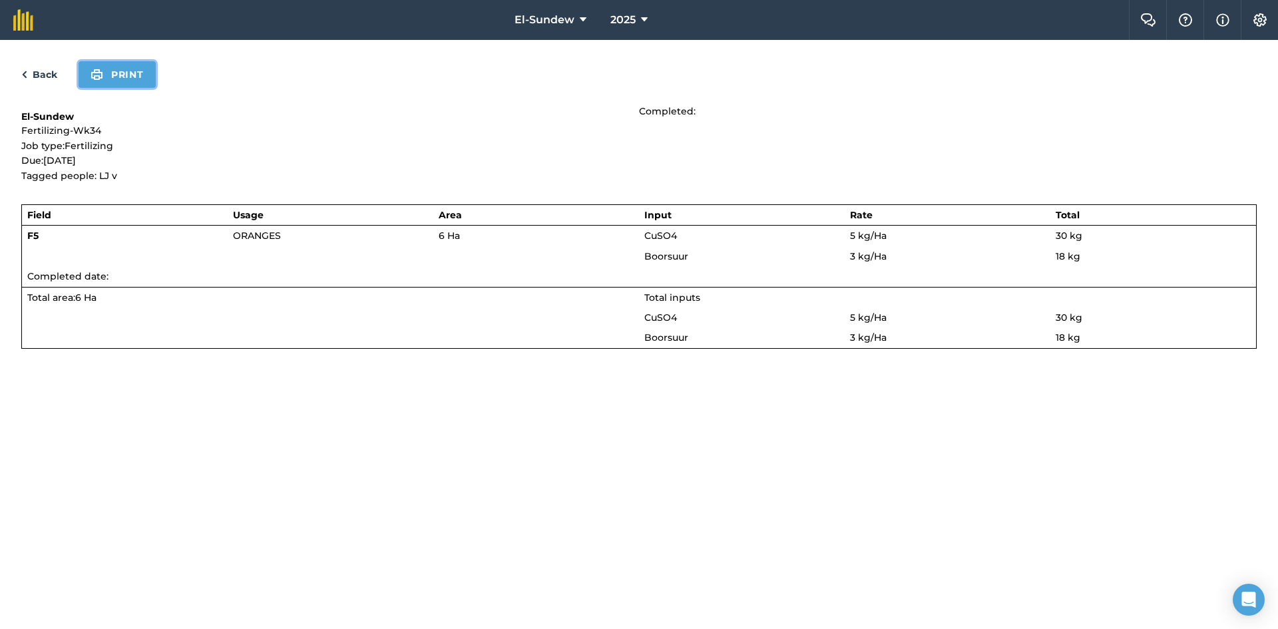
click at [105, 78] on button "Print" at bounding box center [117, 74] width 77 height 27
click at [33, 67] on link "Back" at bounding box center [39, 75] width 36 height 16
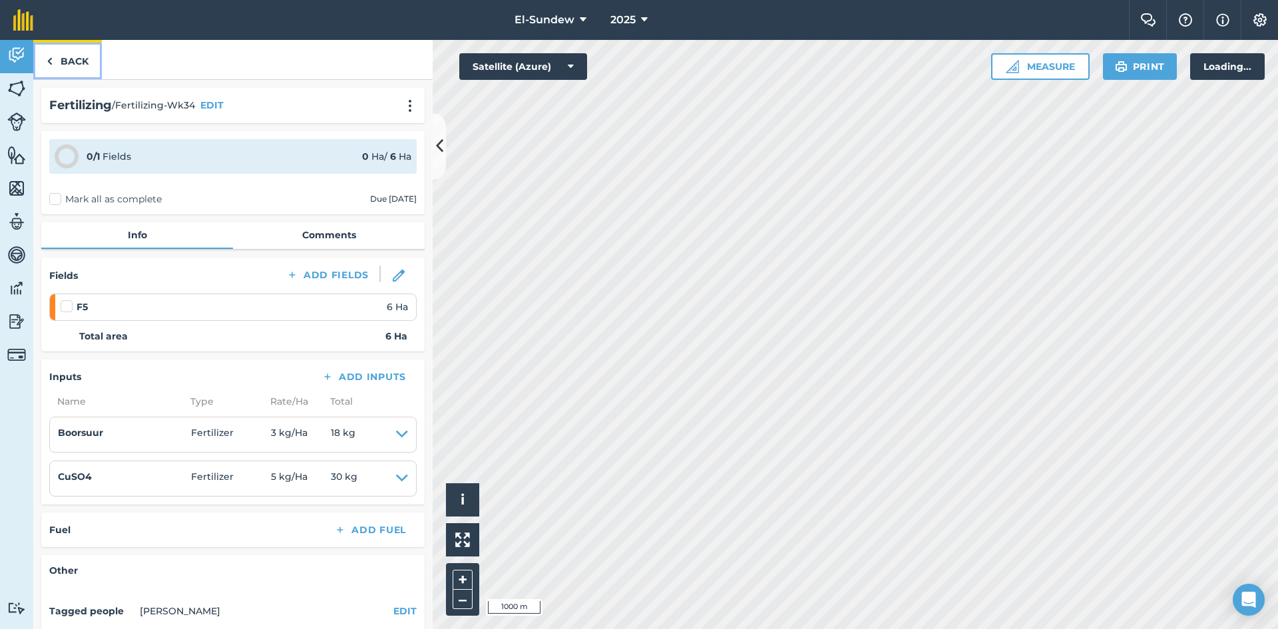
click at [59, 71] on link "Back" at bounding box center [67, 59] width 69 height 39
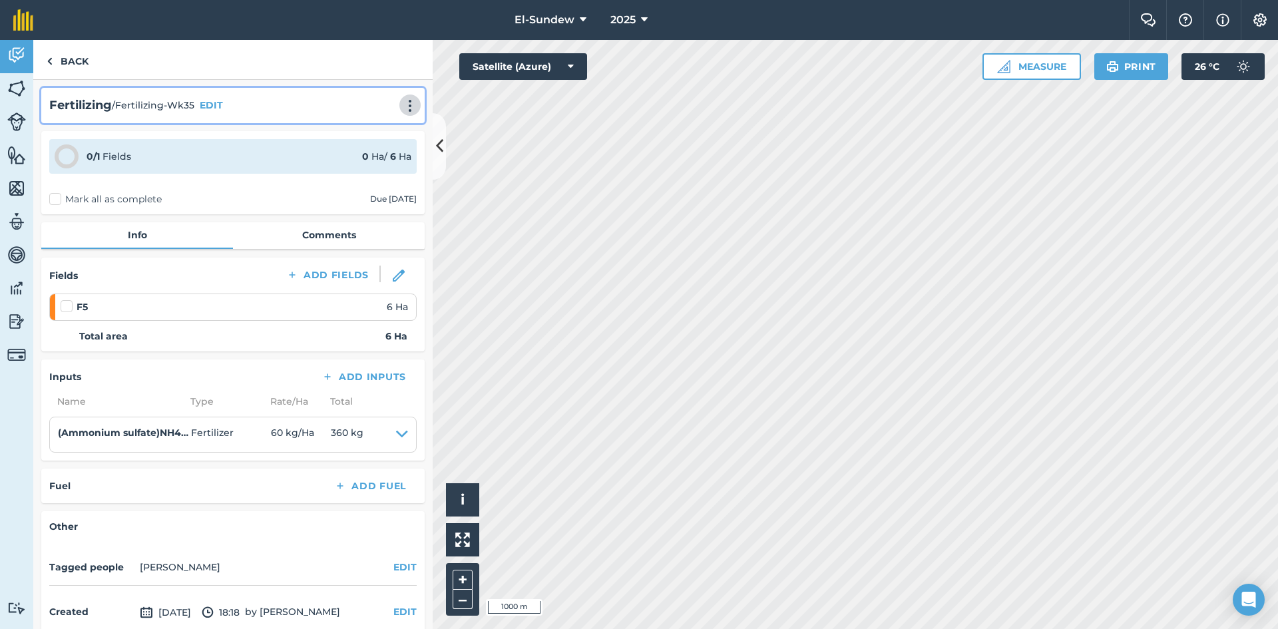
click at [403, 113] on button at bounding box center [409, 105] width 13 height 16
click at [371, 126] on link "Print" at bounding box center [382, 134] width 85 height 27
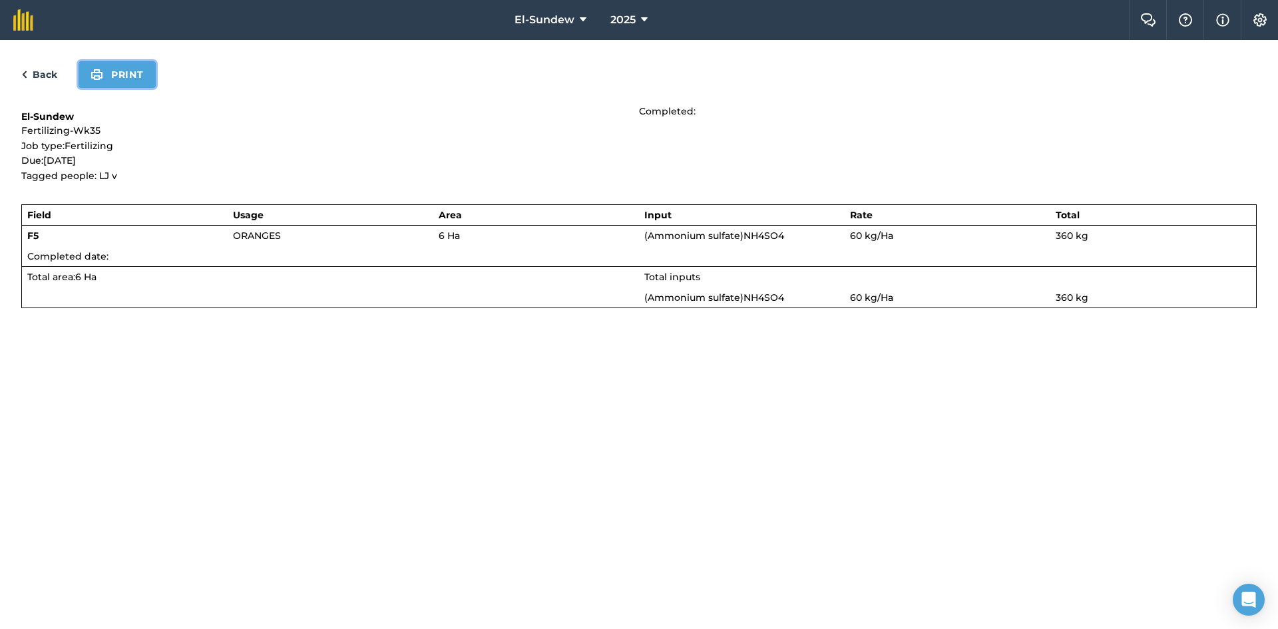
click at [126, 69] on button "Print" at bounding box center [117, 74] width 77 height 27
click at [47, 75] on link "Back" at bounding box center [39, 75] width 36 height 16
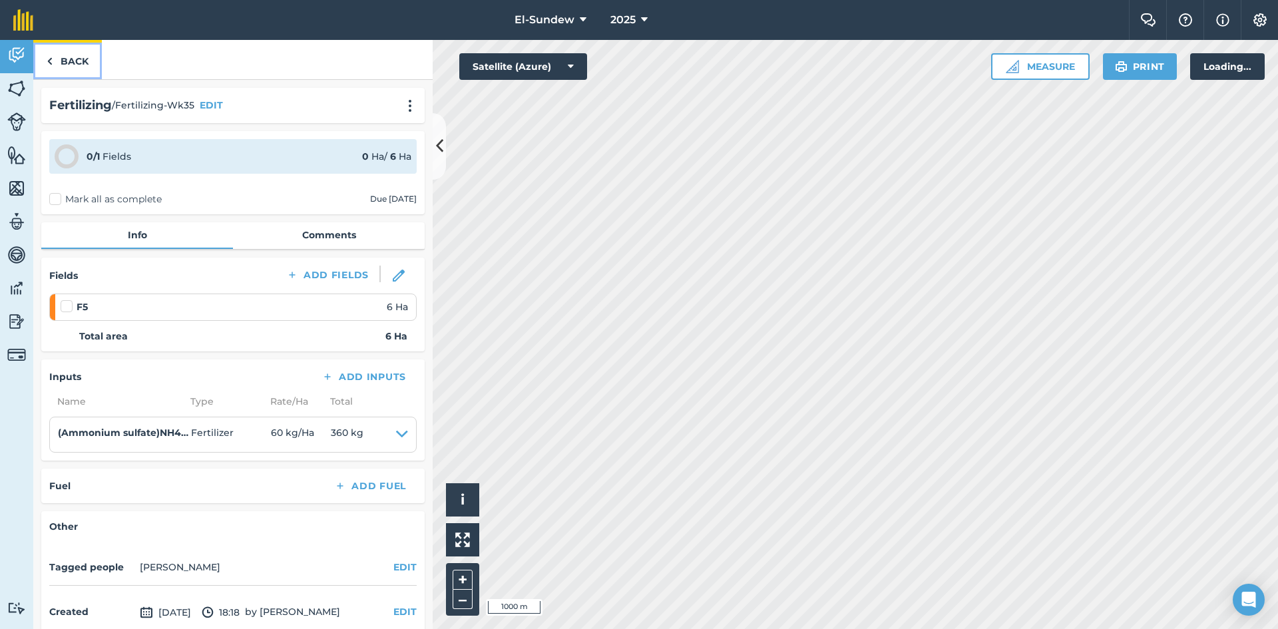
click at [65, 63] on link "Back" at bounding box center [67, 59] width 69 height 39
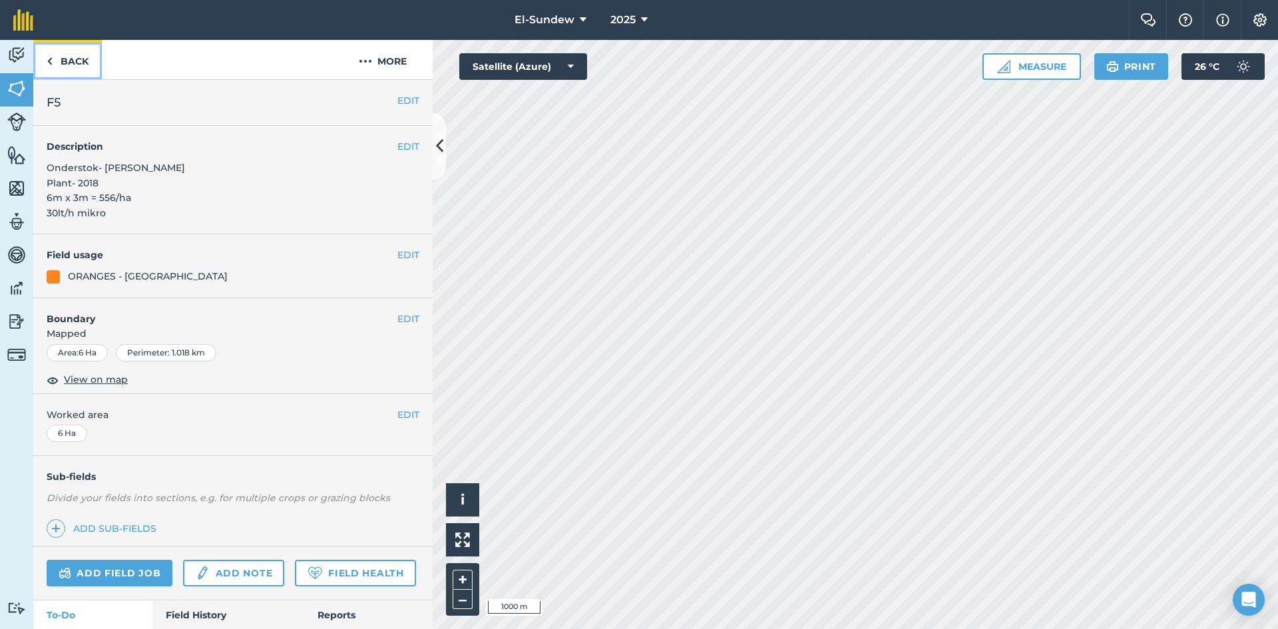
click at [77, 66] on link "Back" at bounding box center [67, 59] width 69 height 39
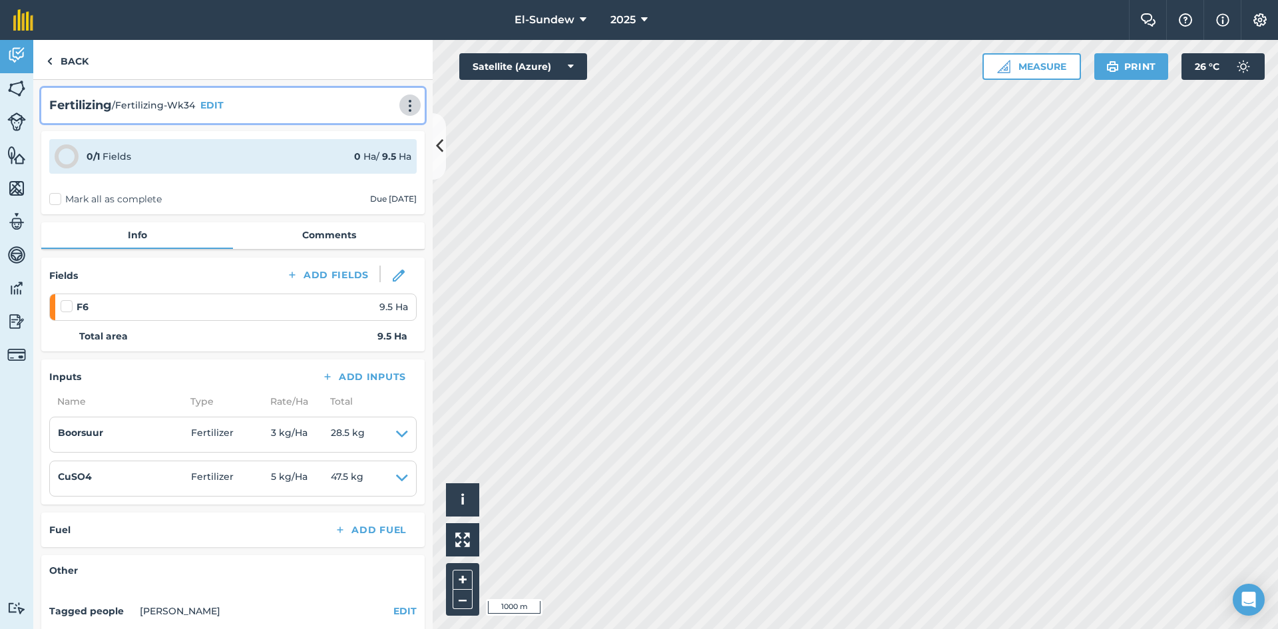
click at [403, 97] on button at bounding box center [409, 105] width 13 height 16
click at [367, 128] on link "Print" at bounding box center [382, 134] width 85 height 27
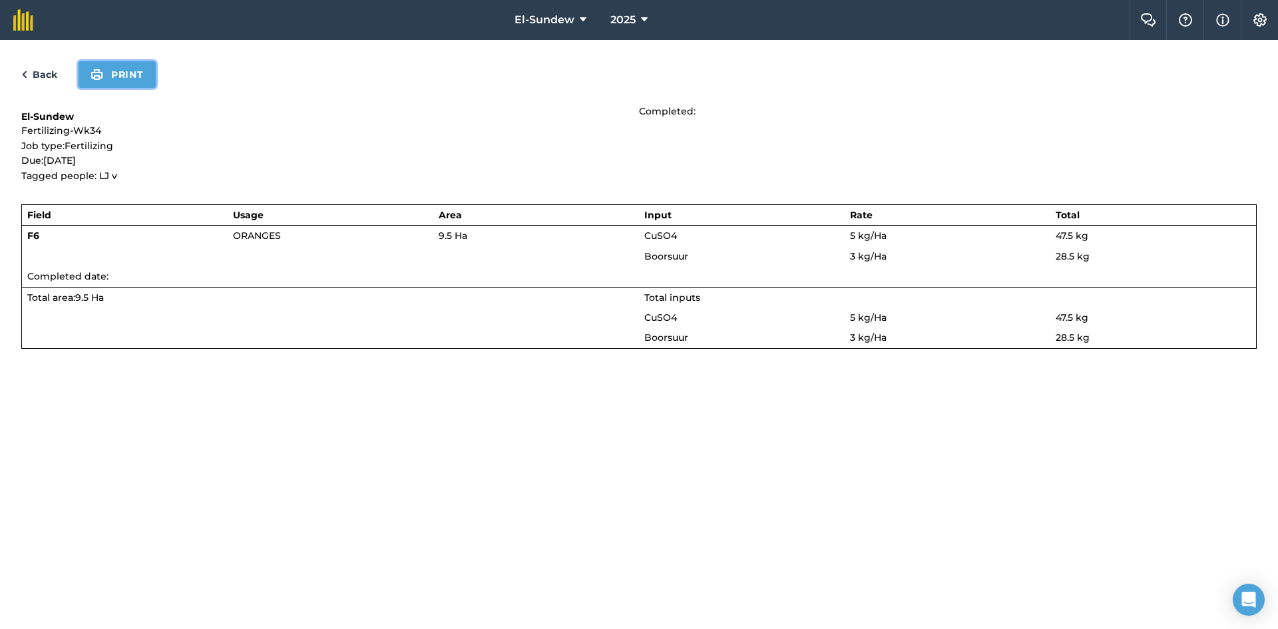
click at [117, 79] on button "Print" at bounding box center [117, 74] width 77 height 27
click at [44, 81] on link "Back" at bounding box center [39, 75] width 36 height 16
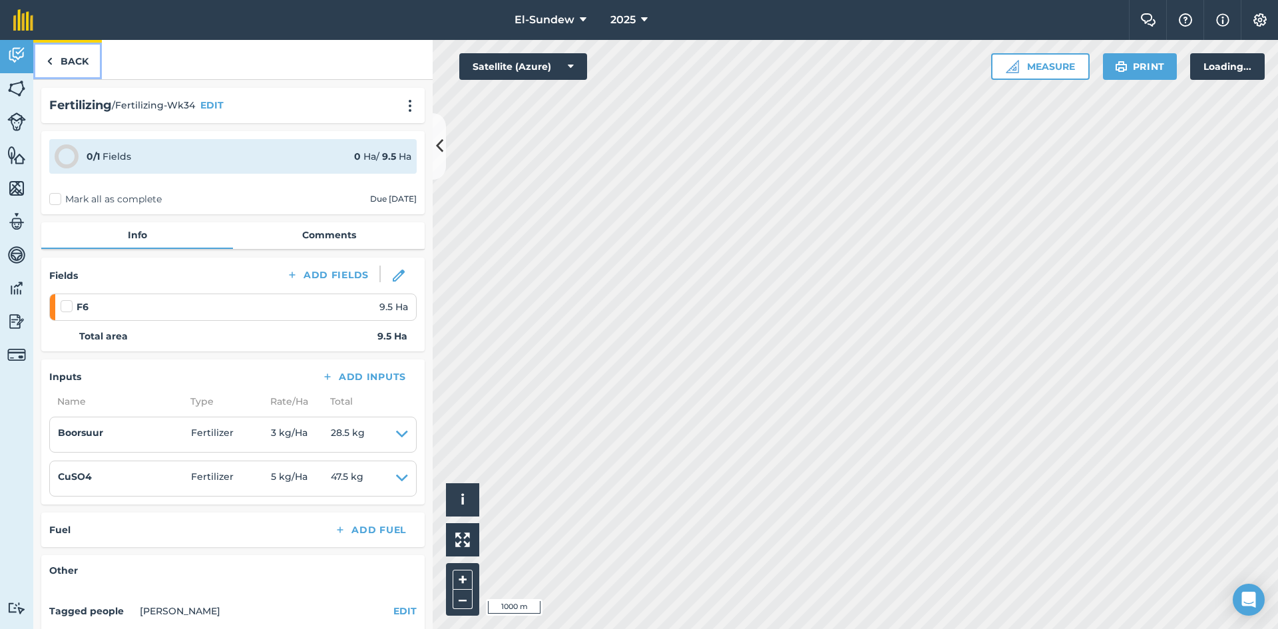
click at [56, 68] on link "Back" at bounding box center [67, 59] width 69 height 39
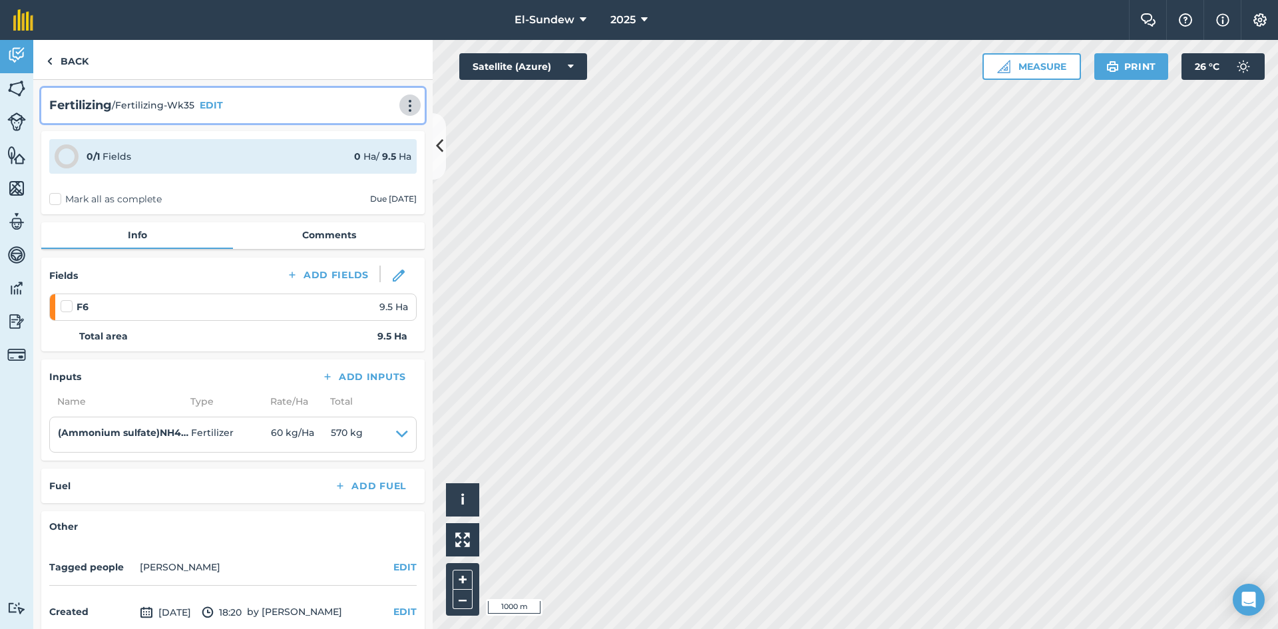
click at [402, 104] on img at bounding box center [410, 105] width 16 height 13
click at [370, 136] on link "Print" at bounding box center [382, 134] width 85 height 27
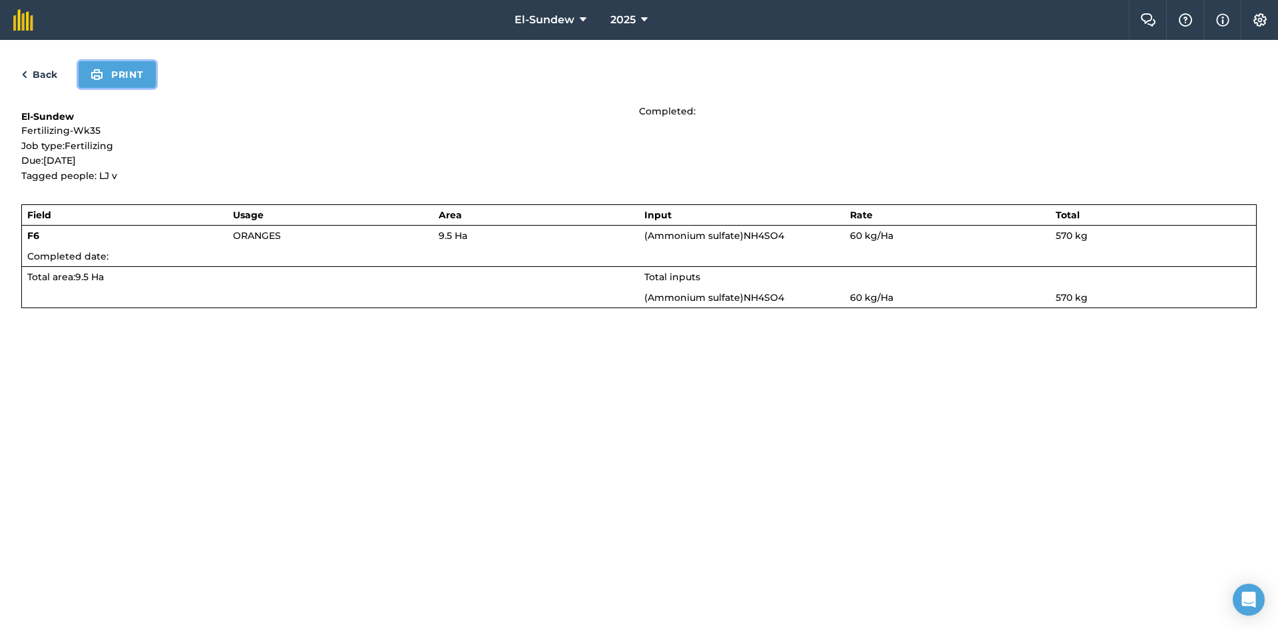
click at [126, 81] on button "Print" at bounding box center [117, 74] width 77 height 27
click at [45, 74] on link "Back" at bounding box center [39, 75] width 36 height 16
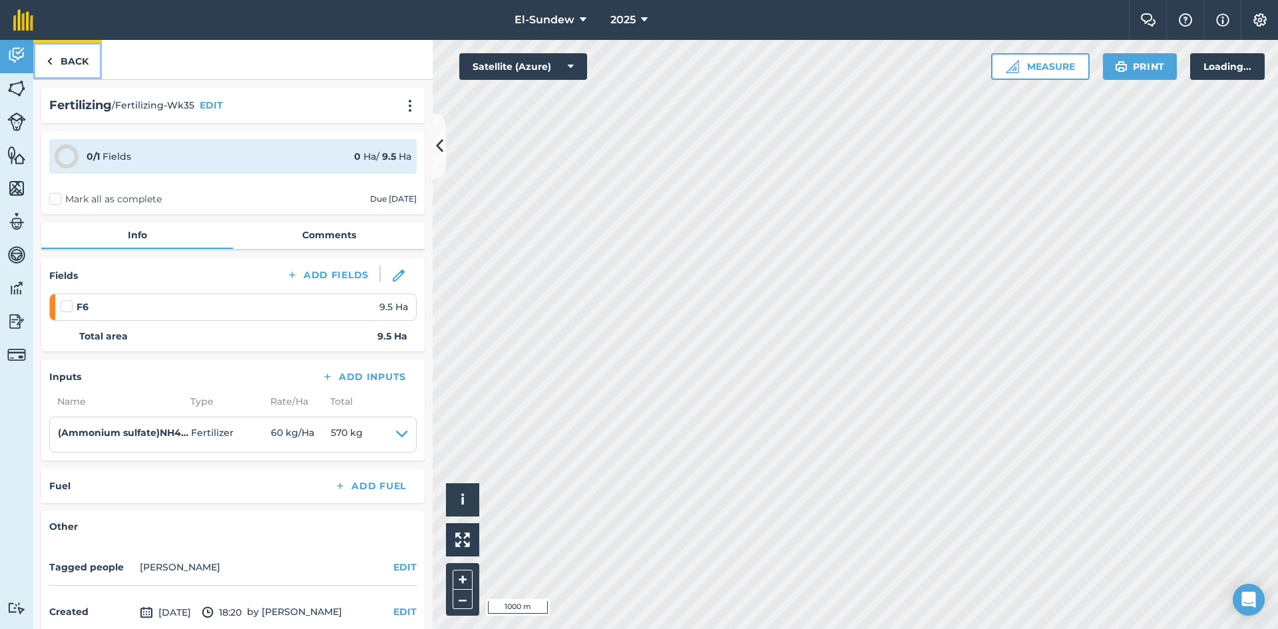
click at [57, 67] on link "Back" at bounding box center [67, 59] width 69 height 39
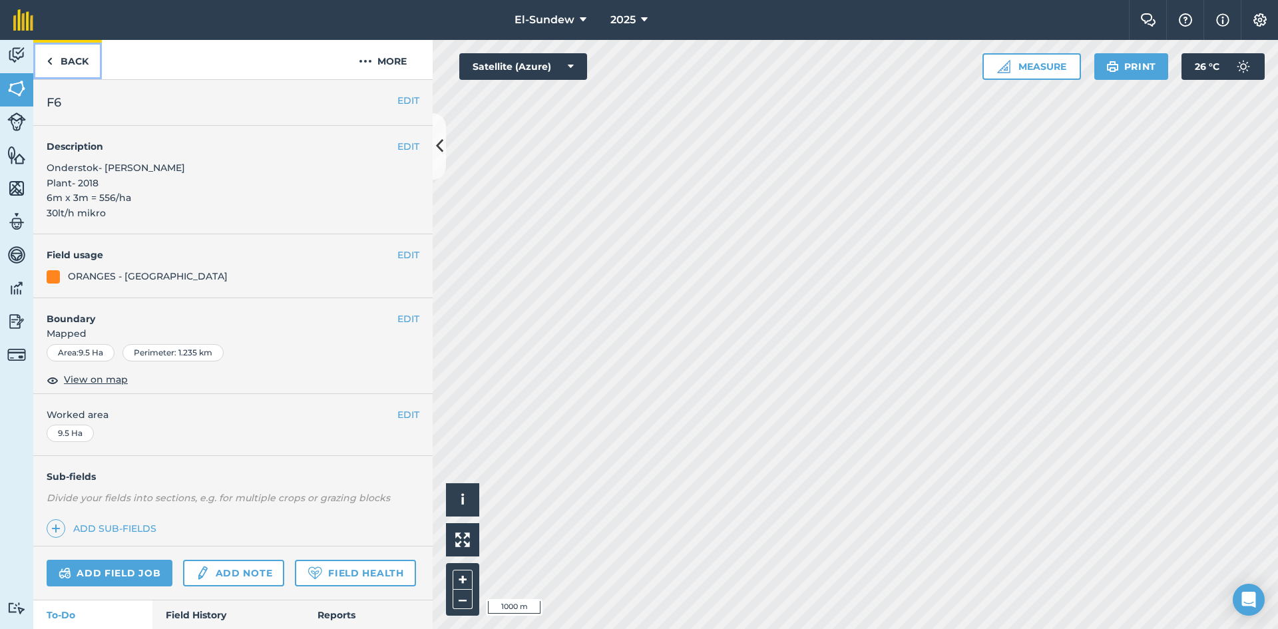
click at [68, 53] on link "Back" at bounding box center [67, 59] width 69 height 39
